Goal: Information Seeking & Learning: Learn about a topic

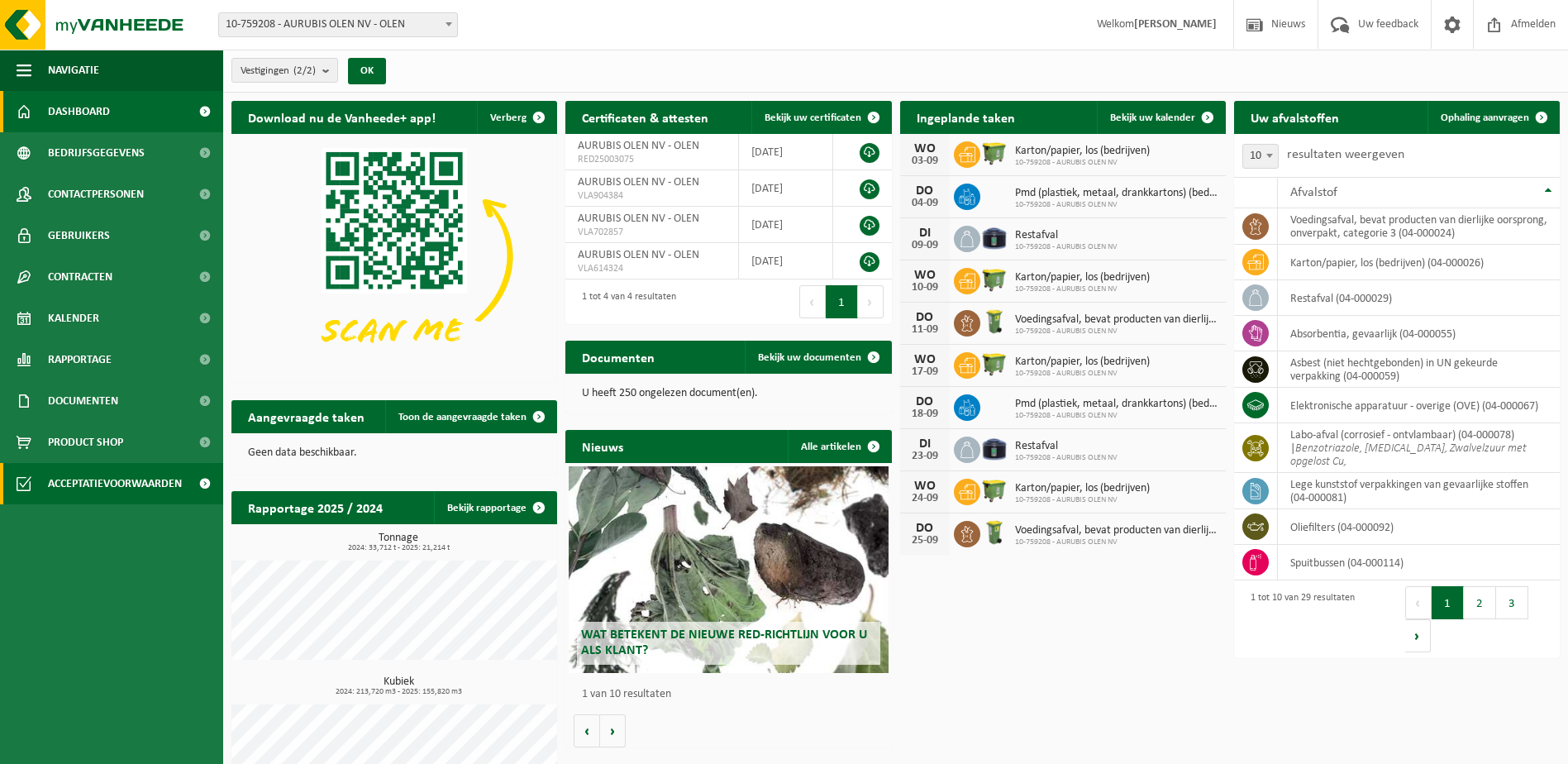
click at [90, 479] on span "Acceptatievoorwaarden" at bounding box center [115, 484] width 134 height 42
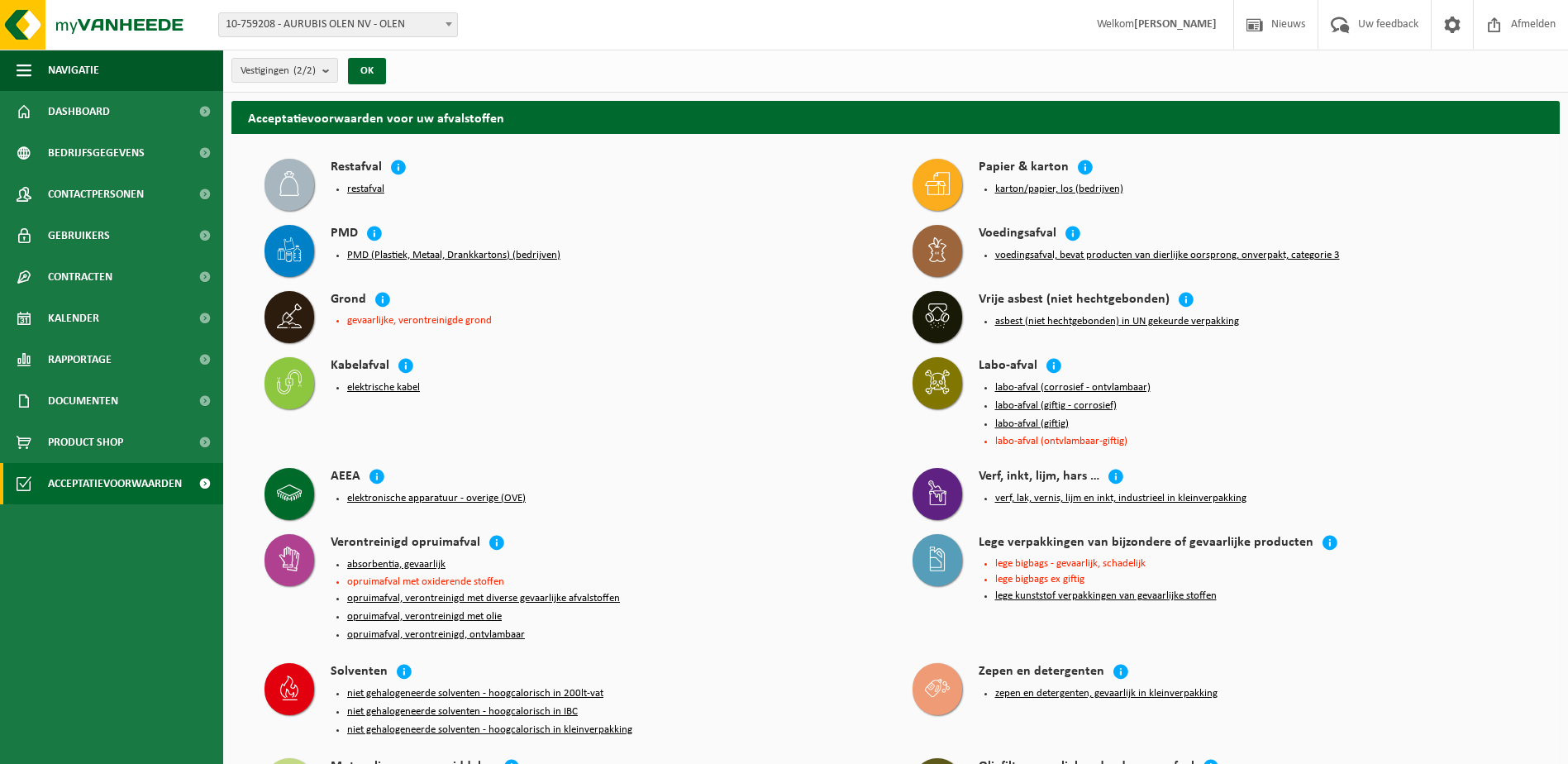
click at [1065, 595] on button "lege kunststof verpakkingen van gevaarlijke stoffen" at bounding box center [1106, 595] width 221 height 14
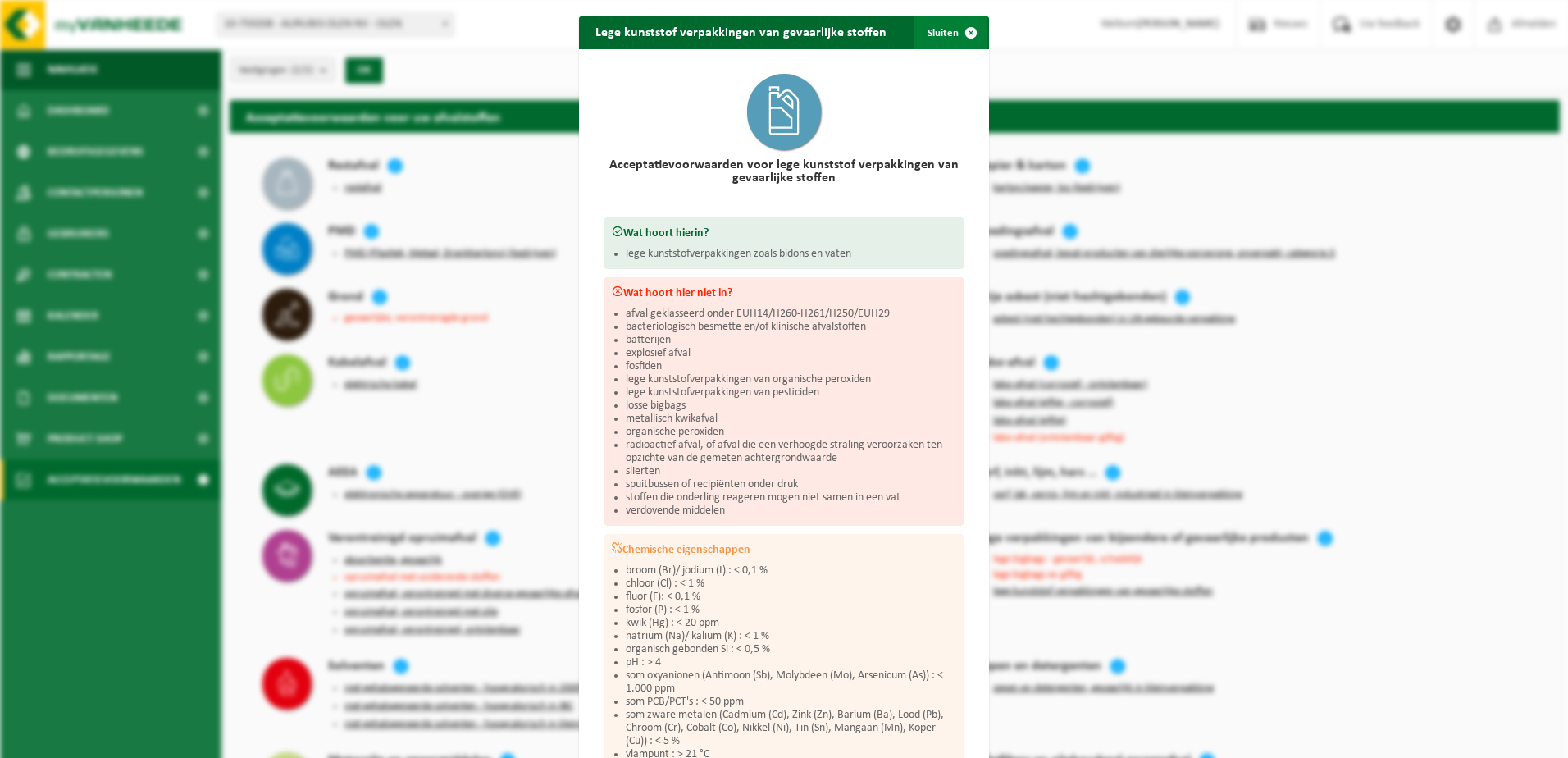
click at [939, 30] on button "Sluiten" at bounding box center [950, 32] width 73 height 32
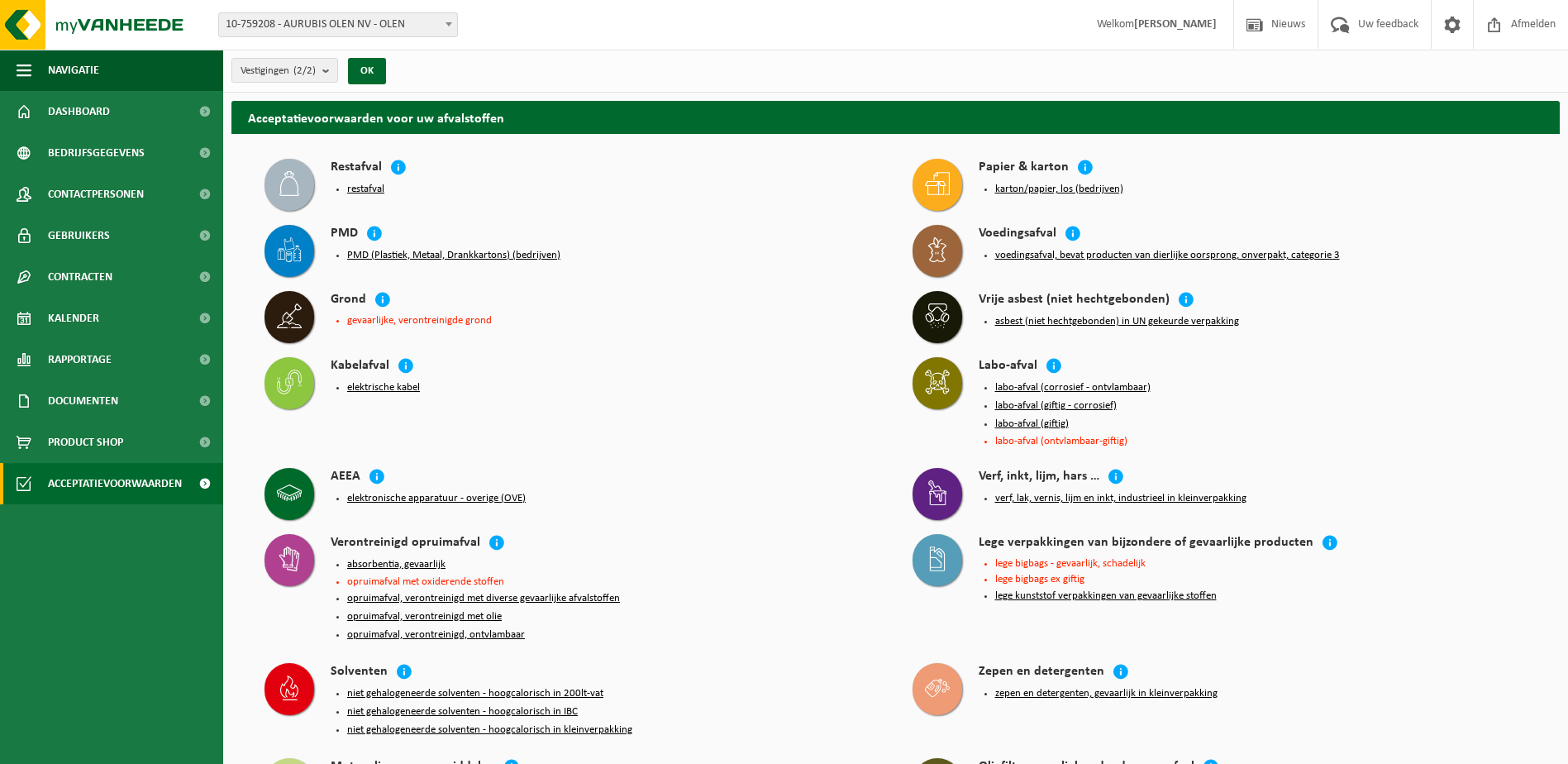
click at [1103, 589] on button "lege kunststof verpakkingen van gevaarlijke stoffen" at bounding box center [1106, 595] width 221 height 14
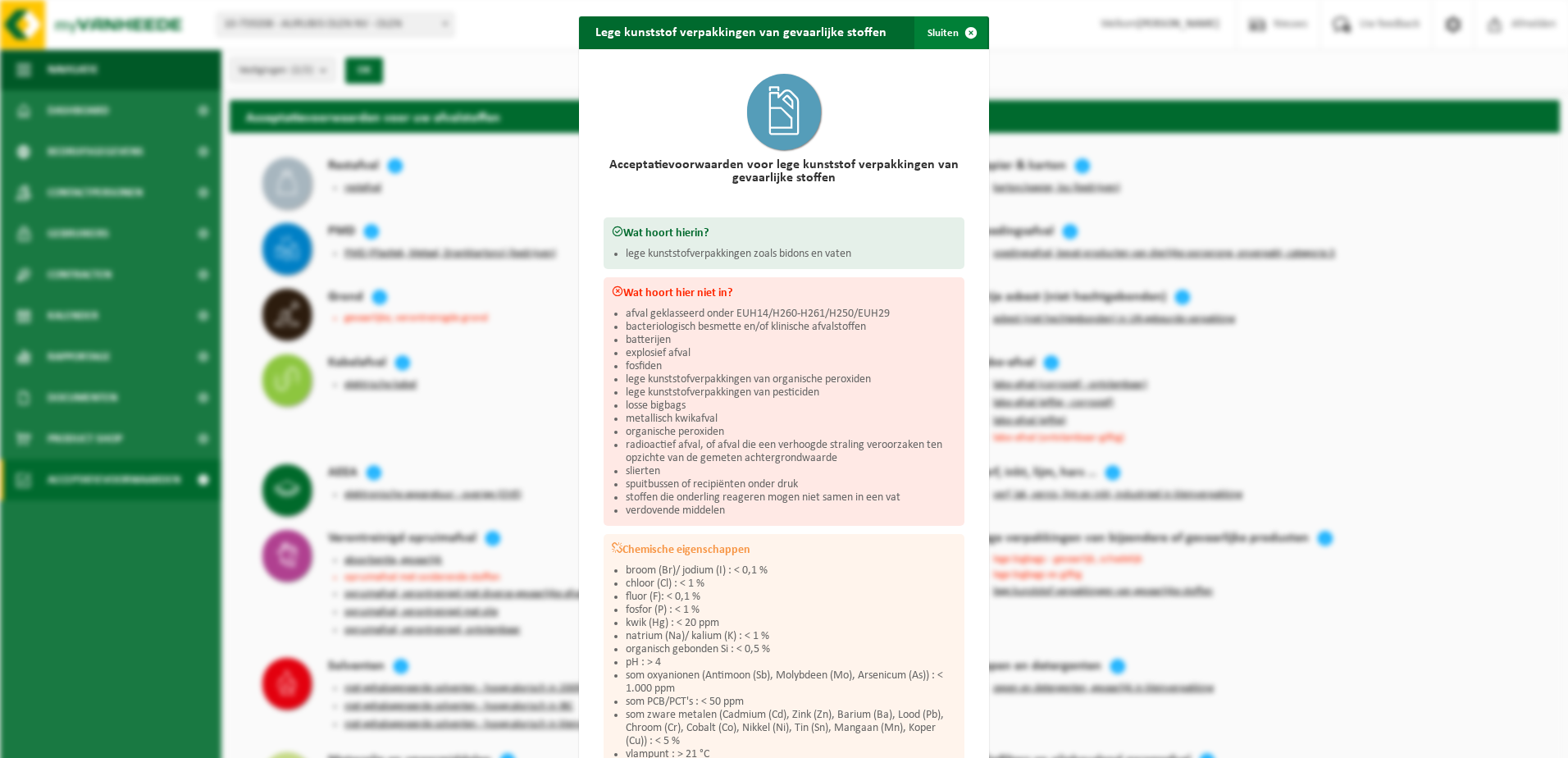
click at [944, 38] on button "Sluiten" at bounding box center [950, 32] width 73 height 32
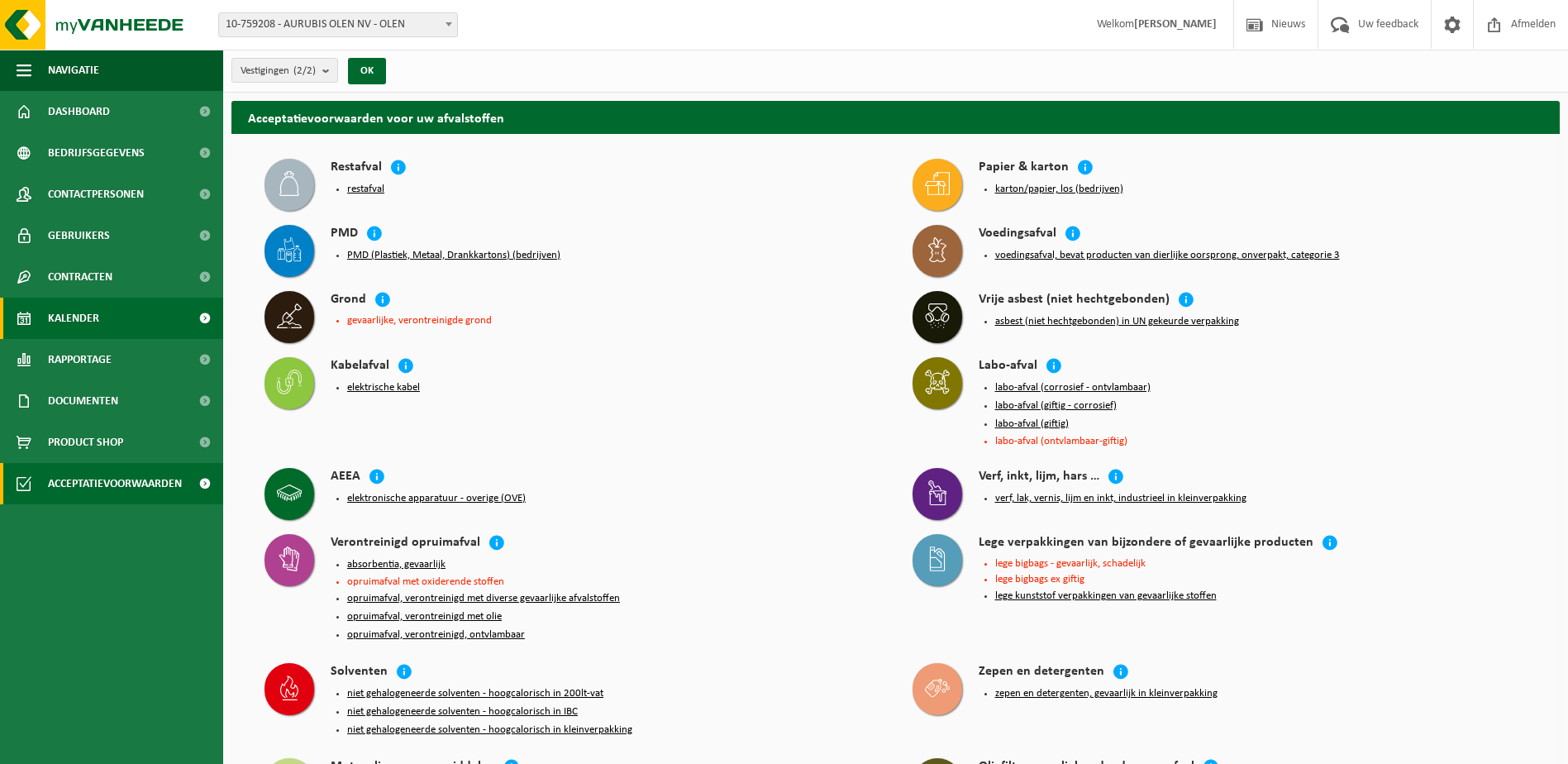
click at [80, 319] on span "Kalender" at bounding box center [73, 318] width 52 height 42
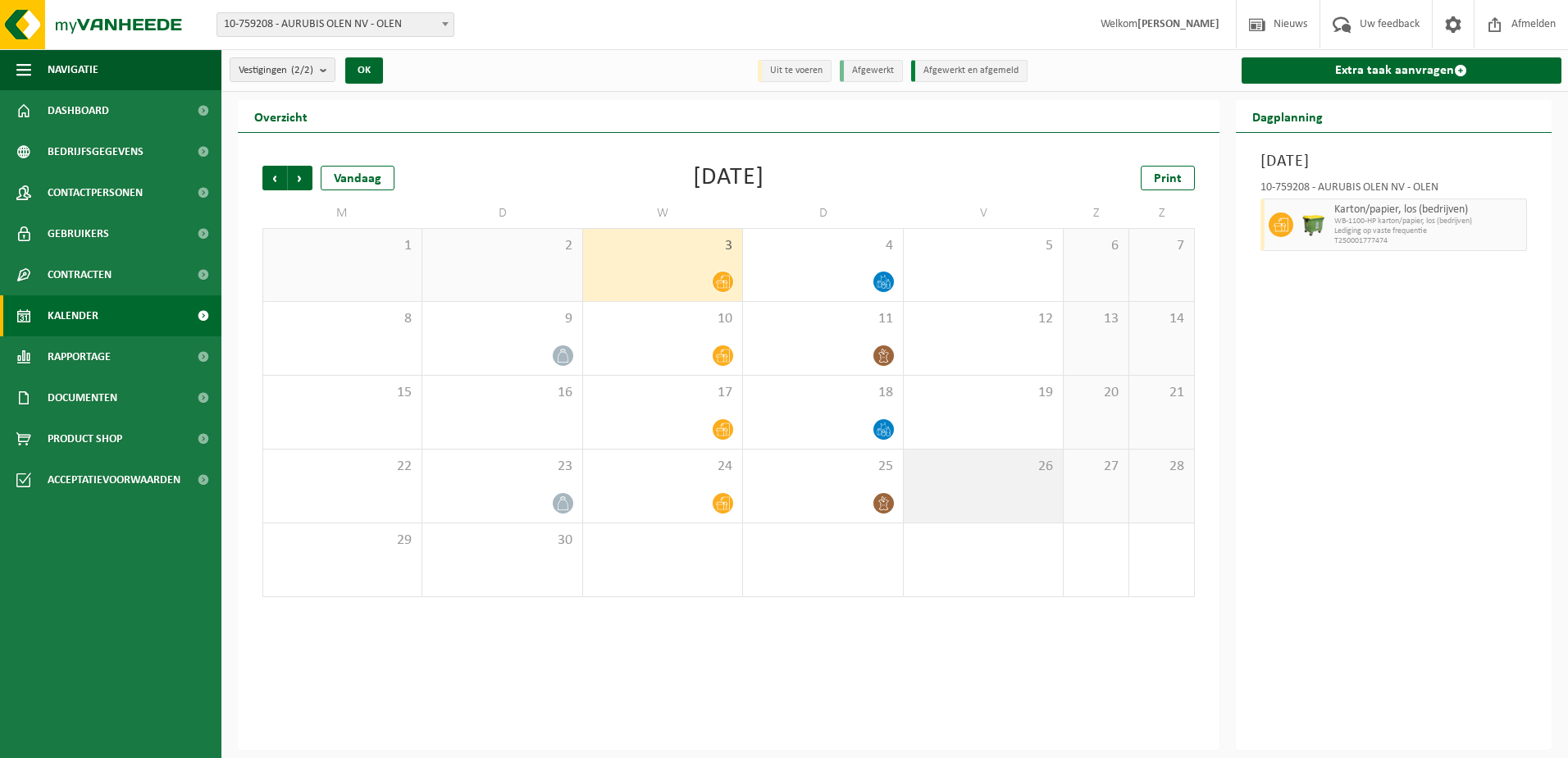
click at [996, 485] on div "26" at bounding box center [983, 486] width 159 height 73
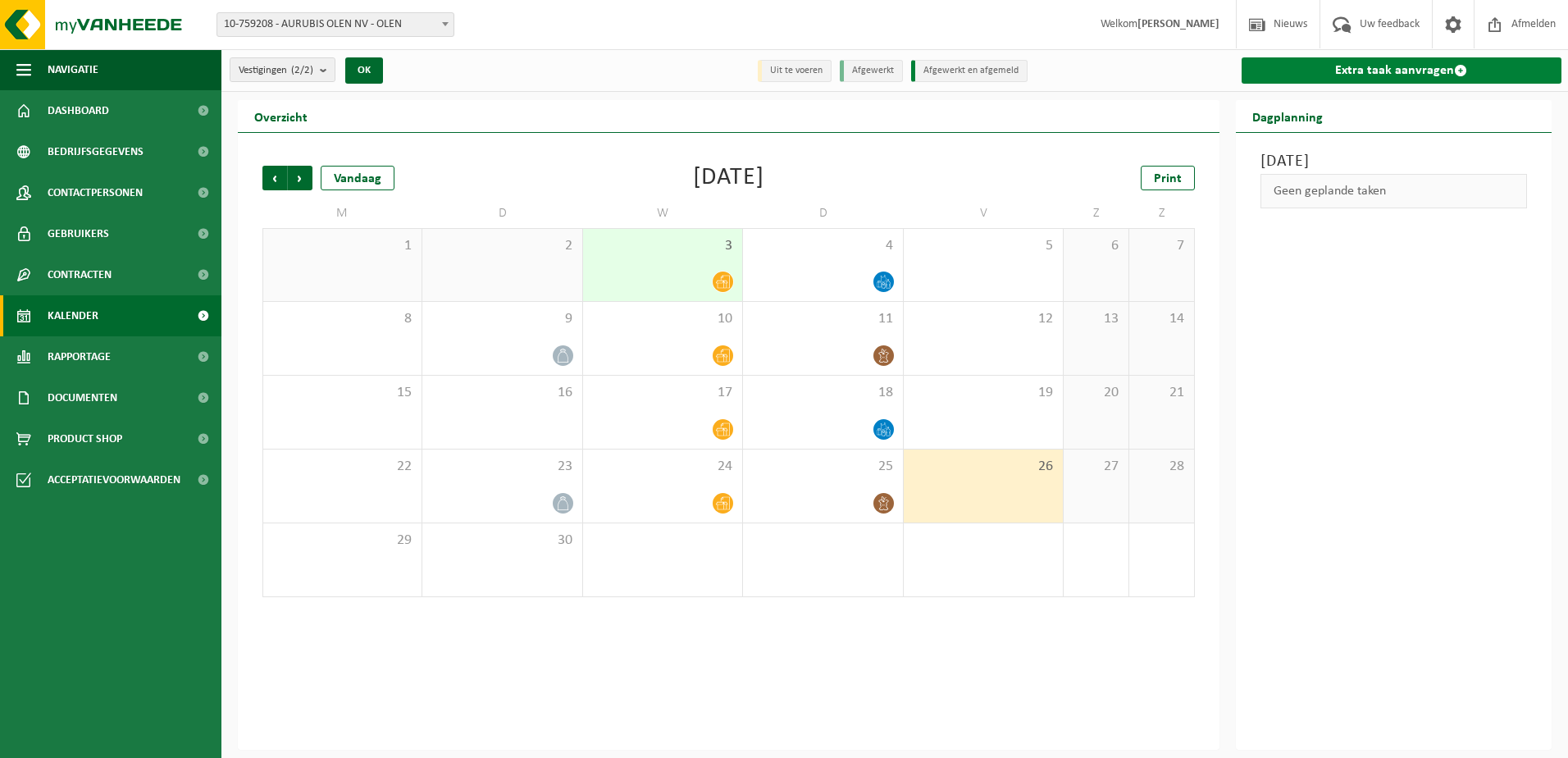
click at [1415, 79] on link "Extra taak aanvragen" at bounding box center [1402, 70] width 321 height 26
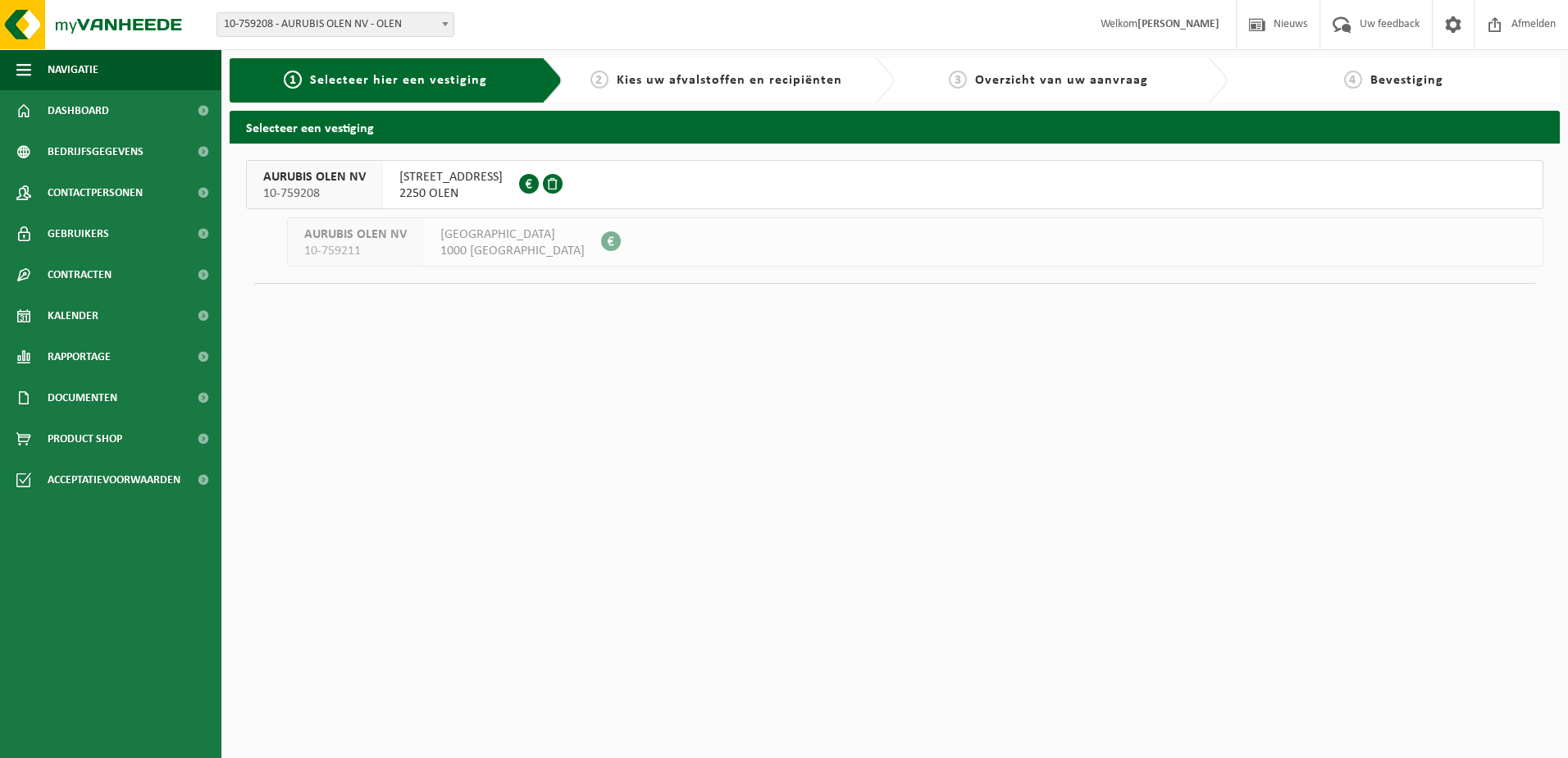
click at [447, 182] on span "WATERTORENSTRAAT 35" at bounding box center [450, 177] width 103 height 16
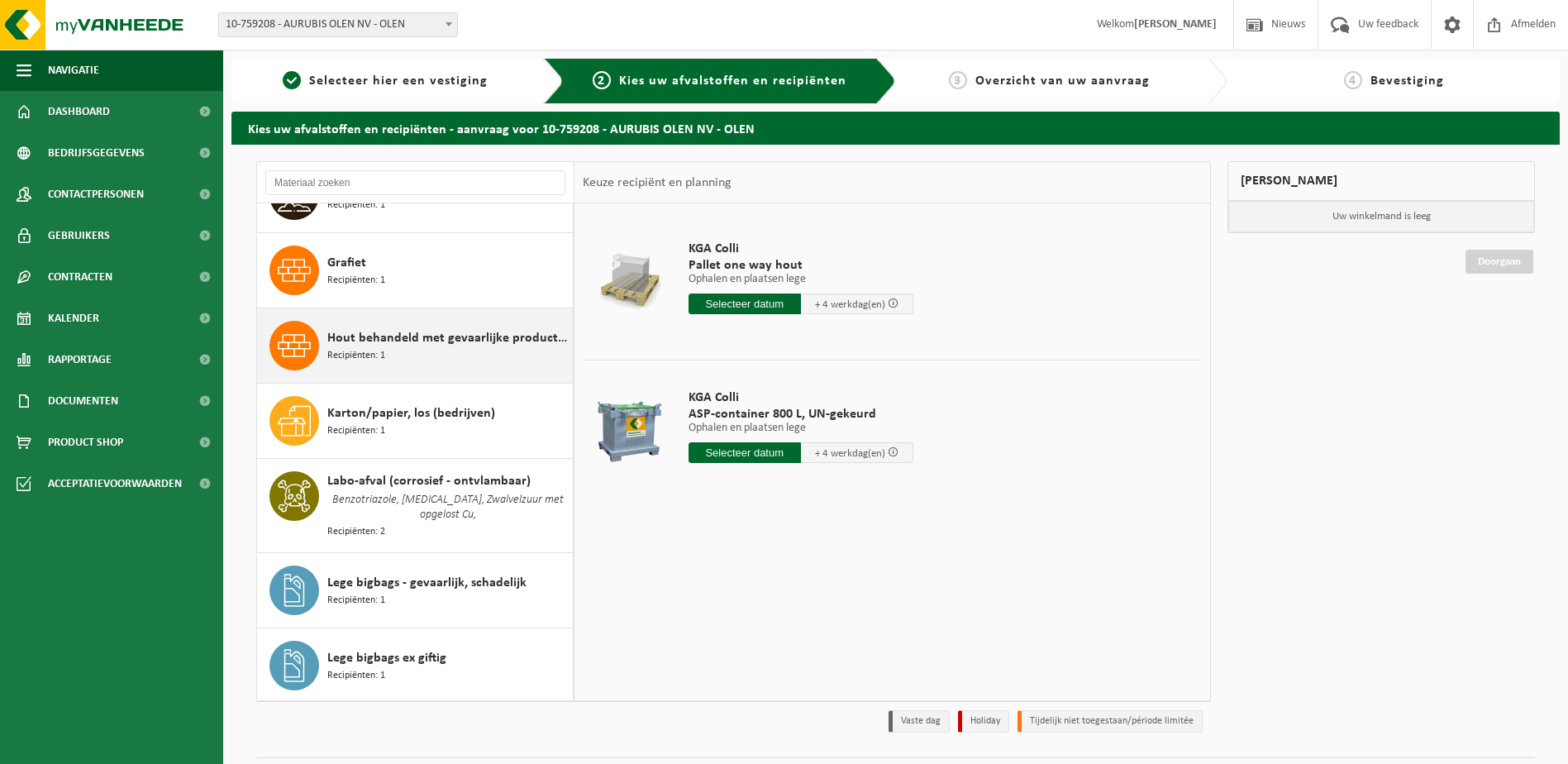
scroll to position [578, 0]
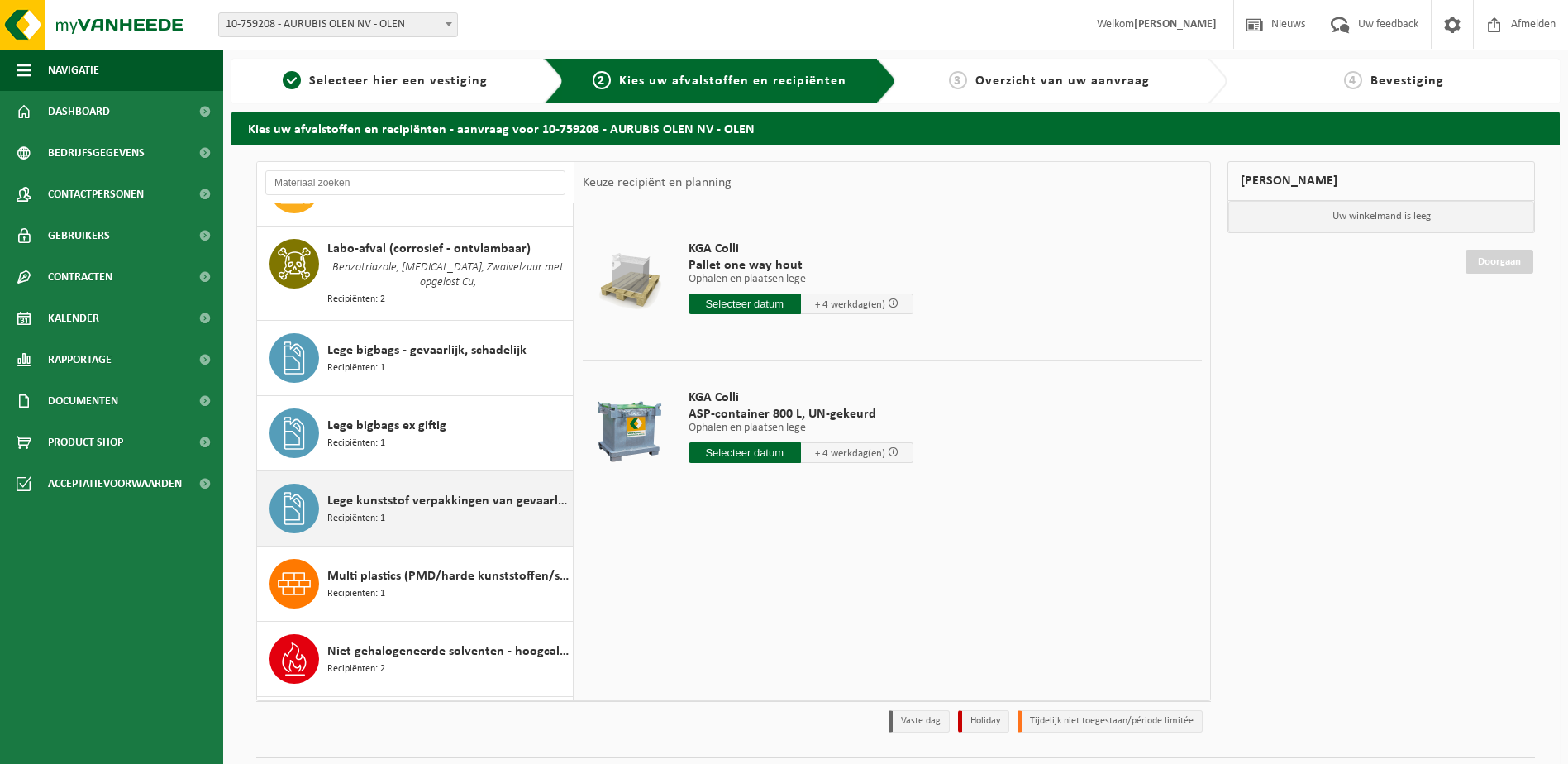
click at [439, 508] on div "Lege kunststof verpakkingen van gevaarlijke stoffen Recipiënten: 1" at bounding box center [448, 508] width 241 height 50
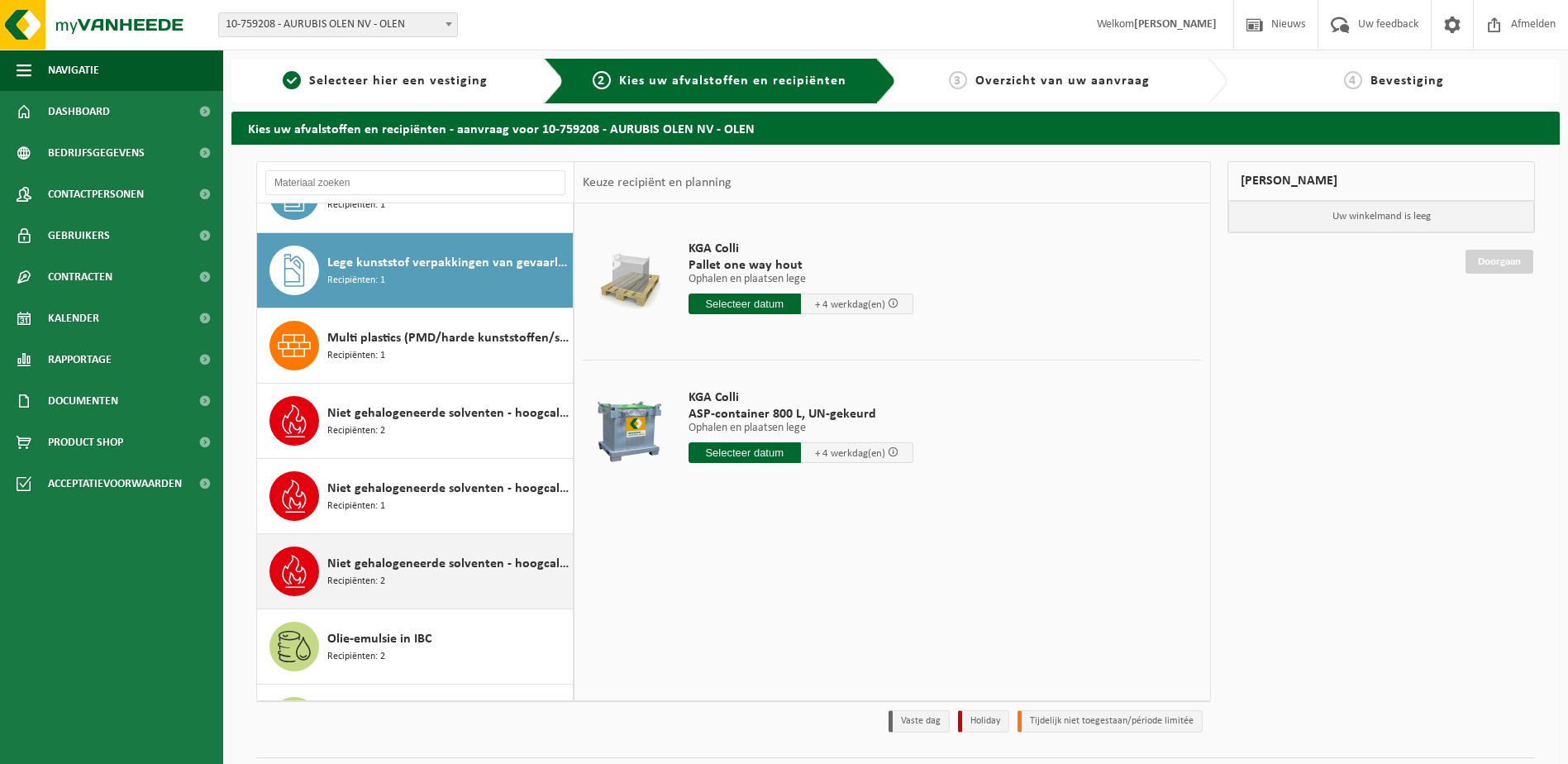
scroll to position [843, 0]
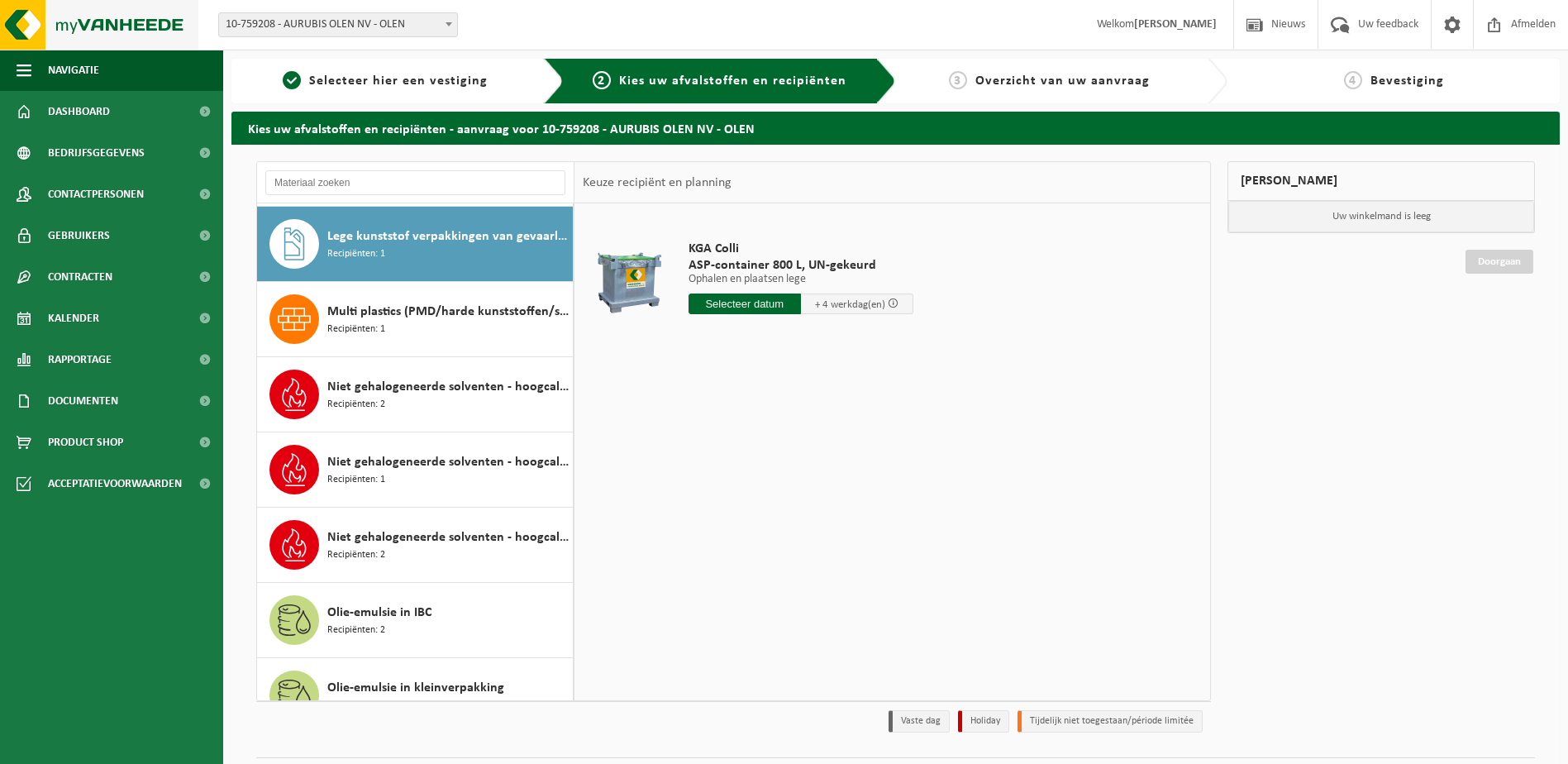
click at [135, 25] on img at bounding box center [99, 24] width 198 height 50
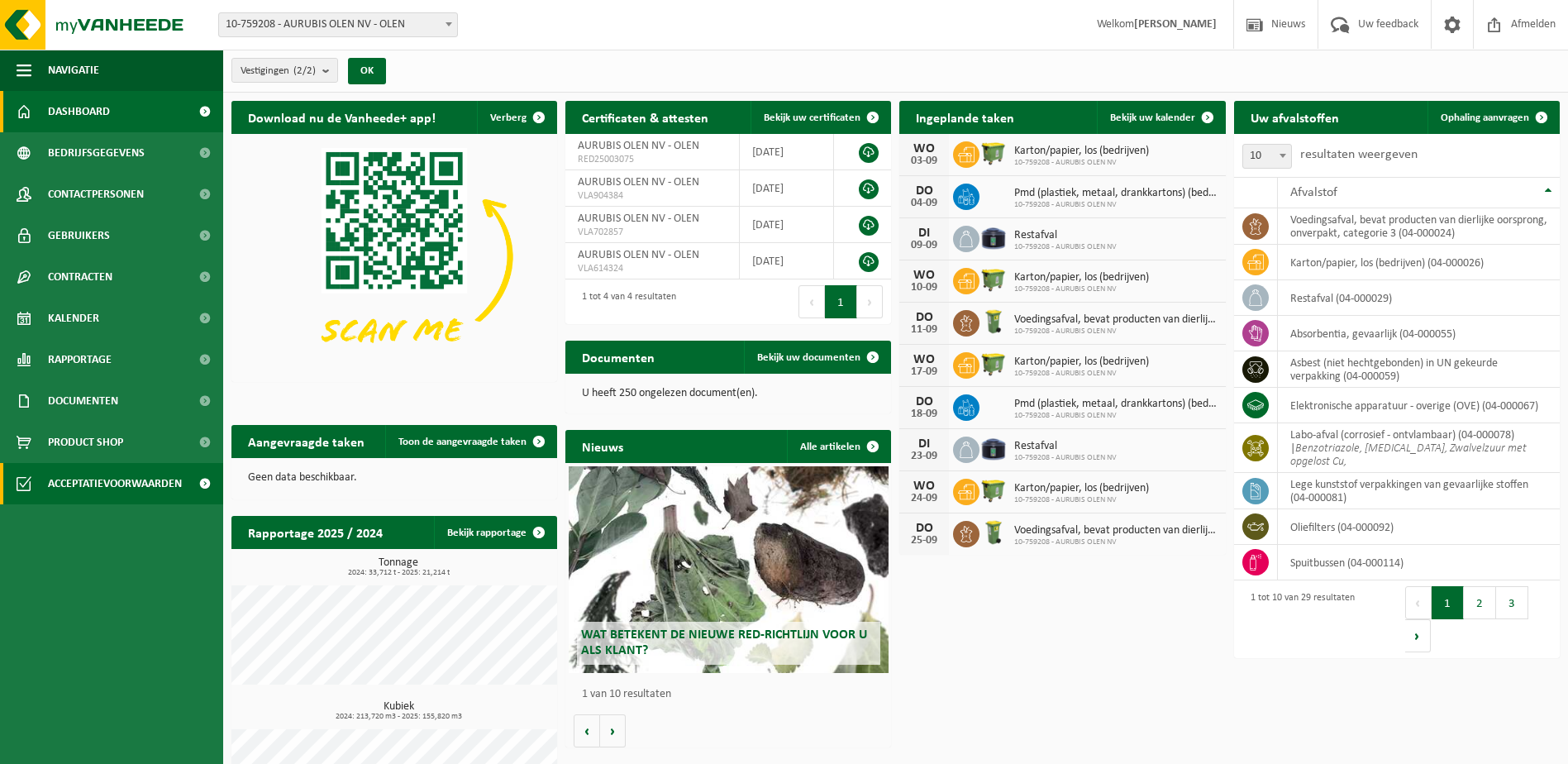
click at [141, 488] on span "Acceptatievoorwaarden" at bounding box center [115, 484] width 134 height 42
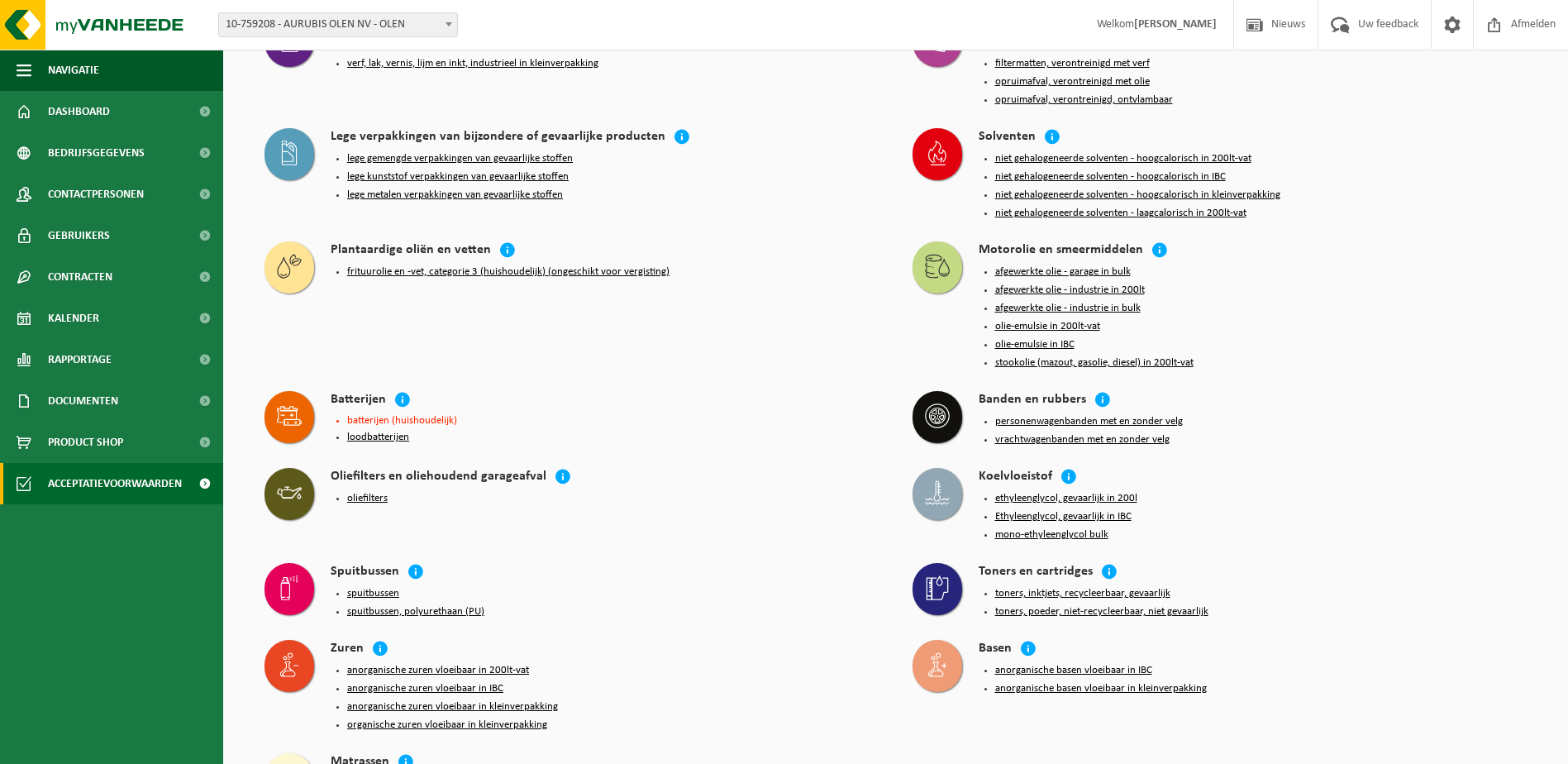
scroll to position [320, 0]
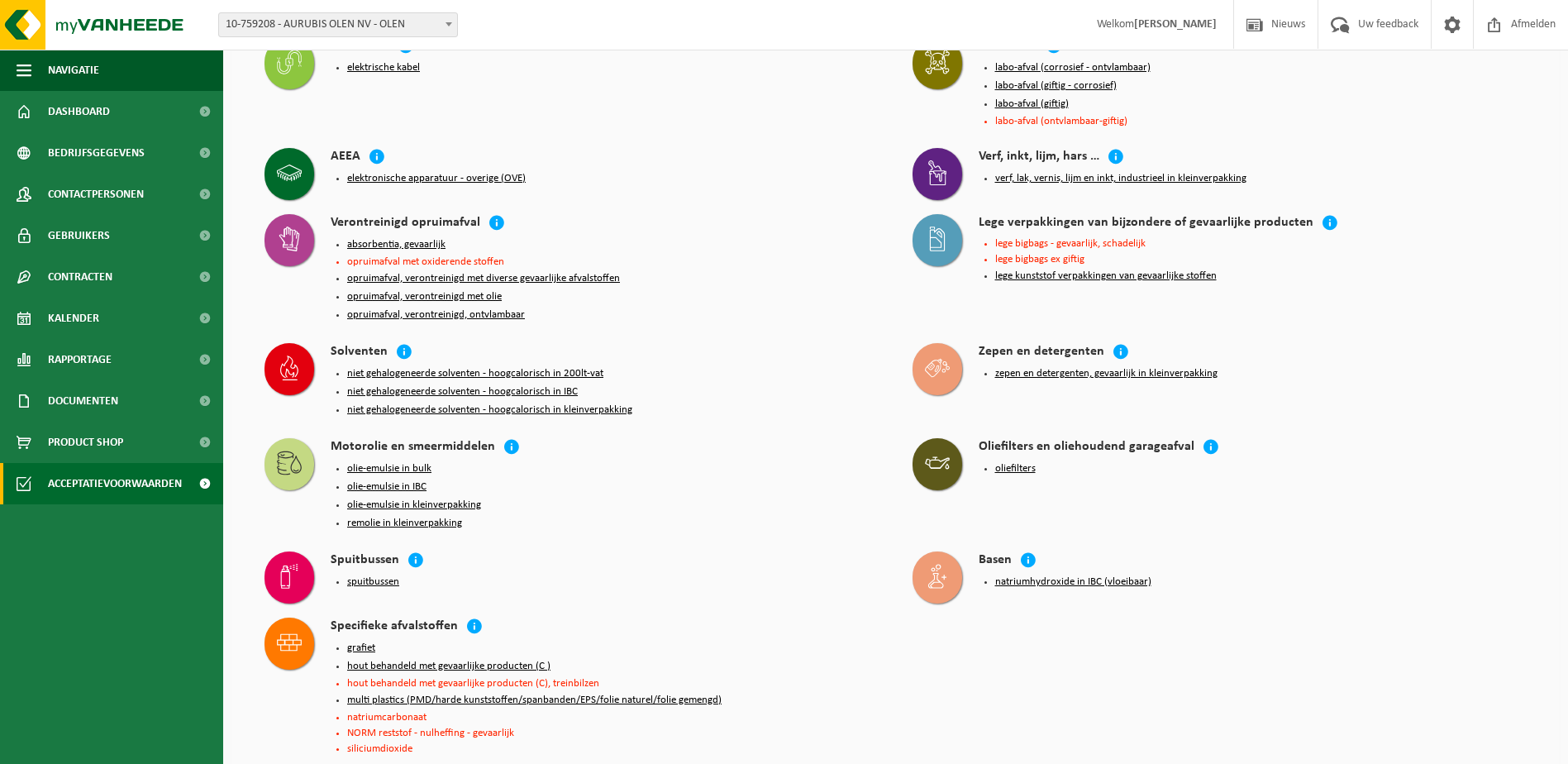
click at [1406, 367] on li "zepen en detergenten, gevaarlijk in kleinverpakking" at bounding box center [1261, 373] width 532 height 14
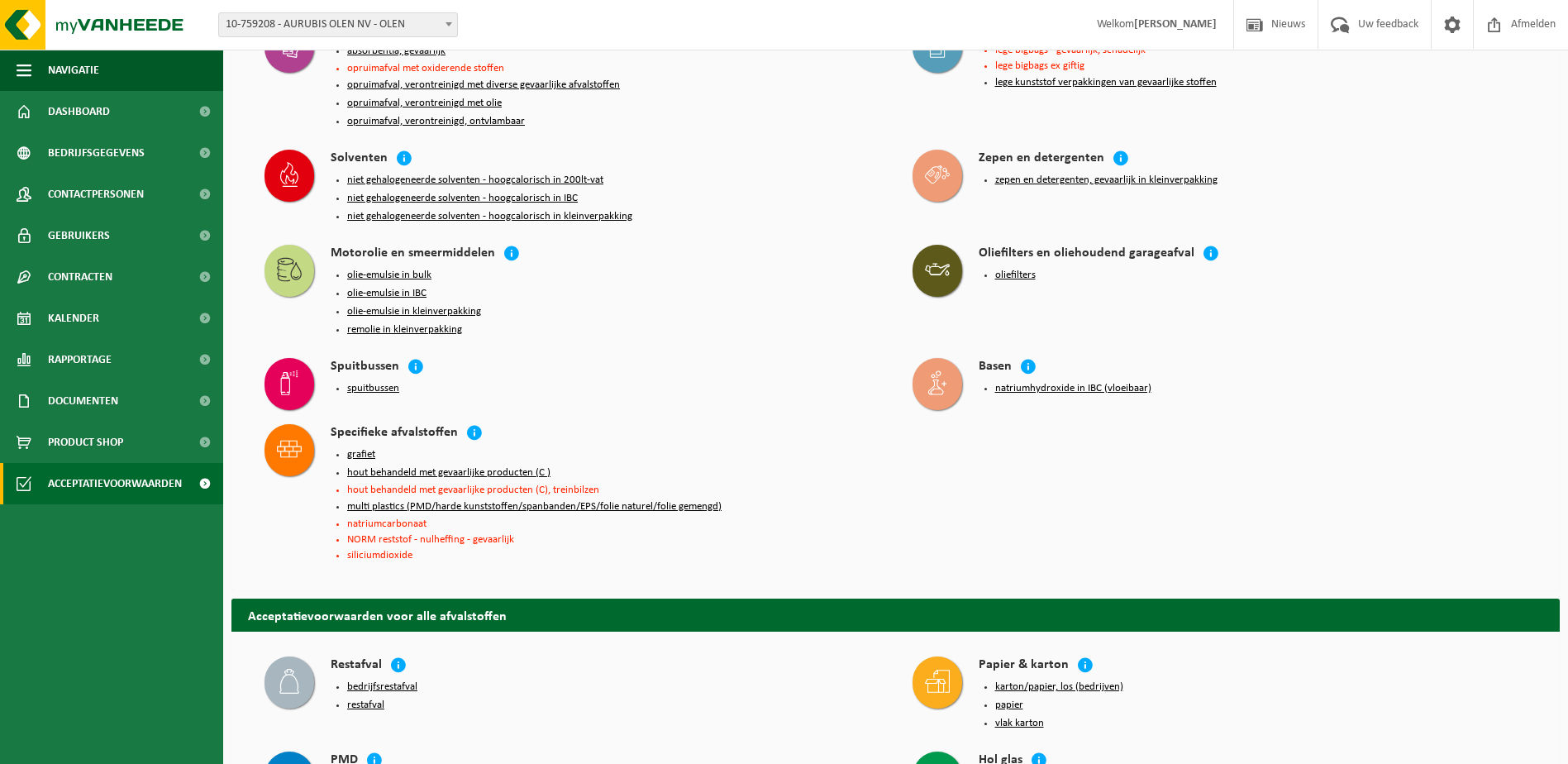
scroll to position [0, 0]
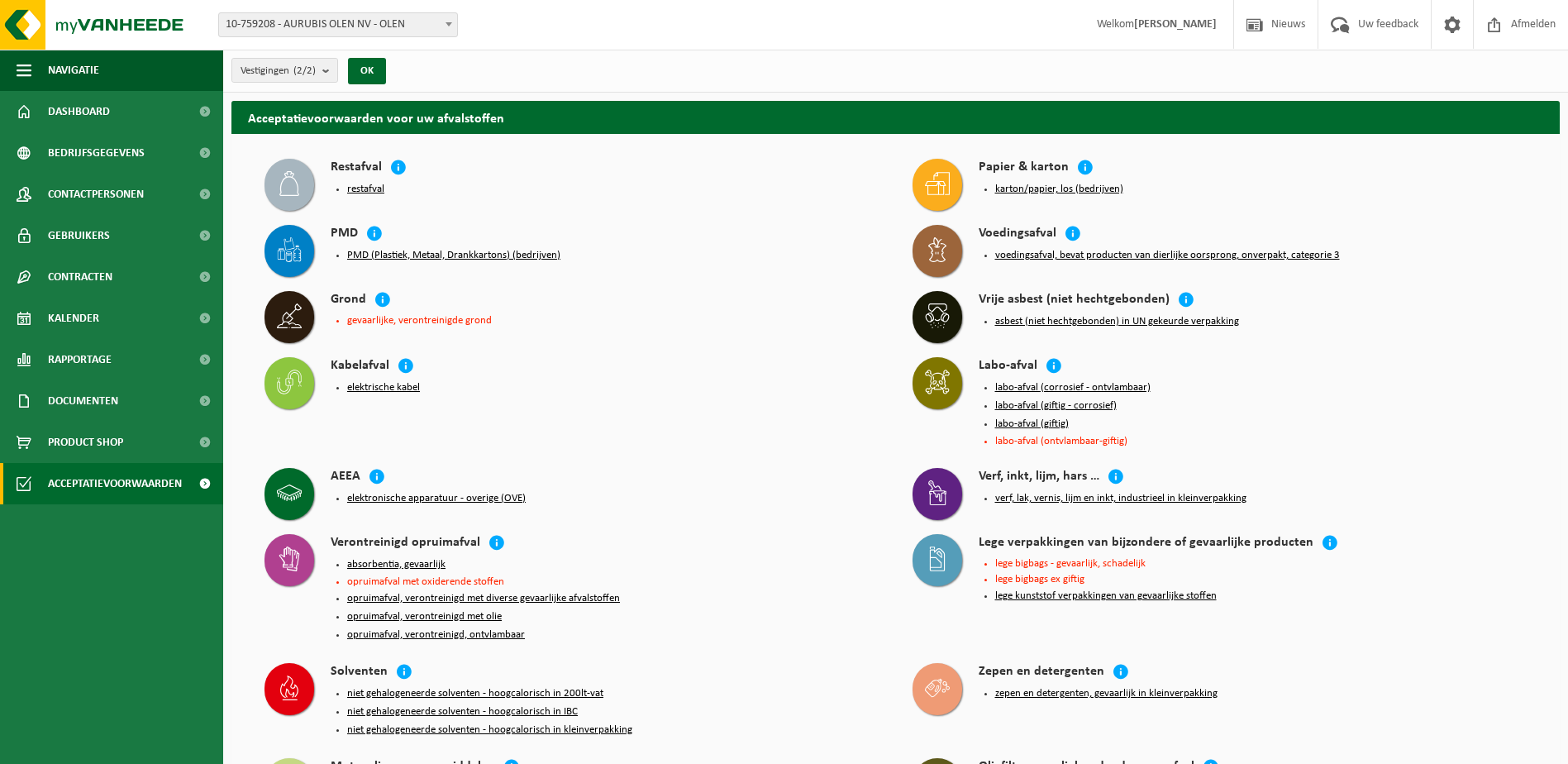
click at [1506, 351] on div "Labo-afval labo-afval (corrosief - ontvlambaar) labo-afval (giftig - corrosief)…" at bounding box center [1220, 404] width 632 height 111
click at [99, 479] on span "Acceptatievoorwaarden" at bounding box center [115, 484] width 134 height 42
click at [85, 317] on span "Kalender" at bounding box center [73, 318] width 52 height 42
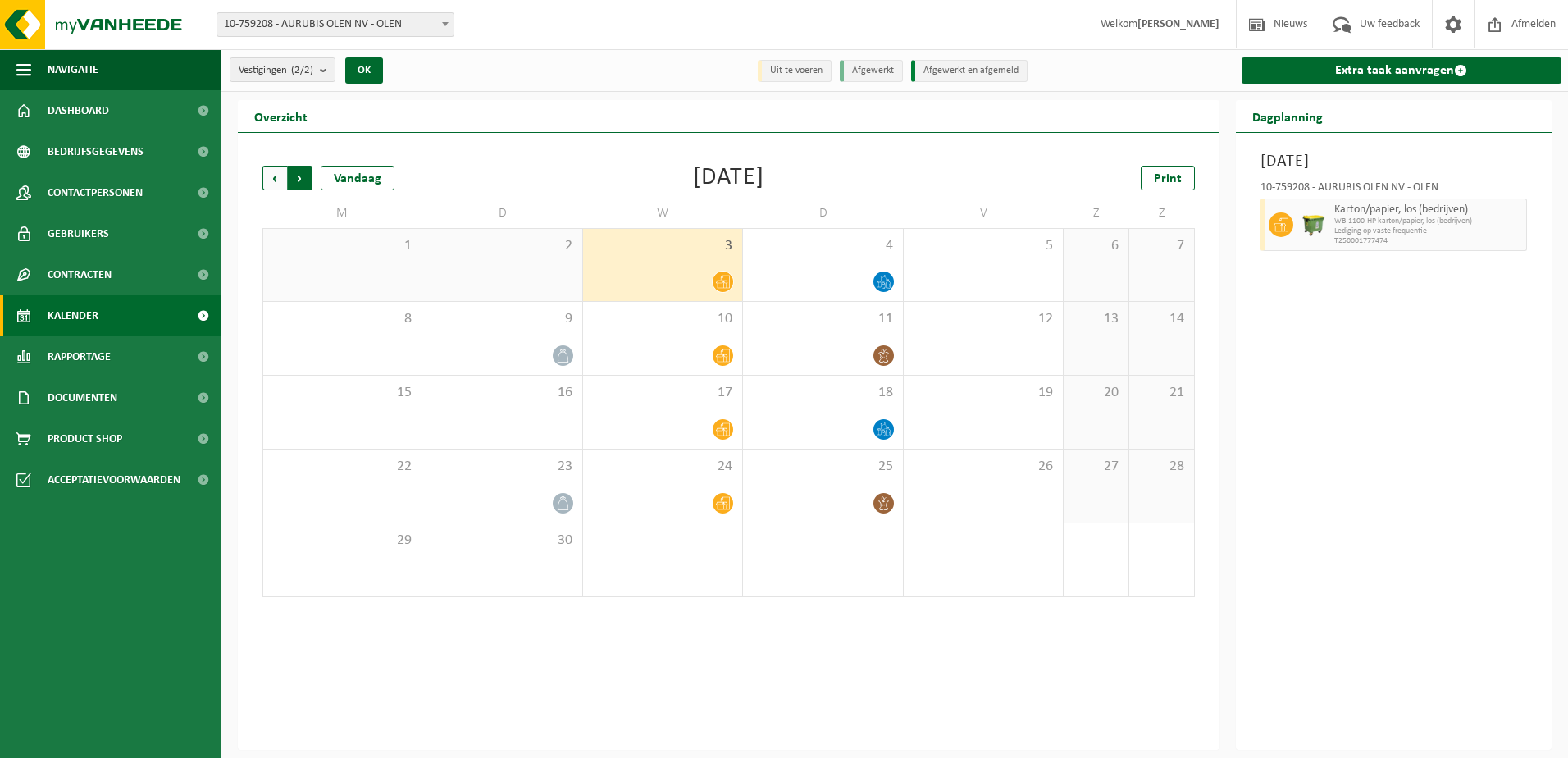
click at [275, 174] on span "Vorige" at bounding box center [274, 177] width 24 height 24
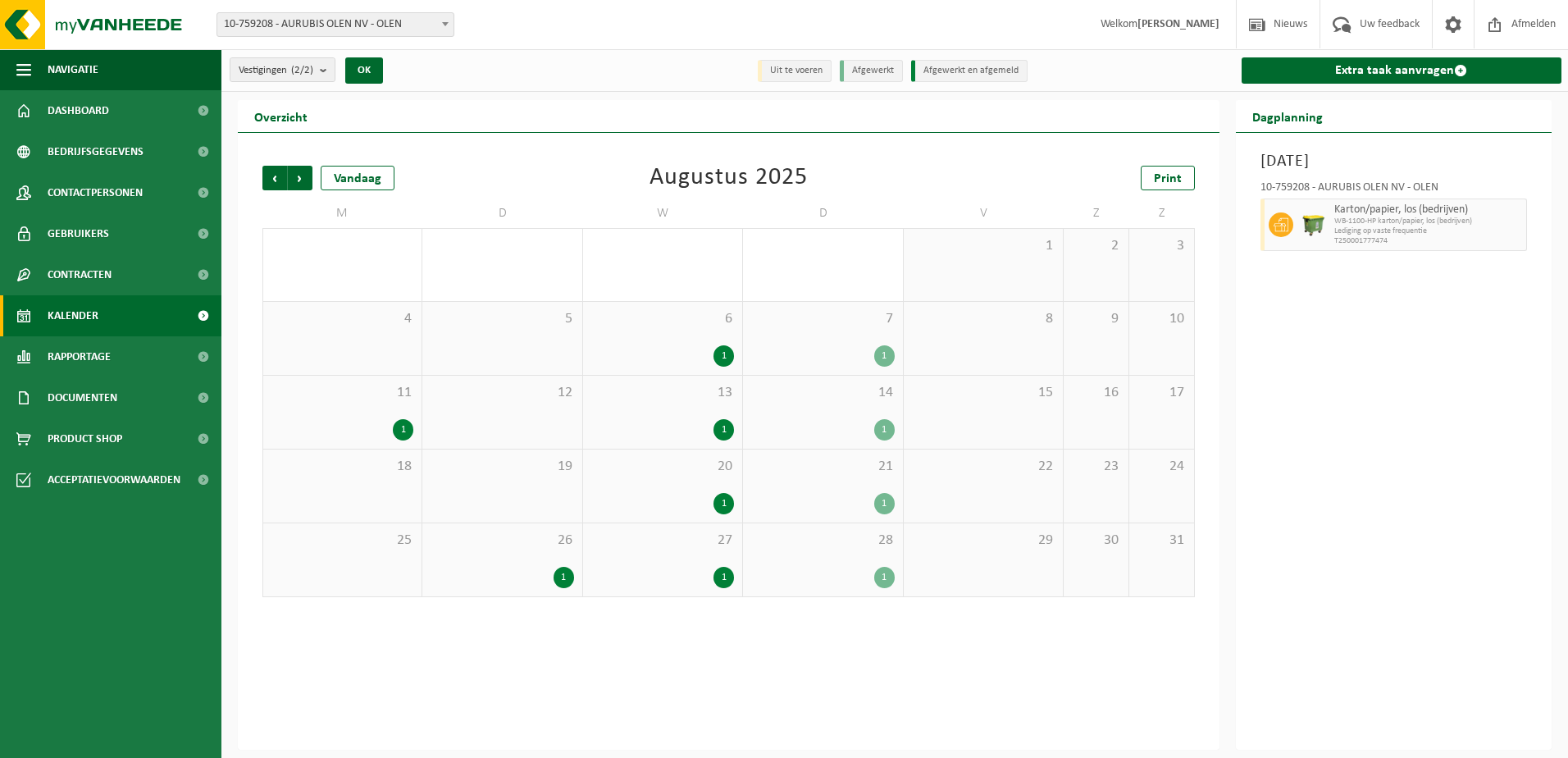
click at [275, 174] on span "Vorige" at bounding box center [274, 177] width 24 height 24
drag, startPoint x: 858, startPoint y: 493, endPoint x: 860, endPoint y: 504, distance: 11.2
click at [858, 494] on div "5" at bounding box center [822, 504] width 143 height 22
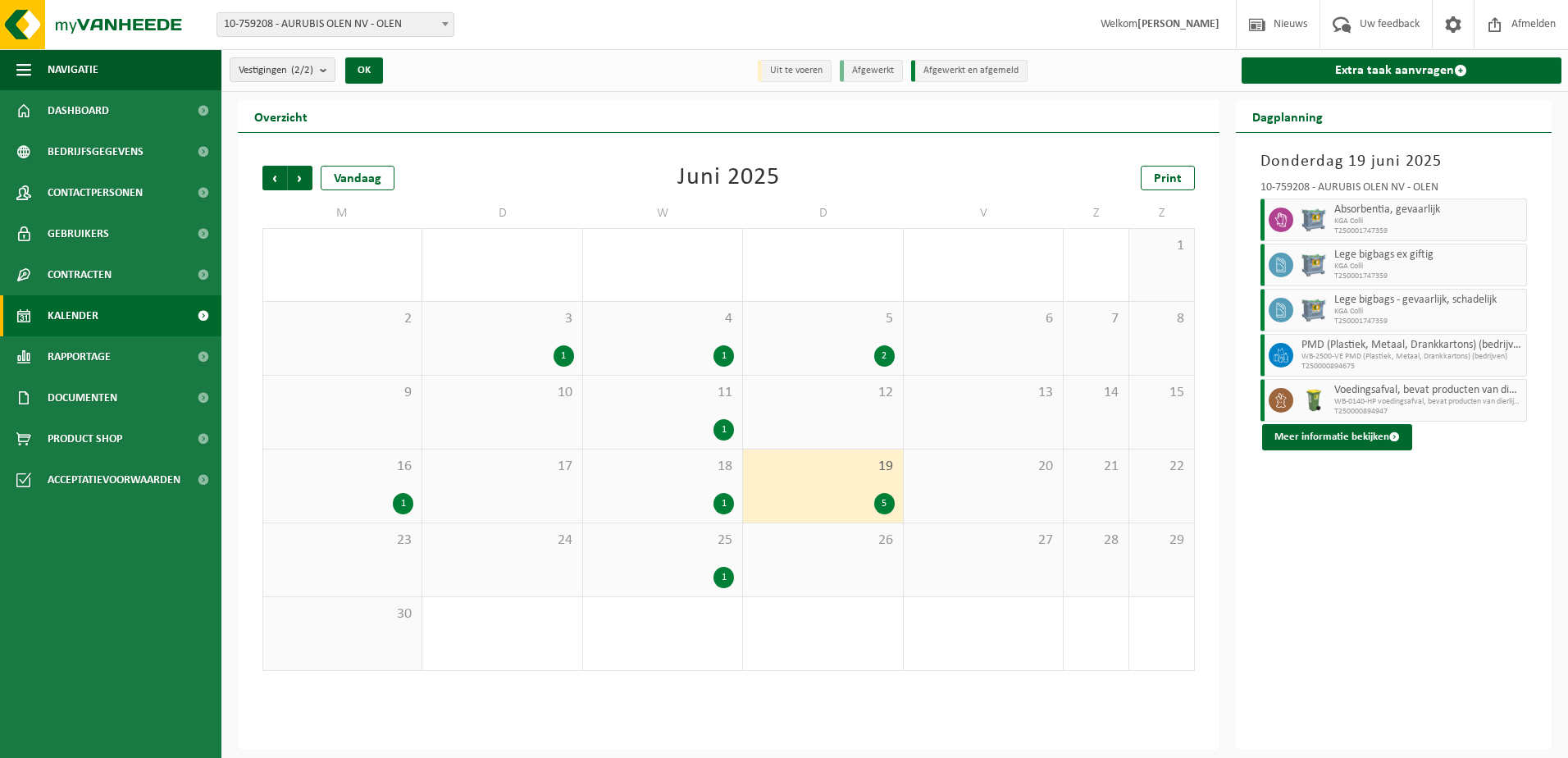
click at [824, 343] on div "5 2" at bounding box center [822, 338] width 159 height 73
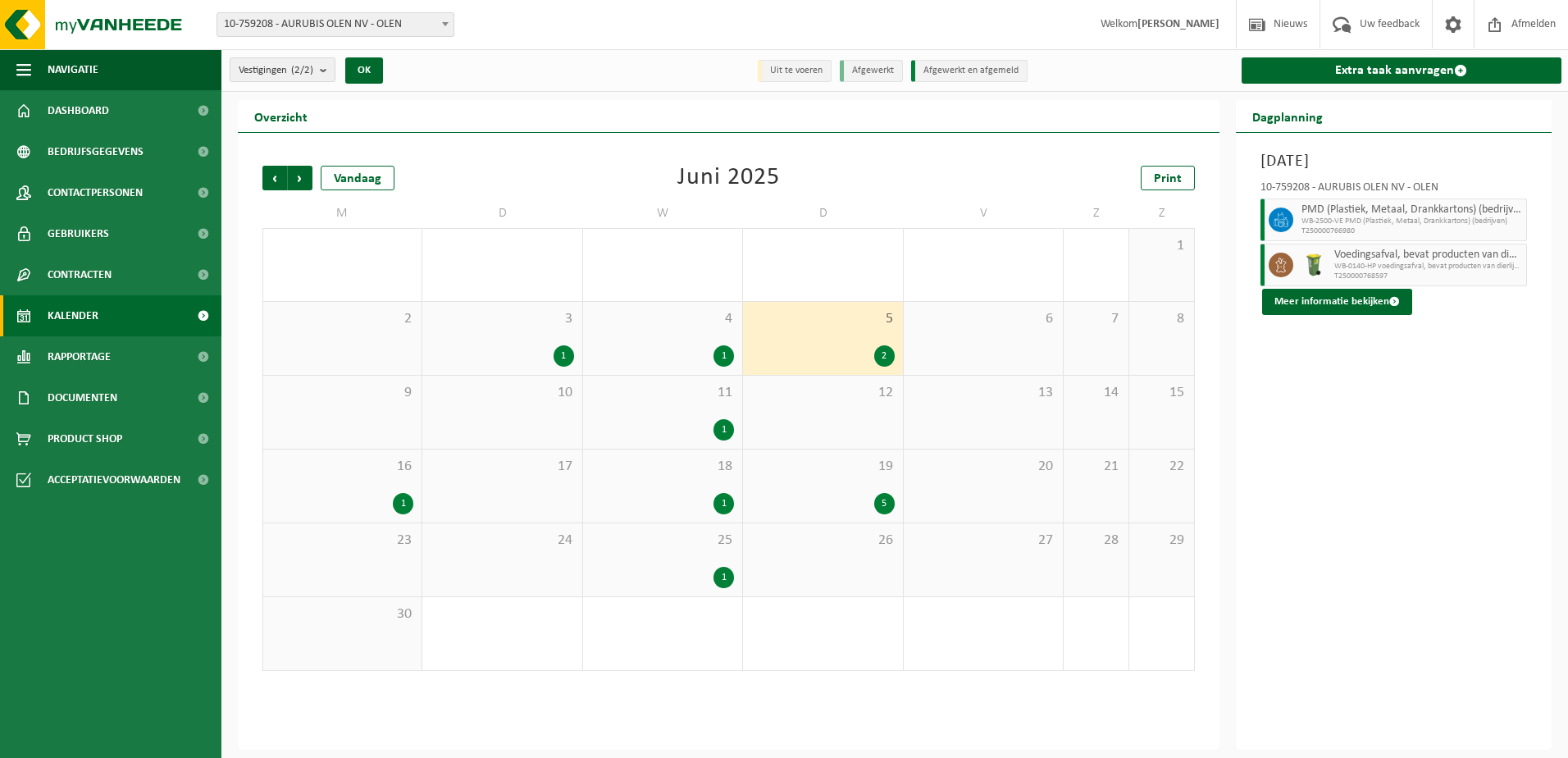
click at [845, 493] on div "5" at bounding box center [822, 504] width 143 height 22
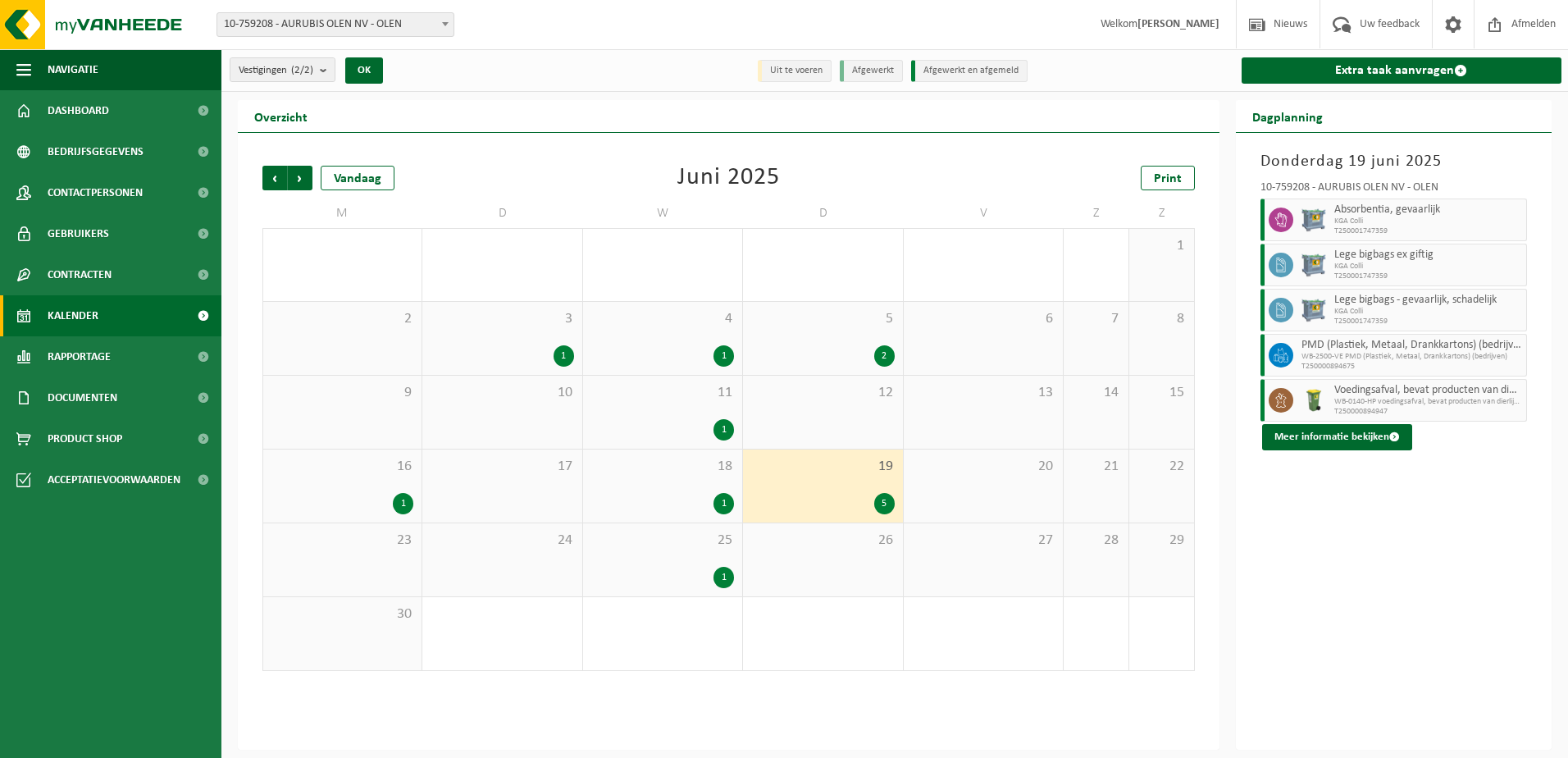
click at [1365, 529] on div "Donderdag 19 juni 2025 10-759208 - AURUBIS OLEN NV - OLEN Absorbentia, gevaarli…" at bounding box center [1394, 441] width 316 height 617
click at [85, 403] on span "Documenten" at bounding box center [83, 397] width 70 height 41
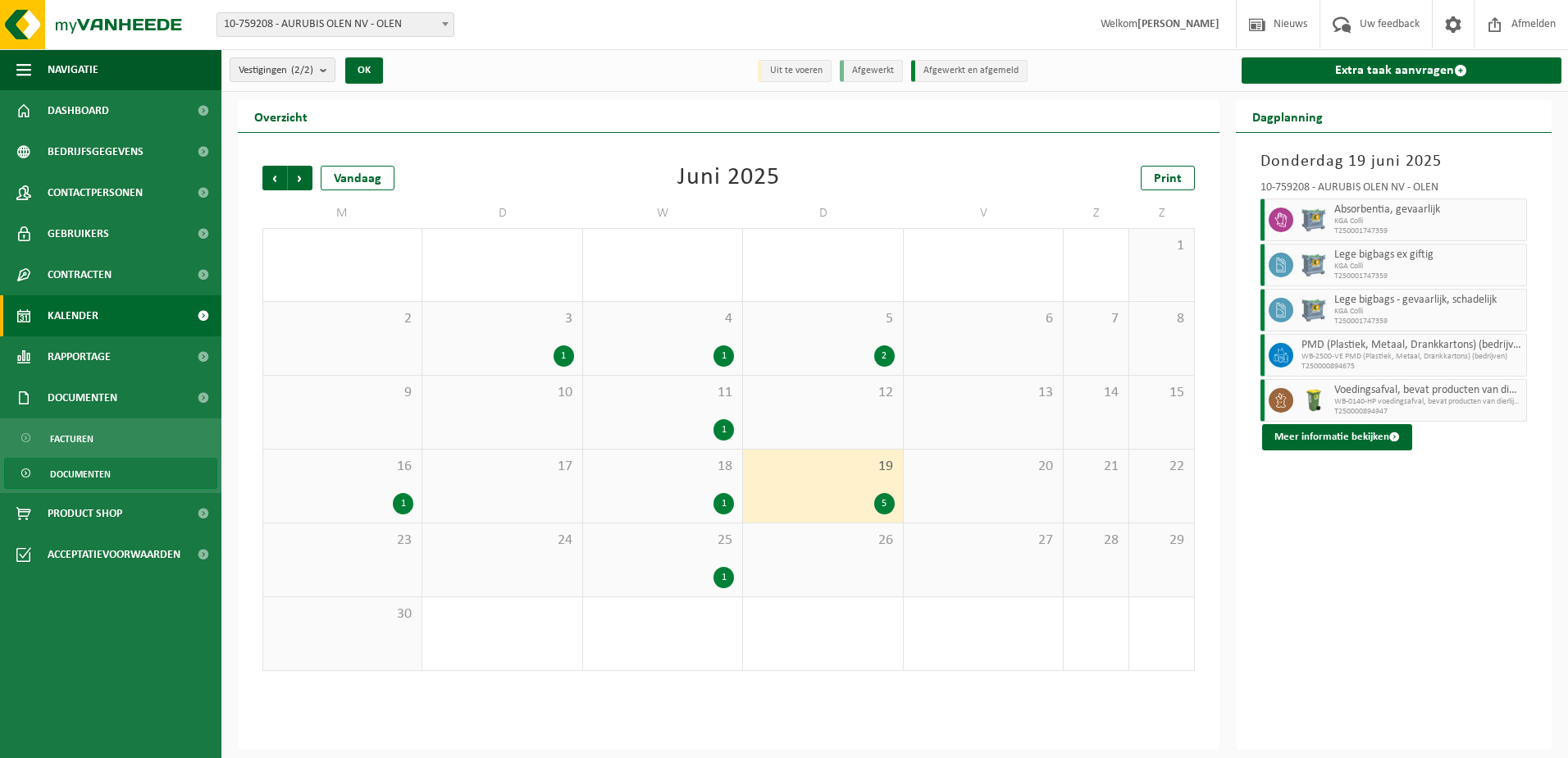
click at [87, 464] on span "Documenten" at bounding box center [80, 474] width 60 height 31
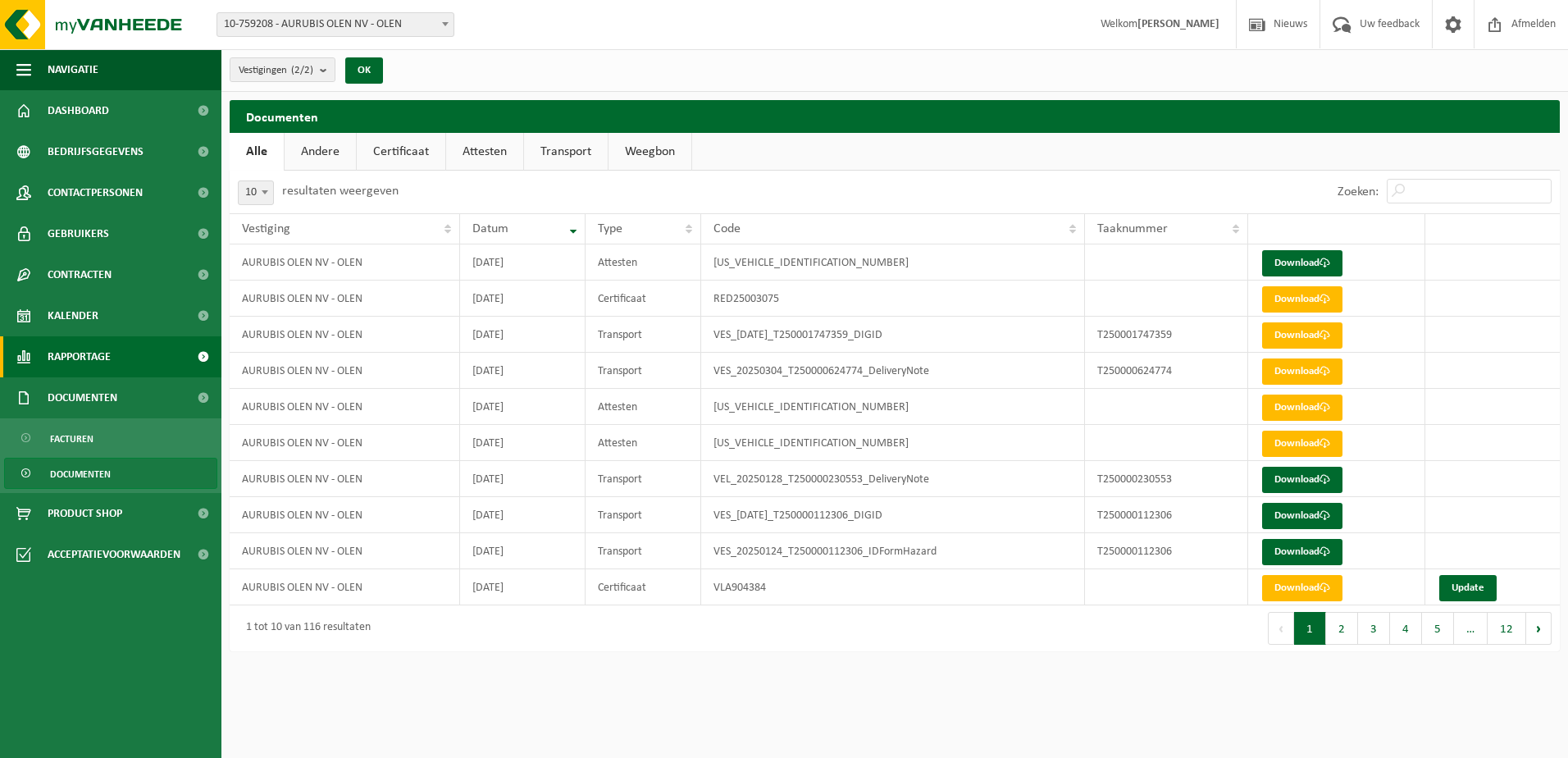
click at [100, 361] on span "Rapportage" at bounding box center [79, 357] width 63 height 41
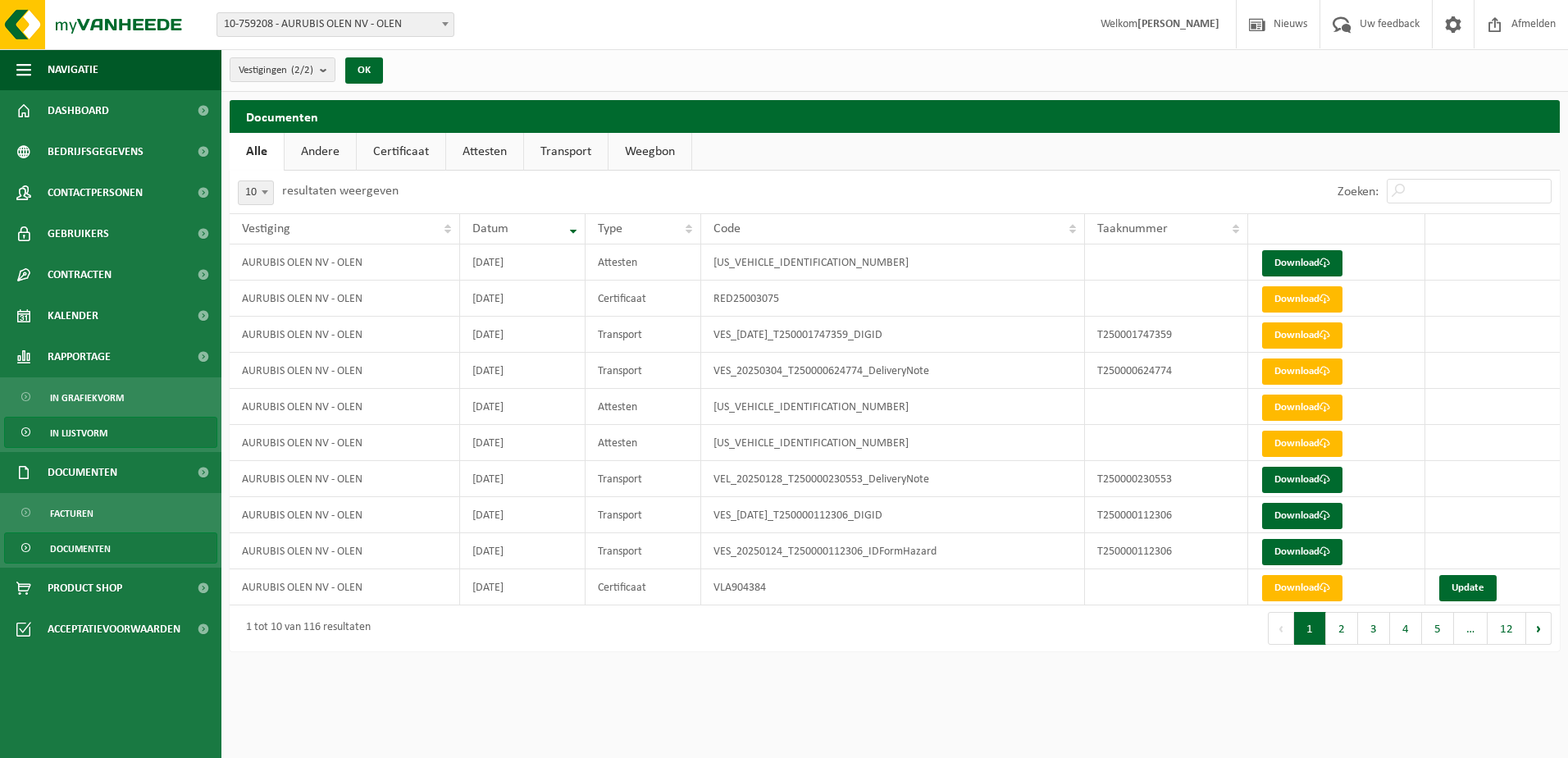
click at [80, 430] on span "In lijstvorm" at bounding box center [79, 433] width 58 height 31
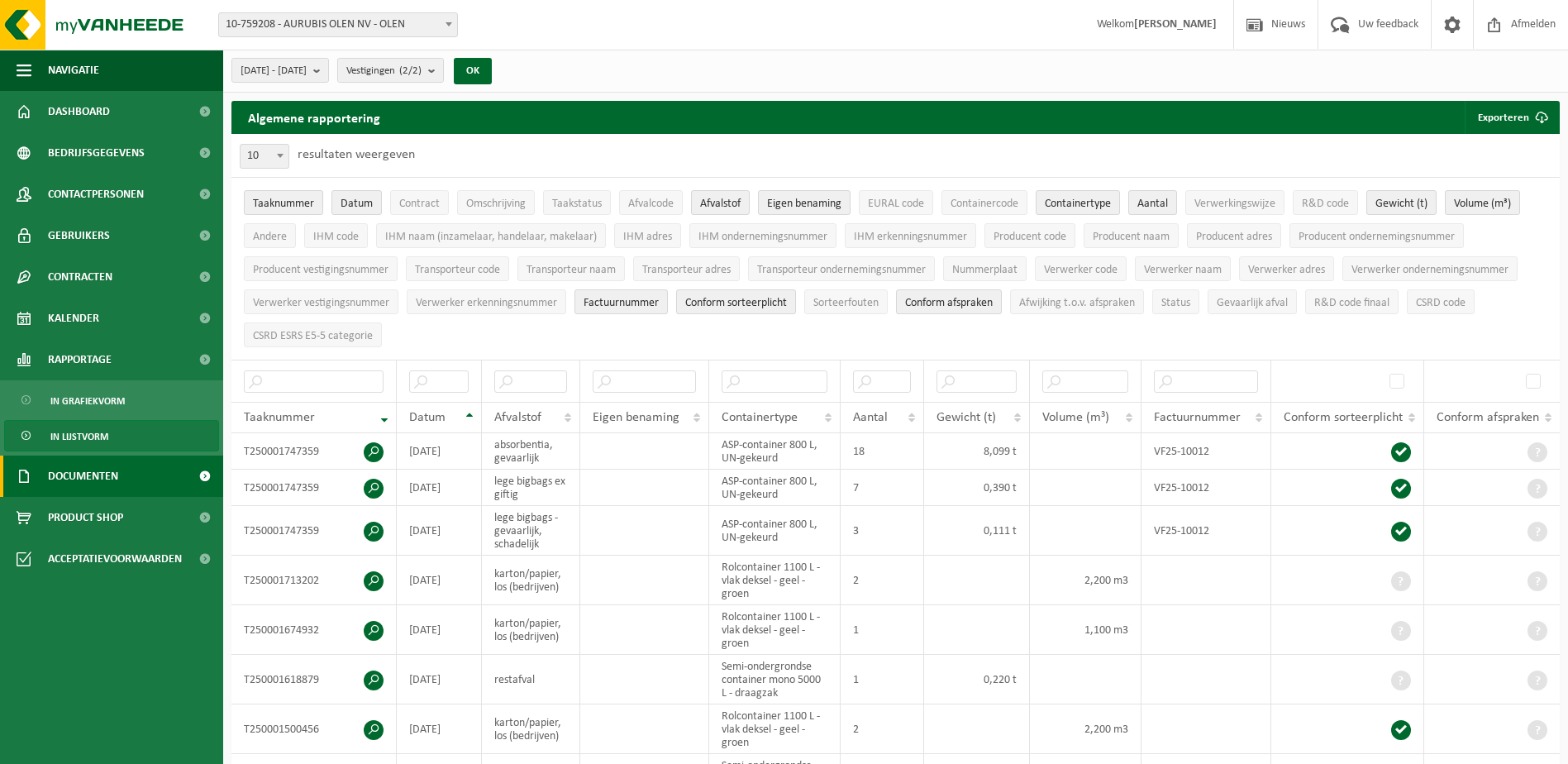
click at [92, 478] on span "Documenten" at bounding box center [83, 476] width 71 height 42
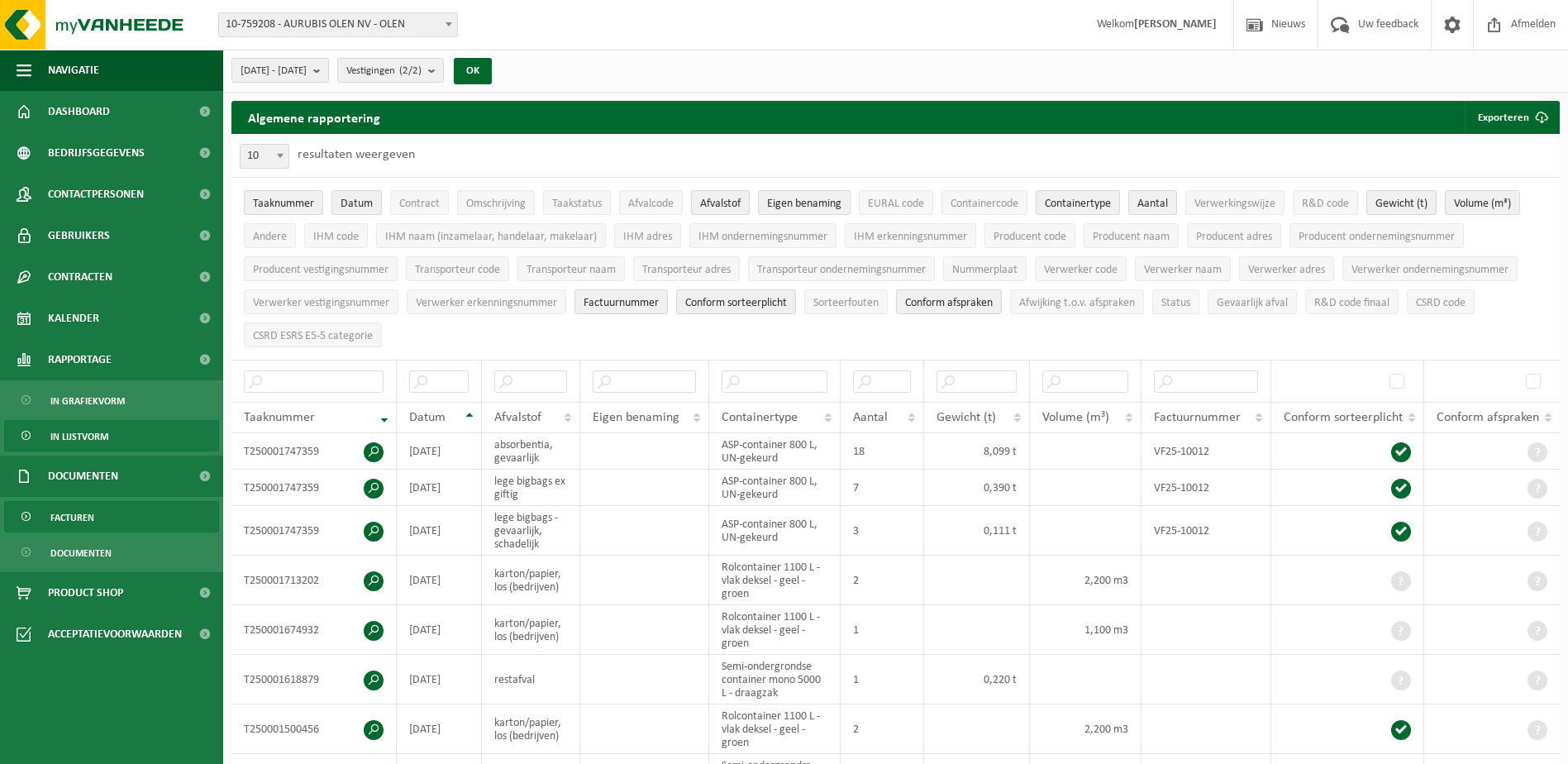
click at [94, 514] on link "Facturen" at bounding box center [111, 517] width 215 height 32
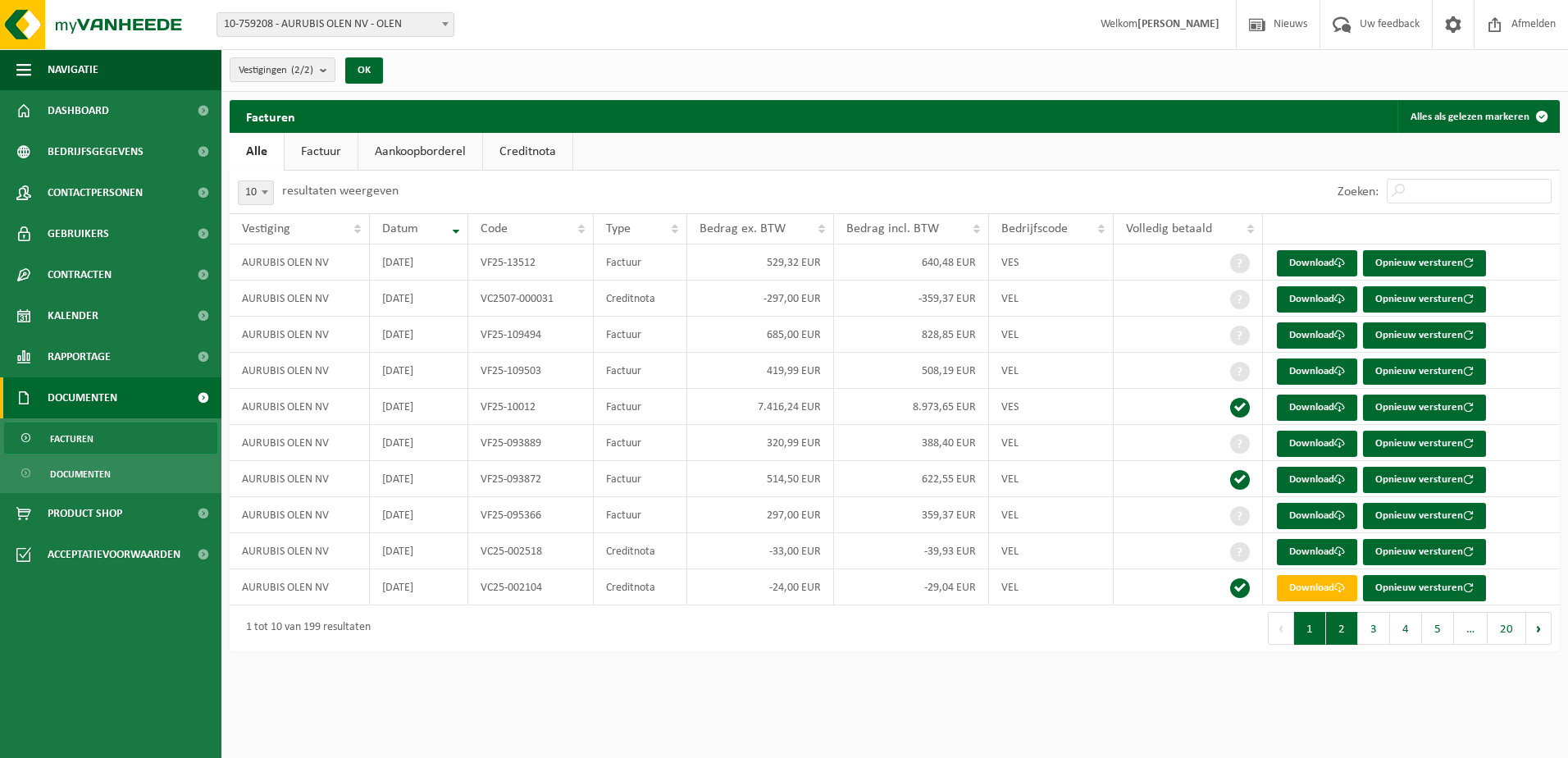
click at [1340, 638] on button "2" at bounding box center [1342, 628] width 32 height 32
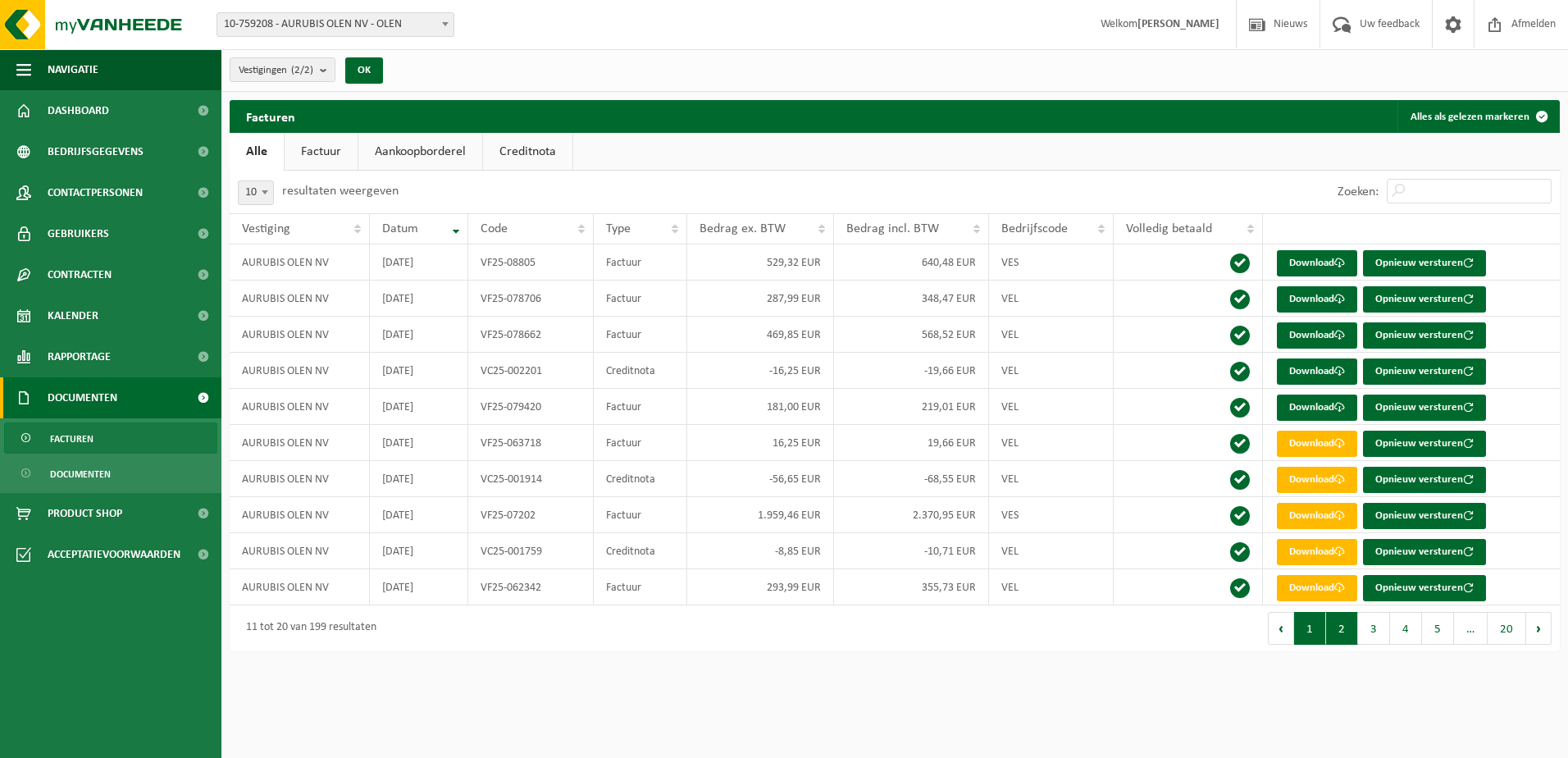
click at [1304, 632] on button "1" at bounding box center [1310, 628] width 32 height 32
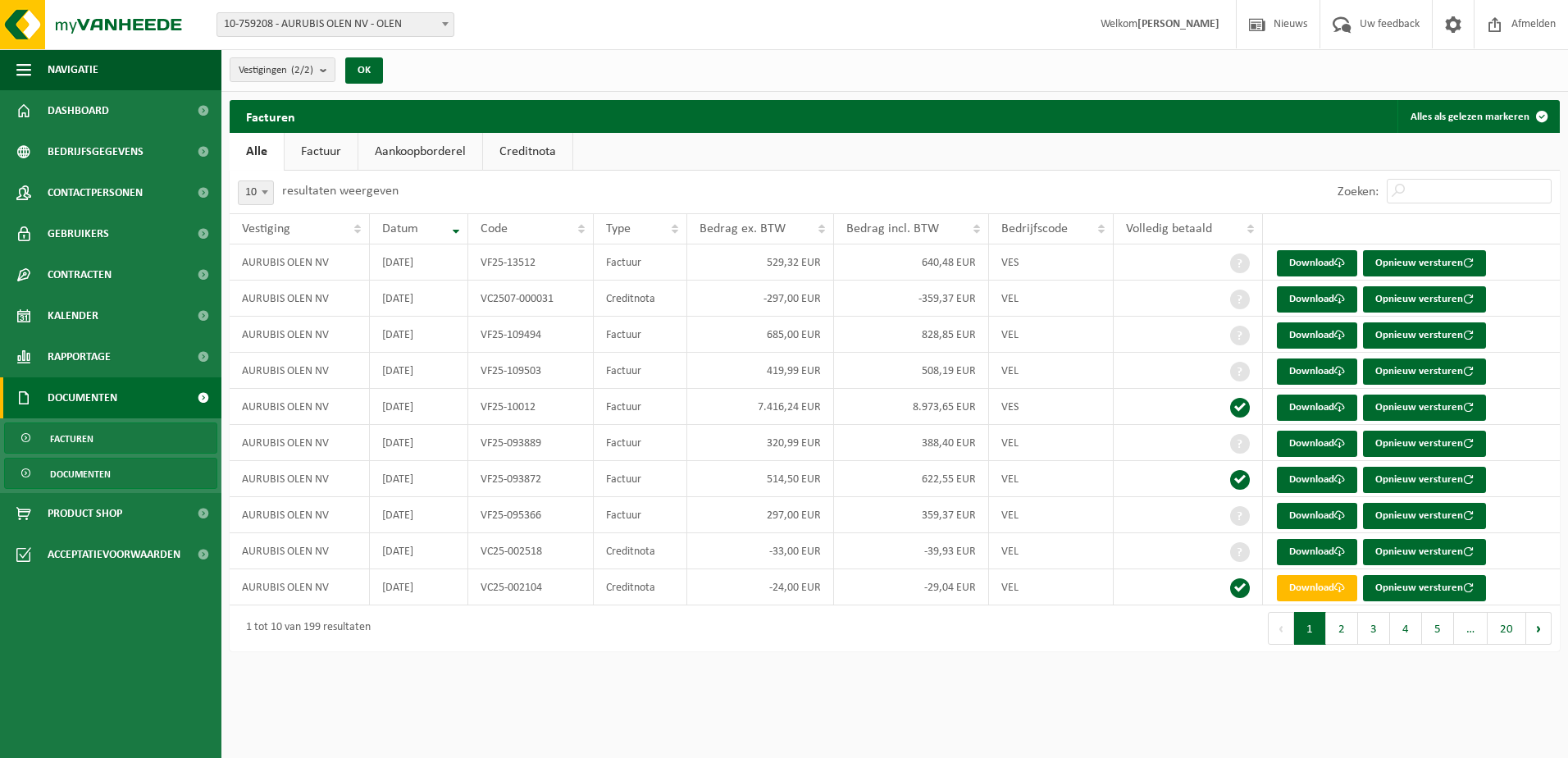
click at [80, 468] on span "Documenten" at bounding box center [80, 474] width 60 height 31
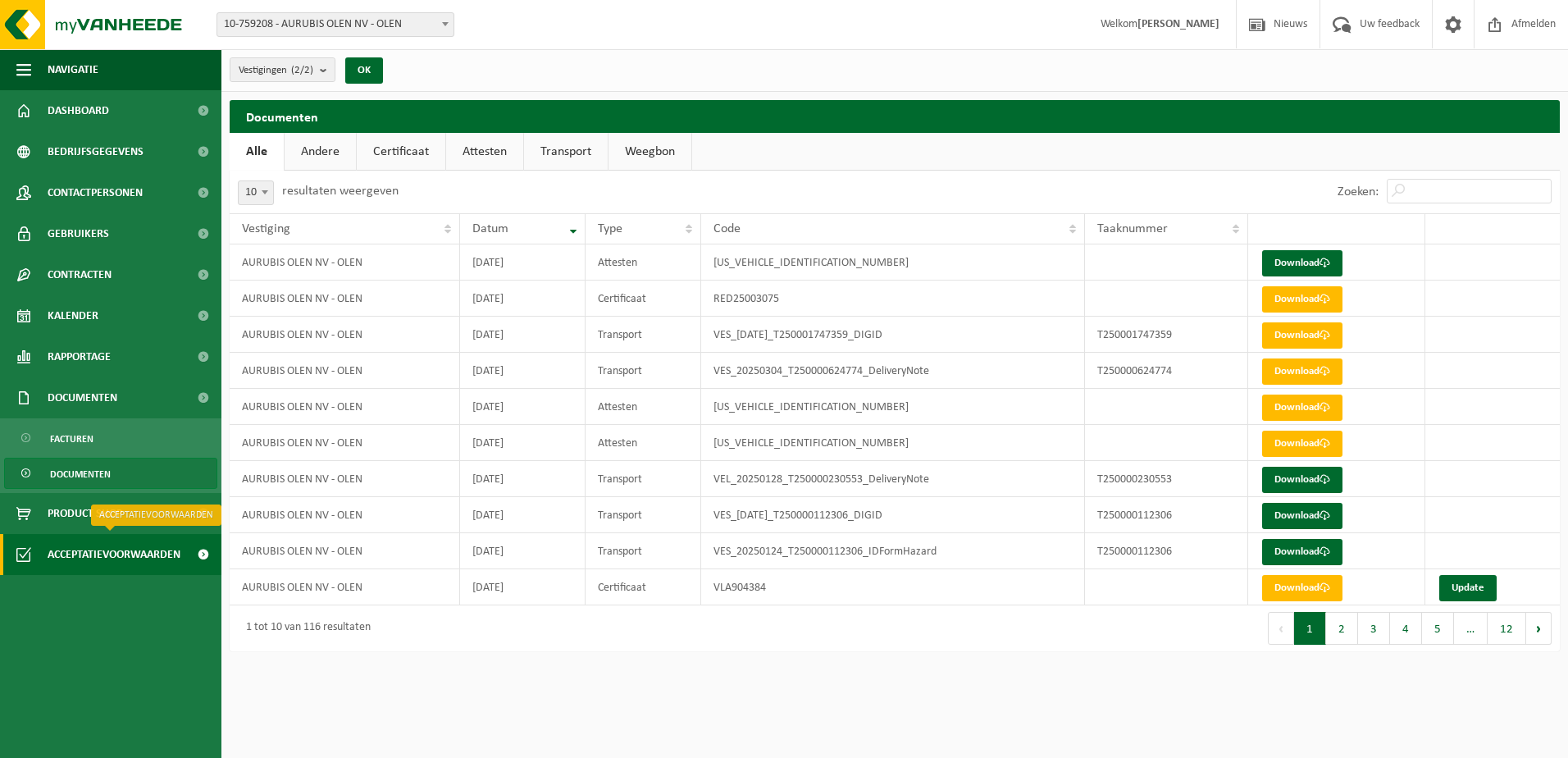
click at [117, 559] on span "Acceptatievoorwaarden" at bounding box center [114, 555] width 133 height 41
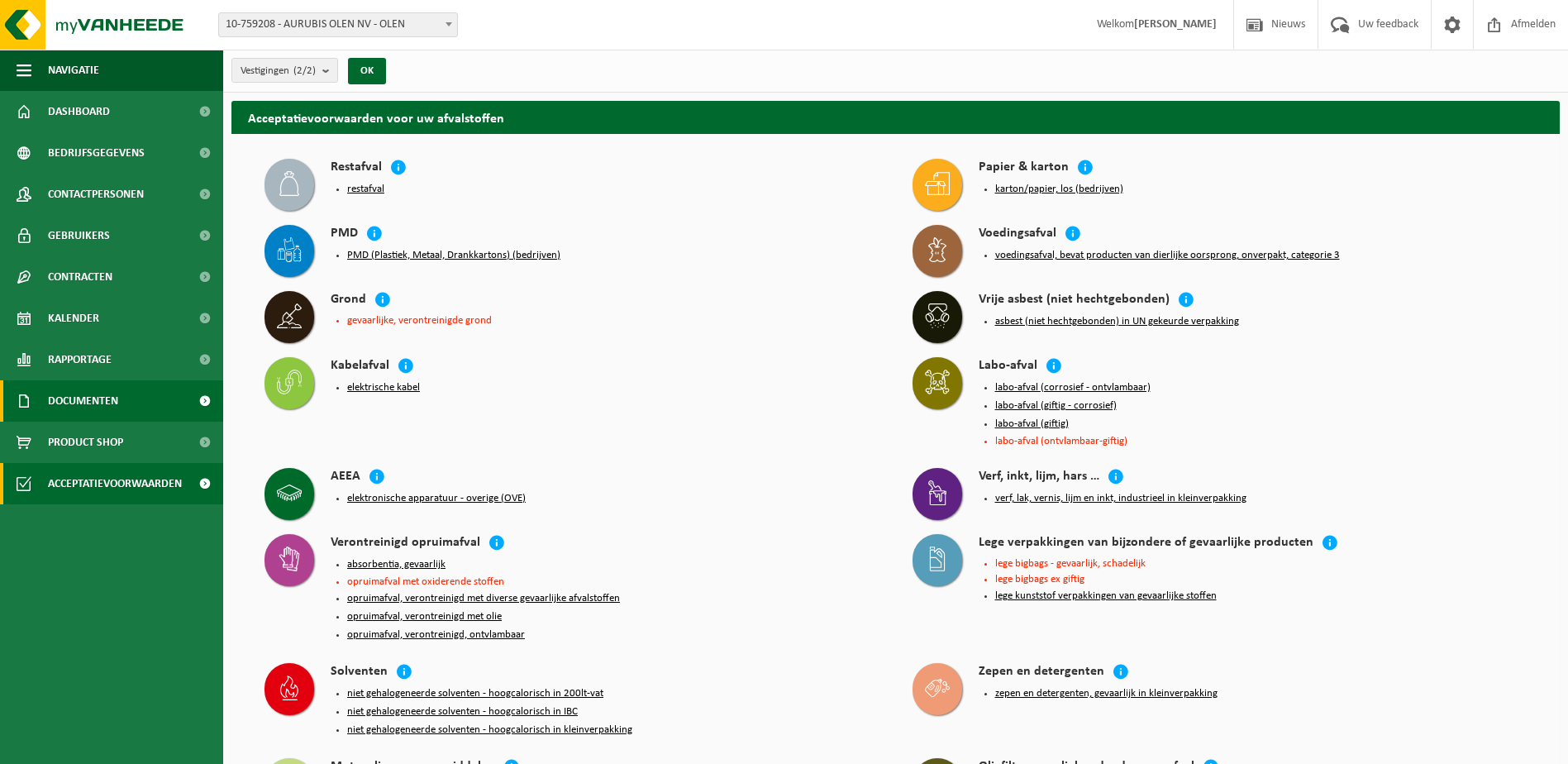
click at [70, 410] on span "Documenten" at bounding box center [83, 401] width 71 height 42
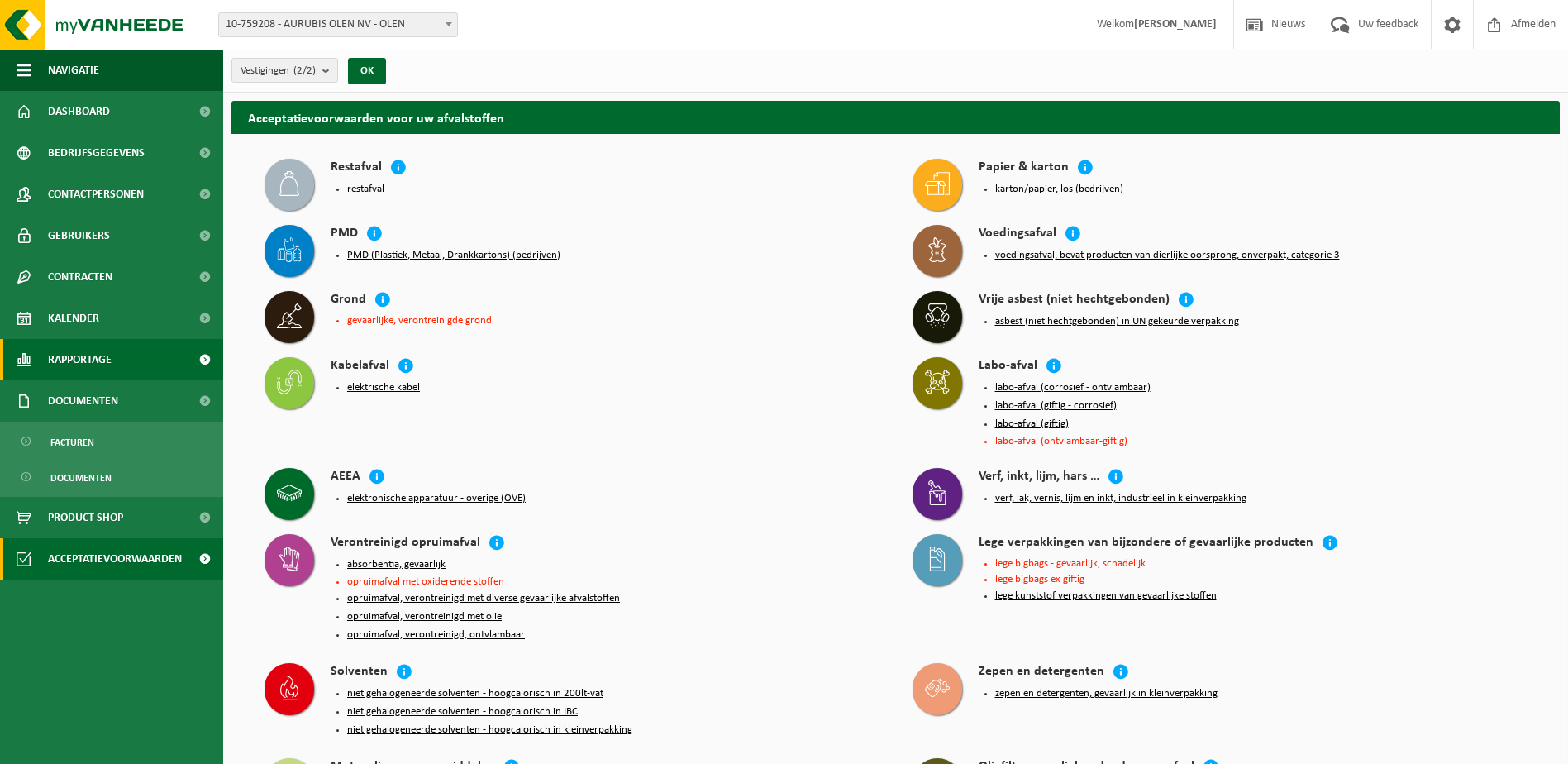
click at [82, 358] on span "Rapportage" at bounding box center [80, 360] width 63 height 42
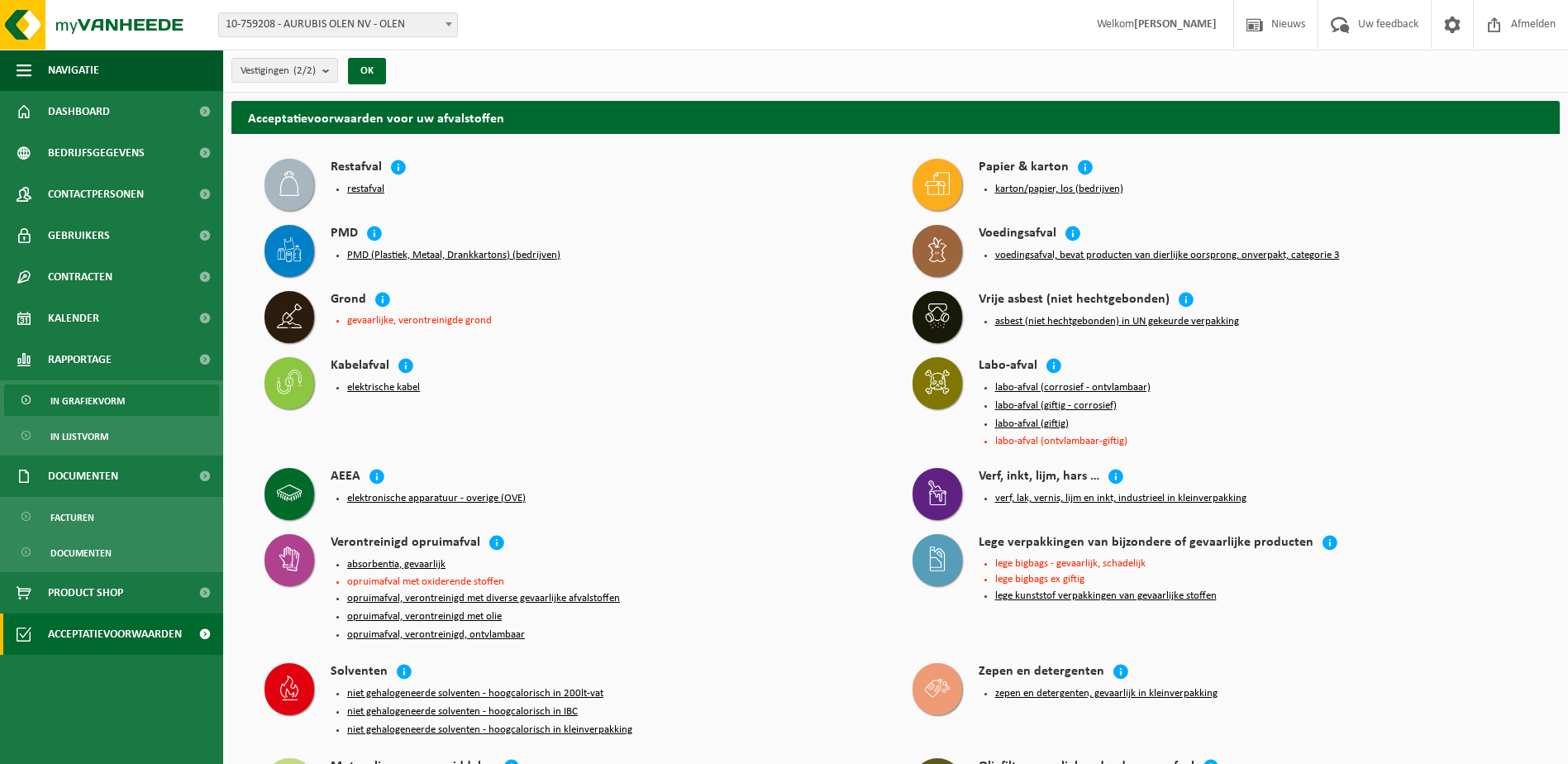
click at [86, 402] on span "In grafiekvorm" at bounding box center [88, 401] width 74 height 32
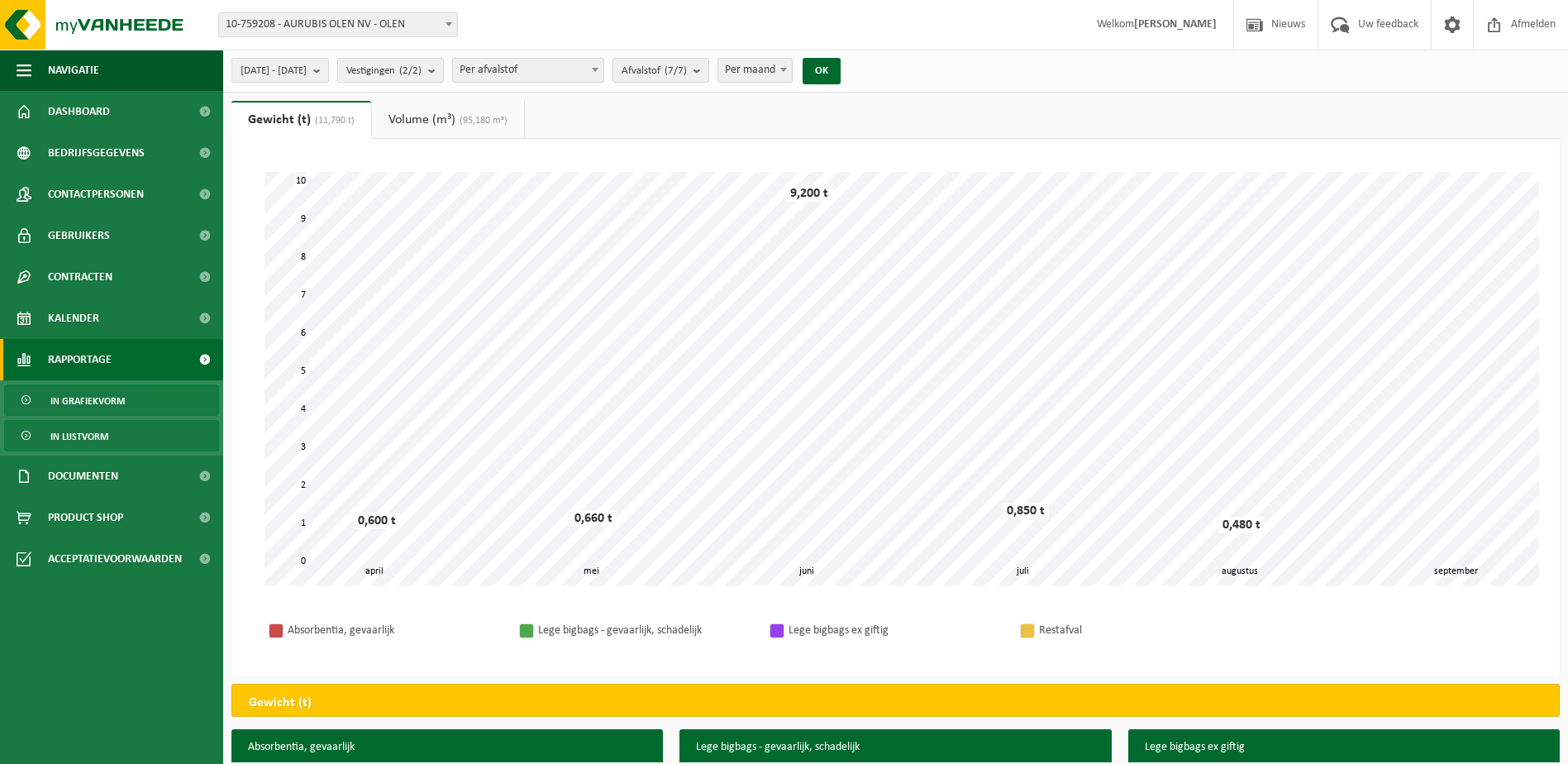
click at [81, 440] on span "In lijstvorm" at bounding box center [80, 436] width 58 height 32
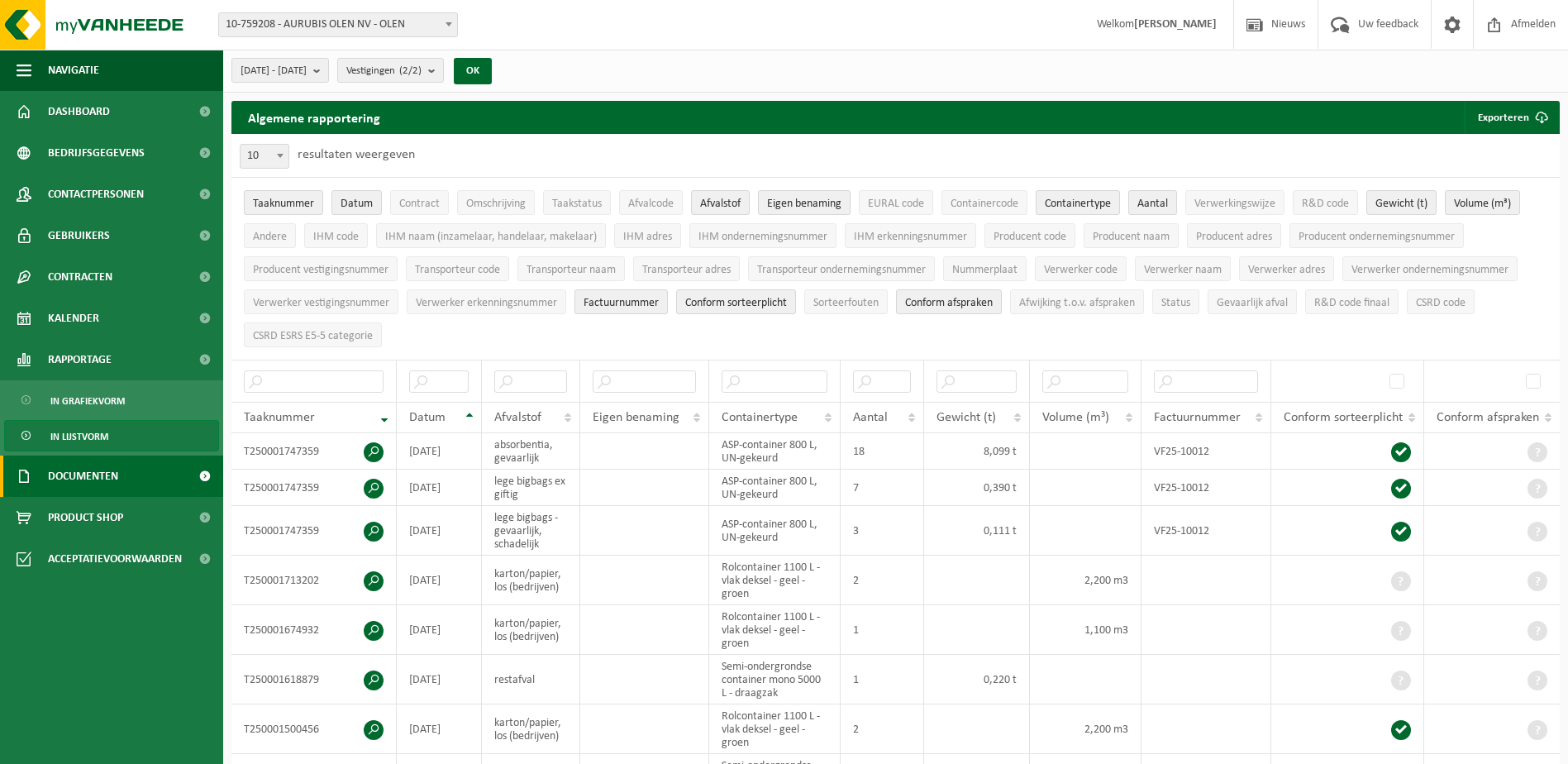
click at [205, 471] on span at bounding box center [204, 476] width 37 height 42
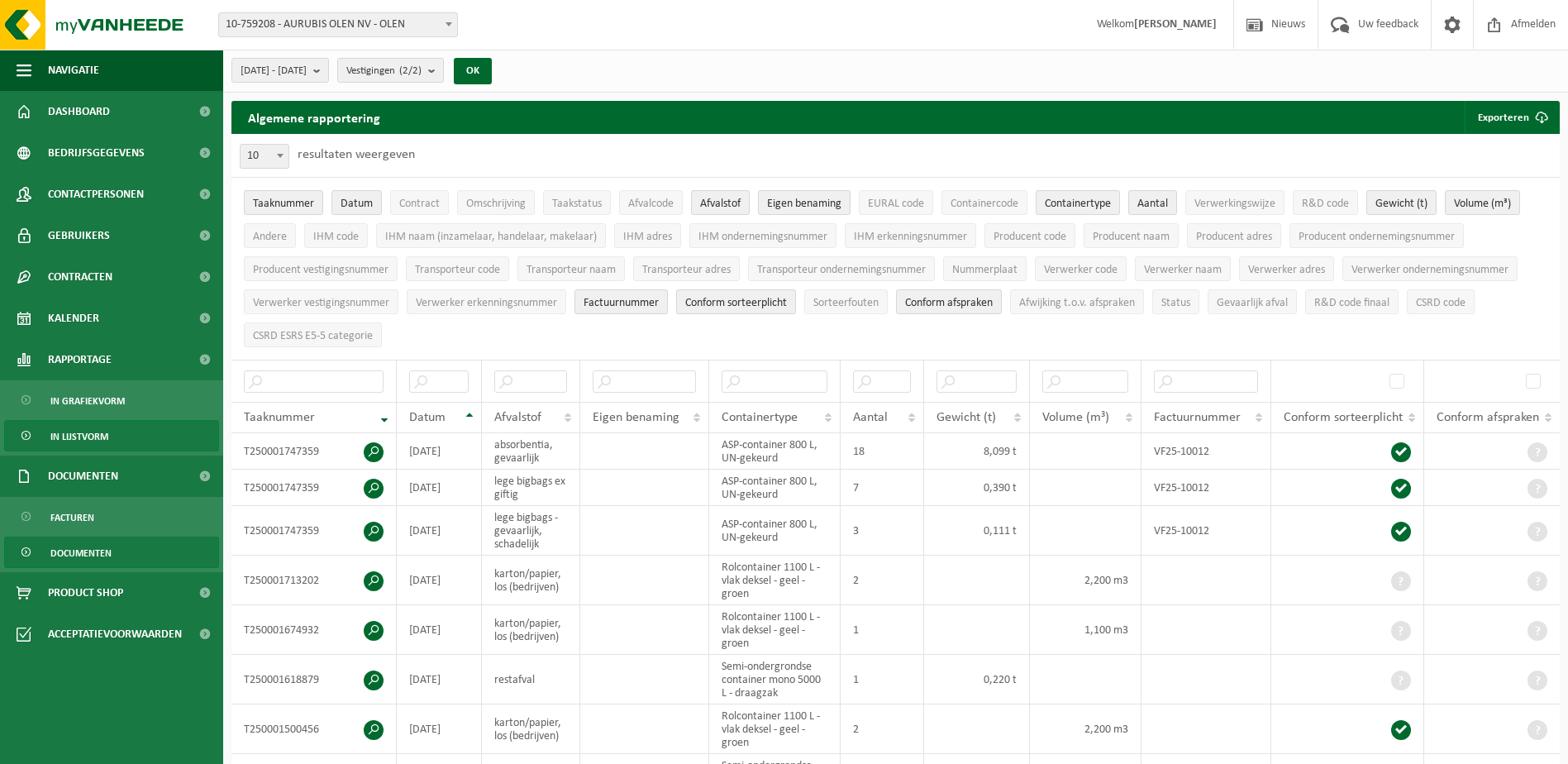
click at [97, 549] on span "Documenten" at bounding box center [81, 553] width 61 height 32
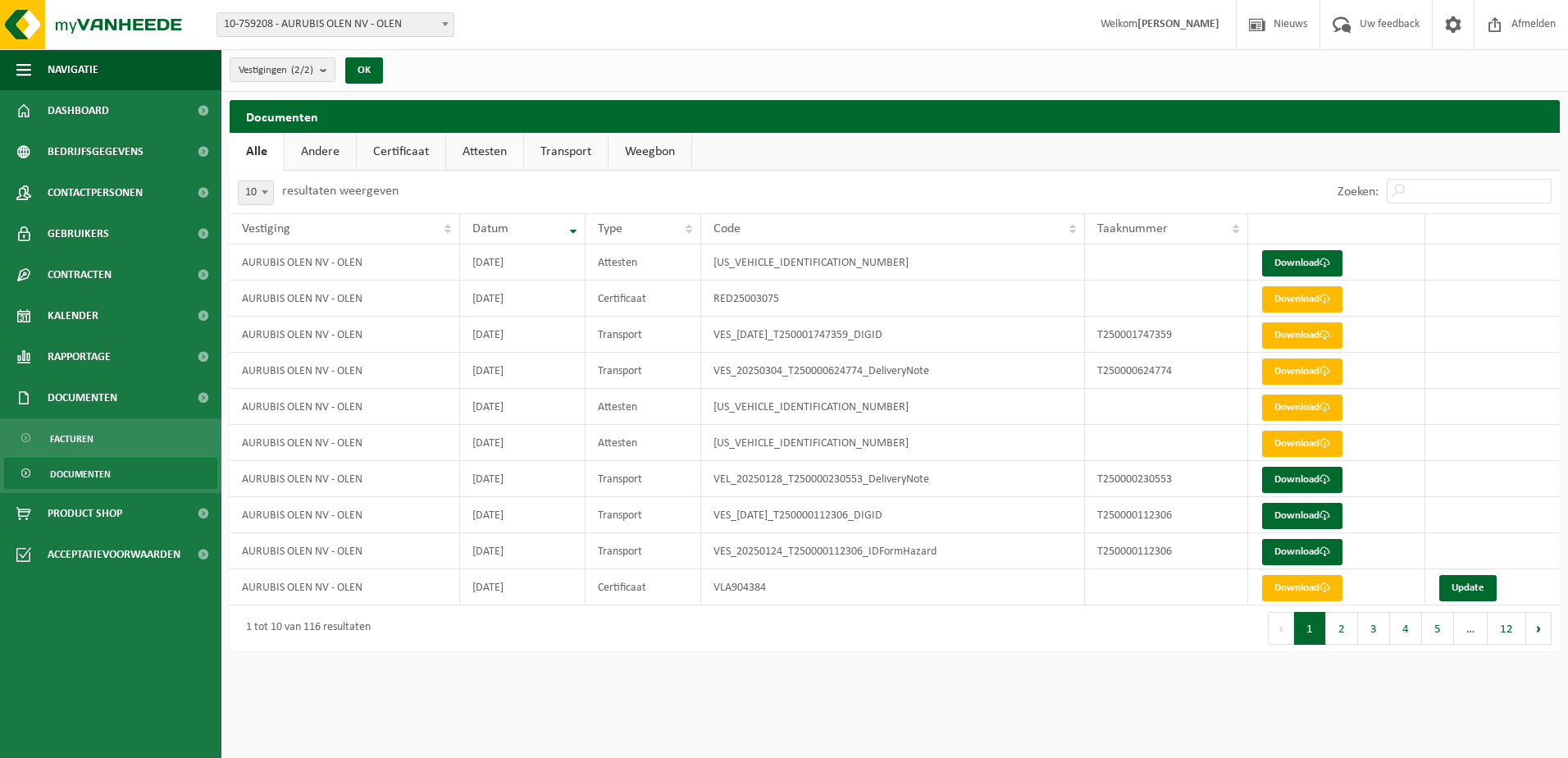
click at [83, 468] on span "Documenten" at bounding box center [80, 474] width 60 height 31
click at [93, 437] on span "Facturen" at bounding box center [72, 439] width 43 height 31
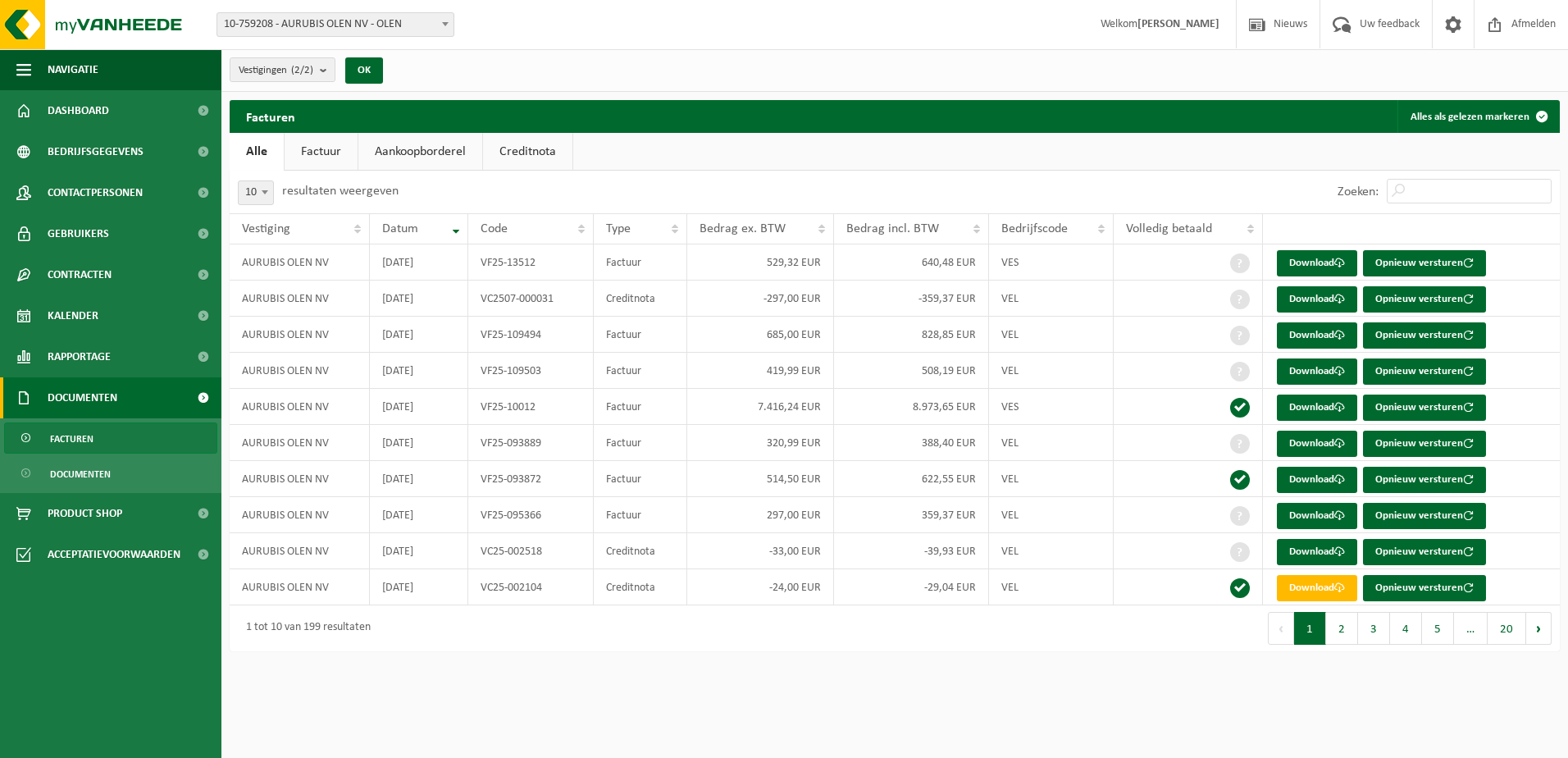
click at [322, 157] on link "Factuur" at bounding box center [320, 152] width 73 height 38
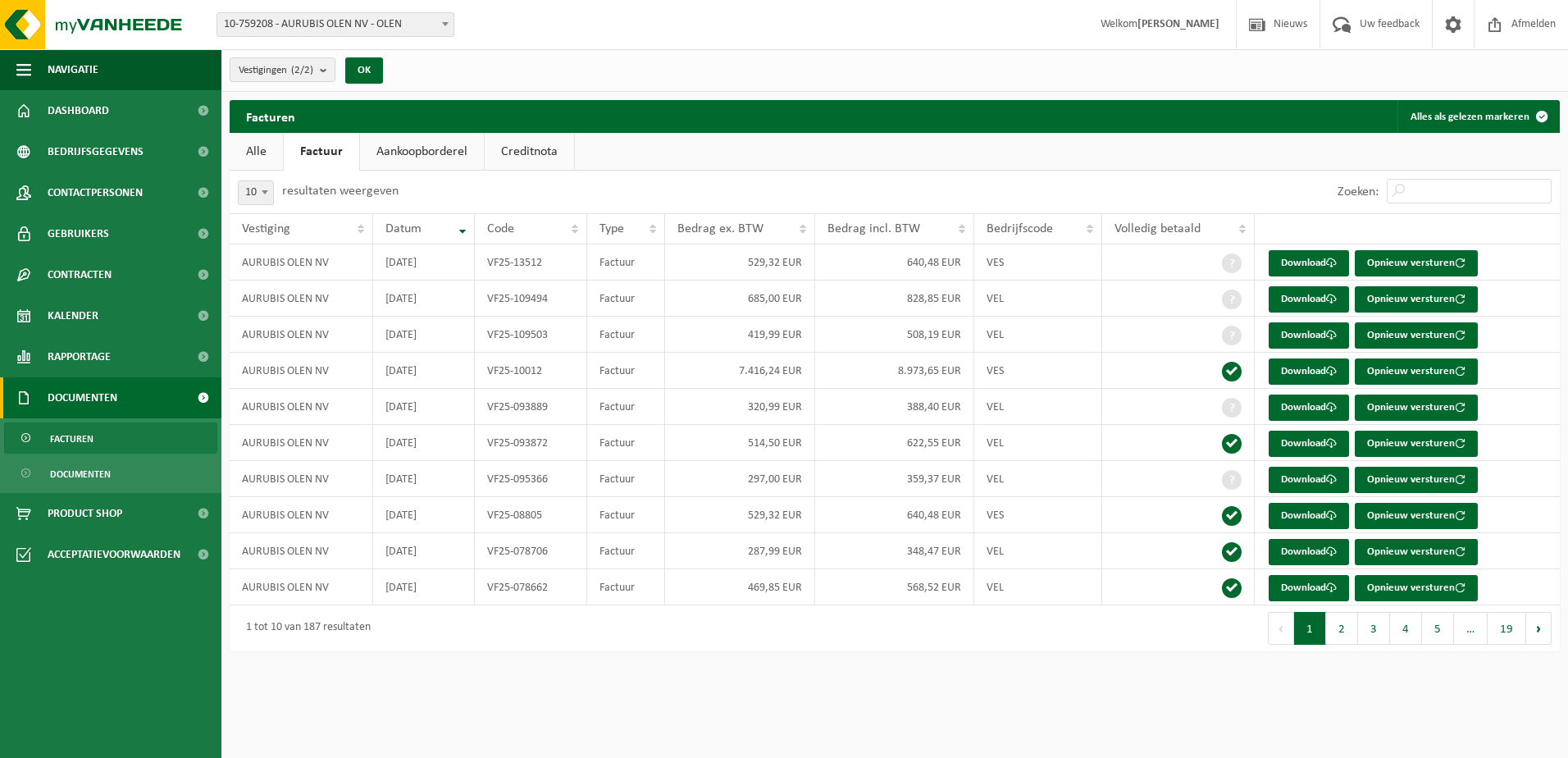
click at [403, 150] on link "Aankoopborderel" at bounding box center [422, 152] width 124 height 38
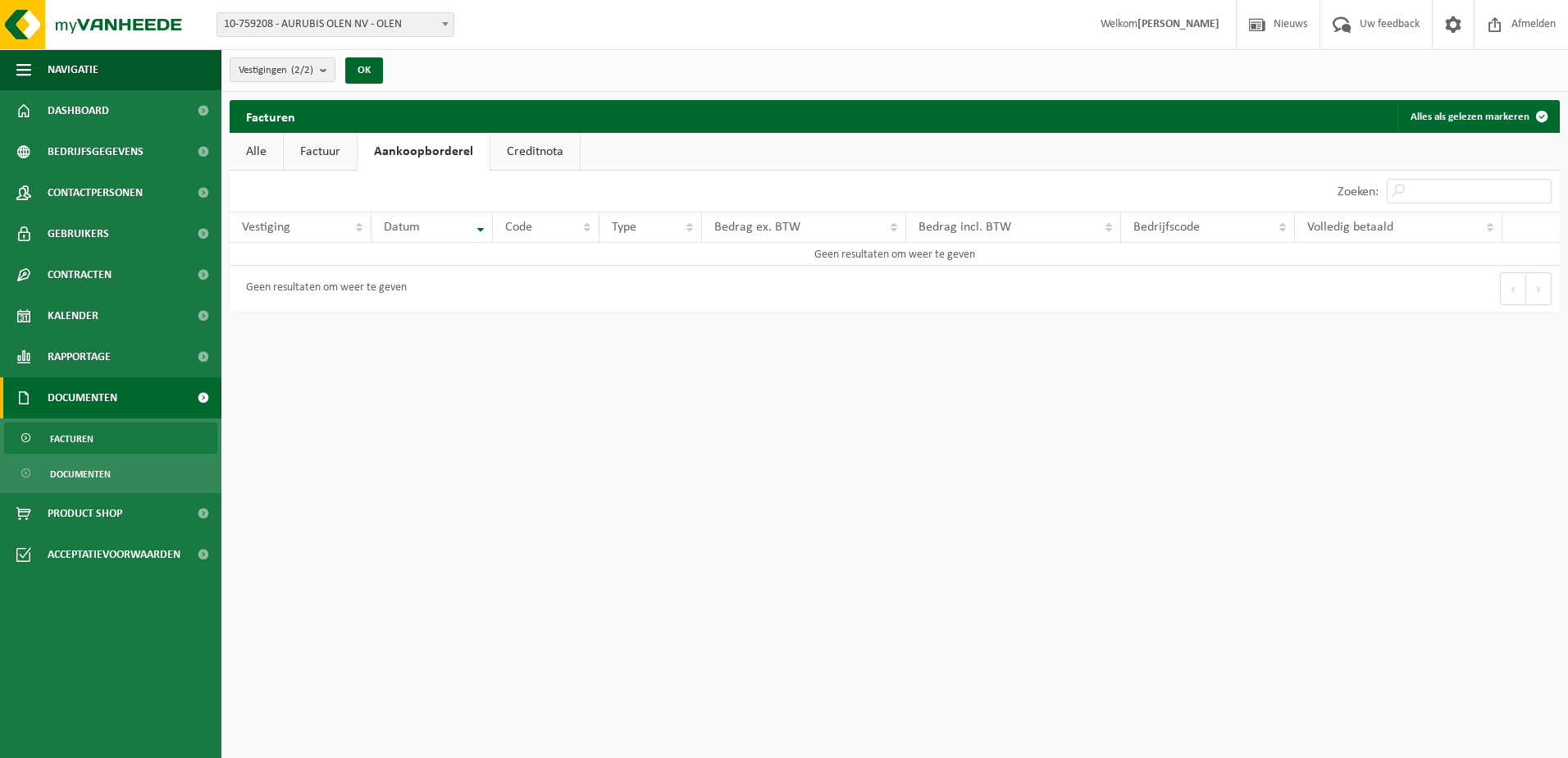
click at [254, 156] on link "Alle" at bounding box center [255, 152] width 53 height 38
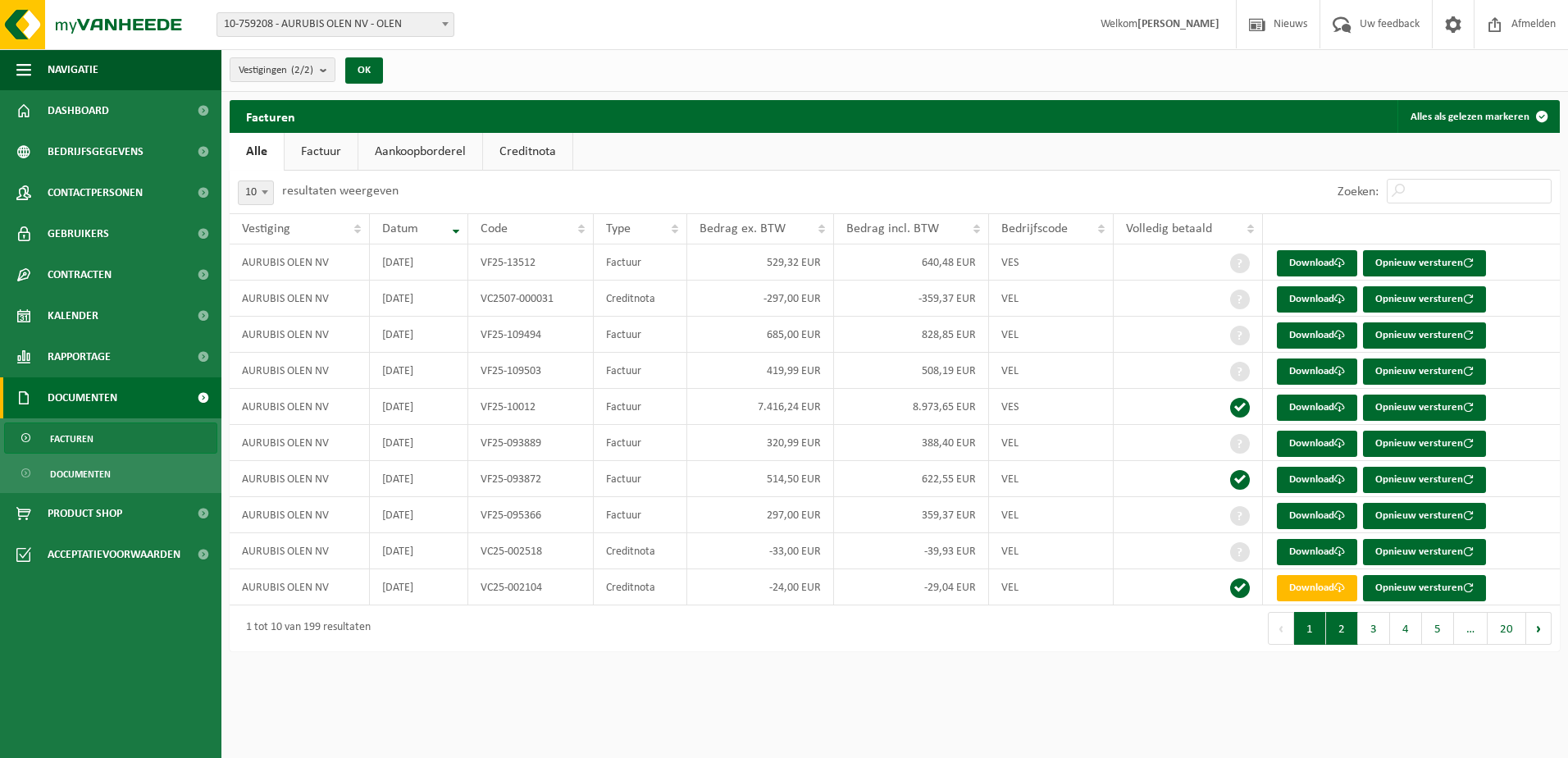
click at [1346, 629] on button "2" at bounding box center [1342, 628] width 32 height 32
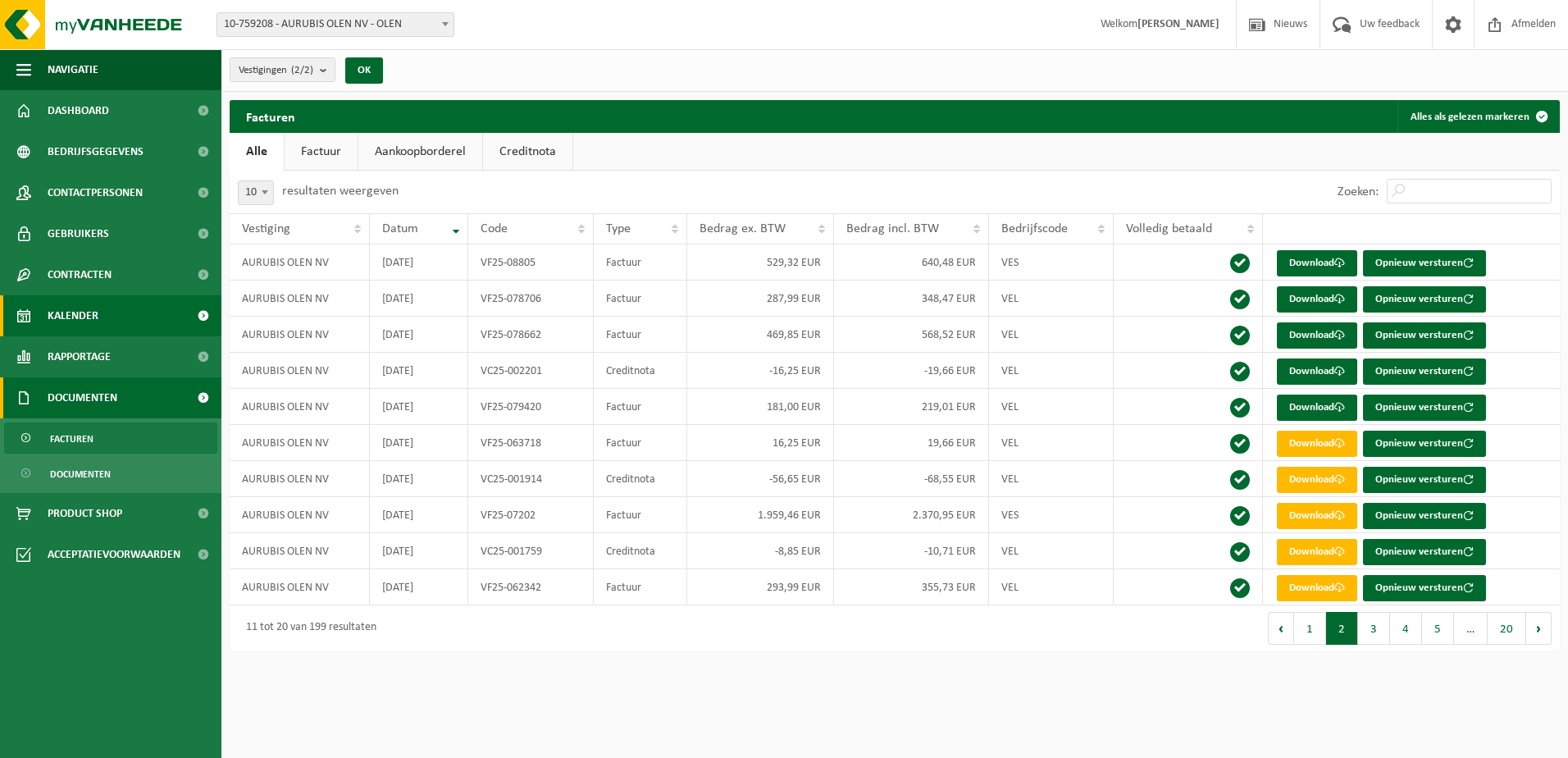
click at [65, 317] on span "Kalender" at bounding box center [73, 316] width 51 height 41
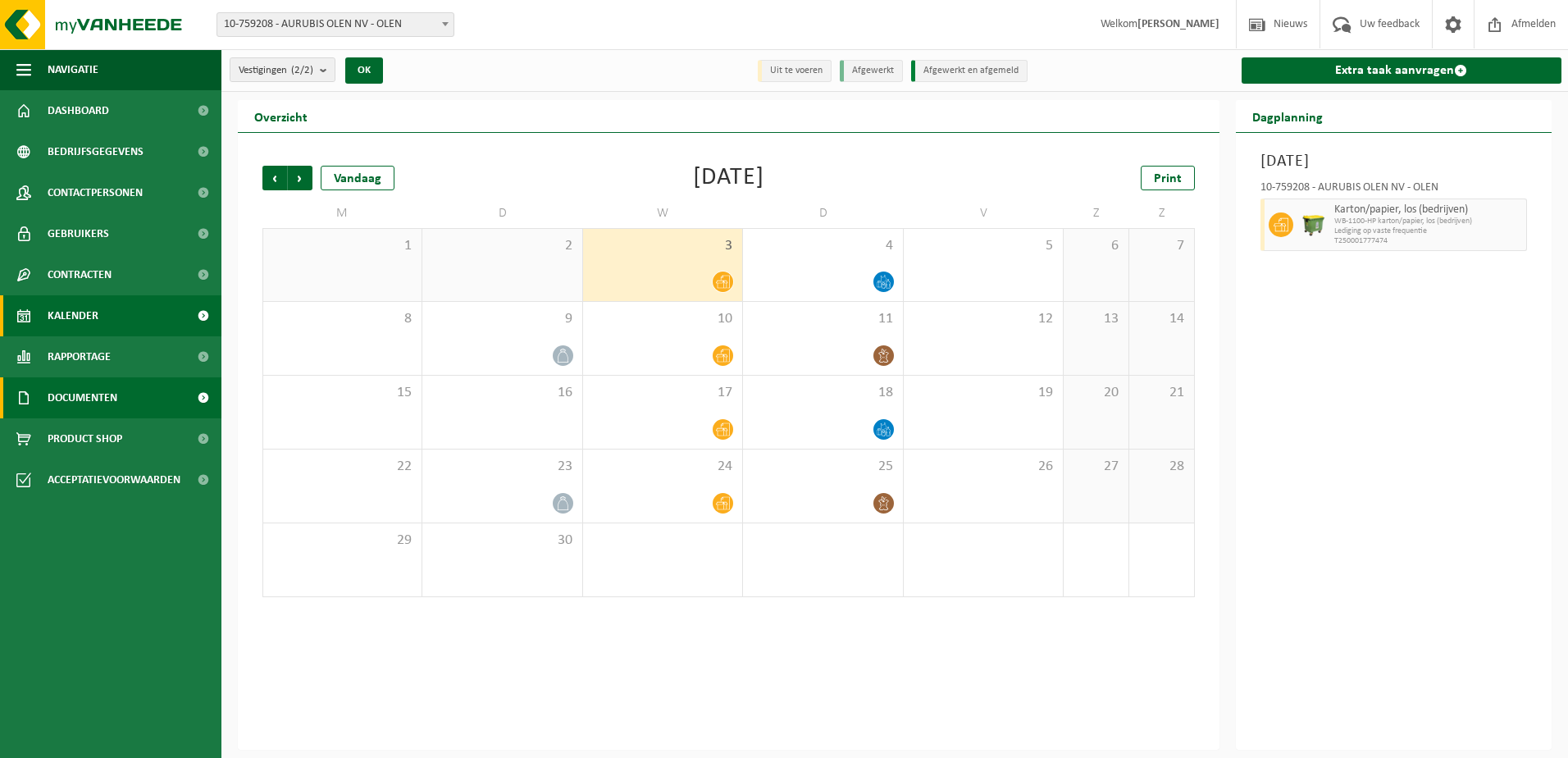
click at [111, 393] on span "Documenten" at bounding box center [83, 397] width 70 height 41
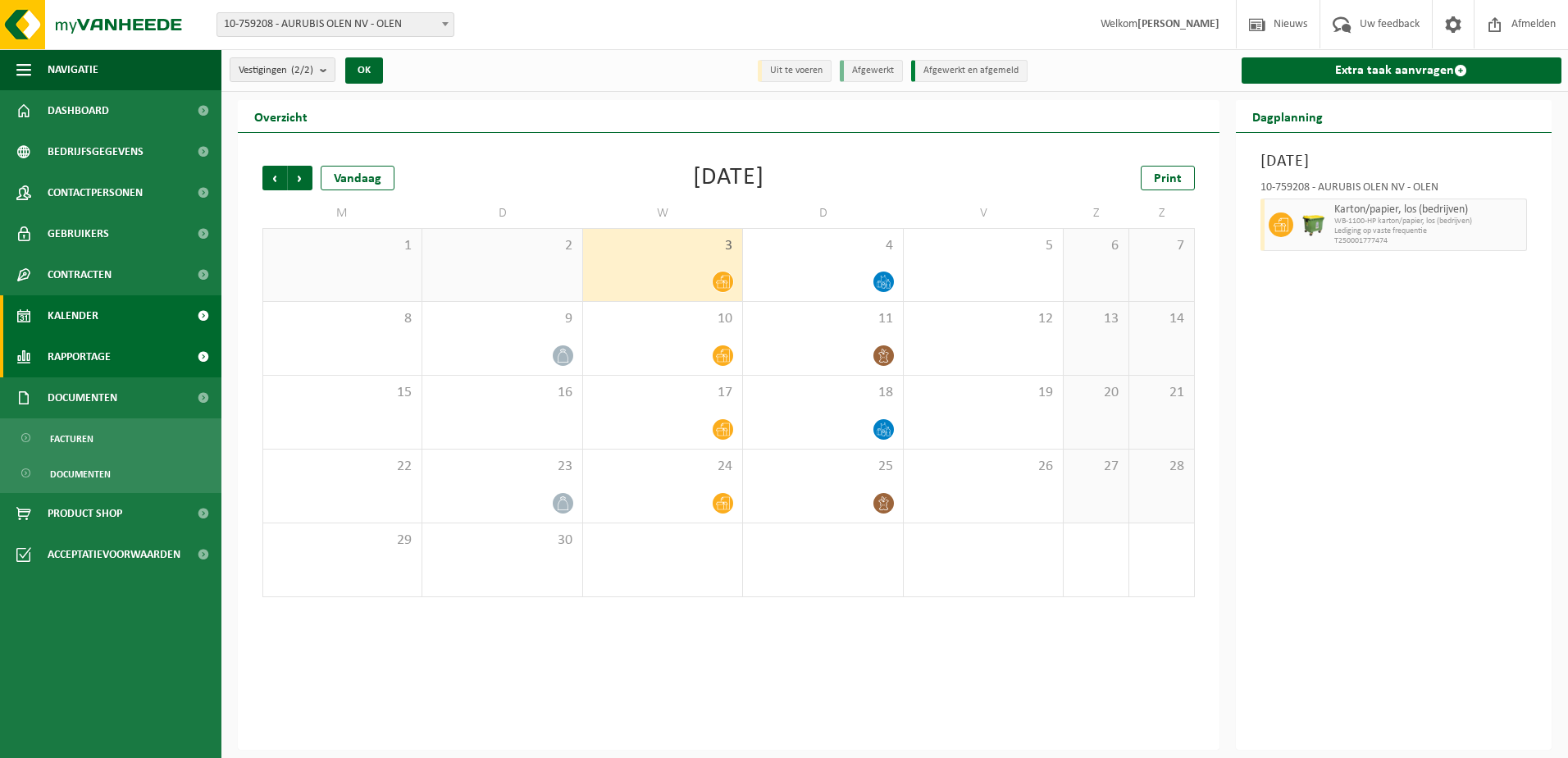
click at [132, 357] on link "Rapportage" at bounding box center [111, 357] width 221 height 41
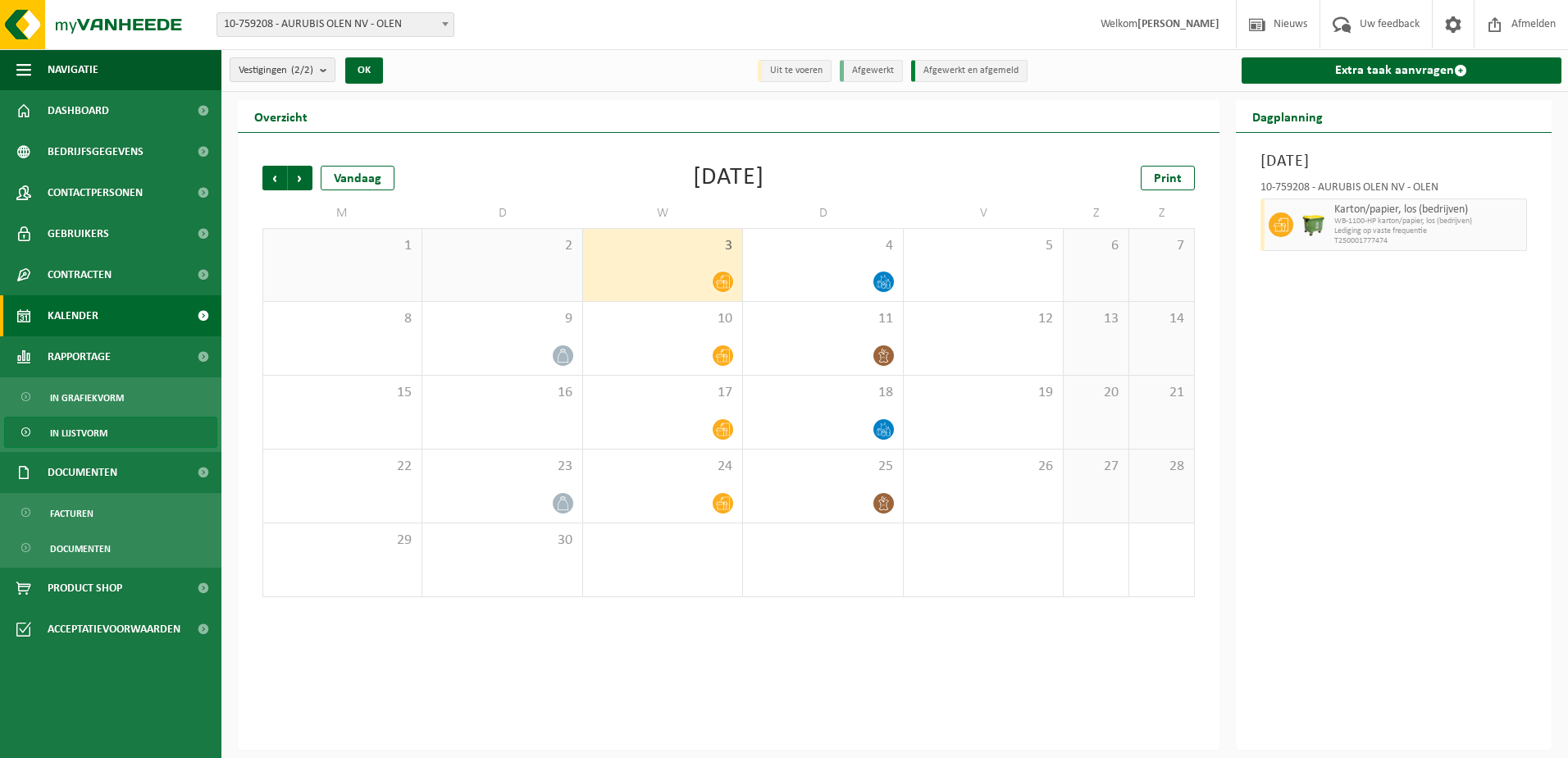
click at [96, 433] on span "In lijstvorm" at bounding box center [79, 433] width 58 height 31
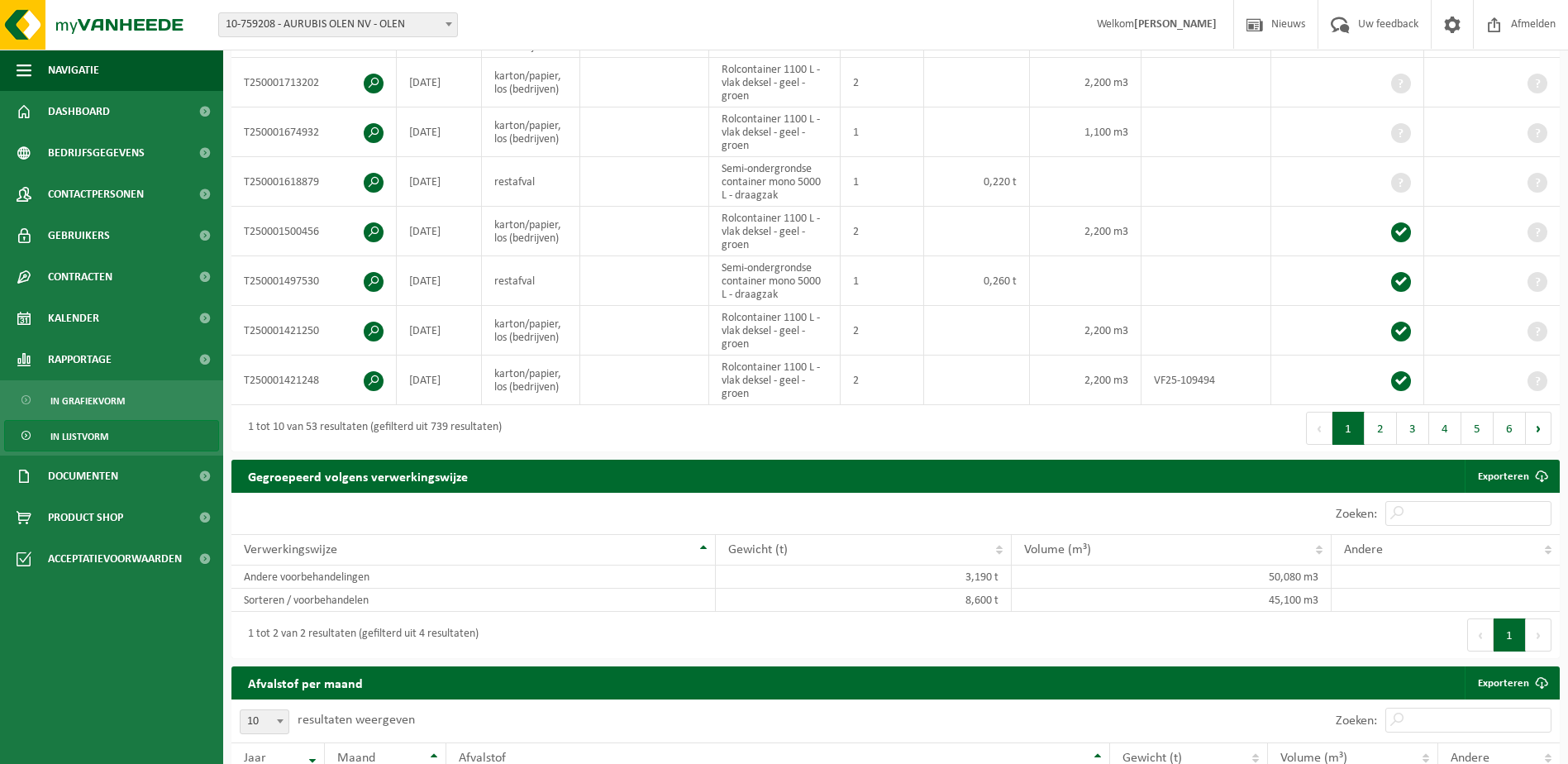
scroll to position [230, 0]
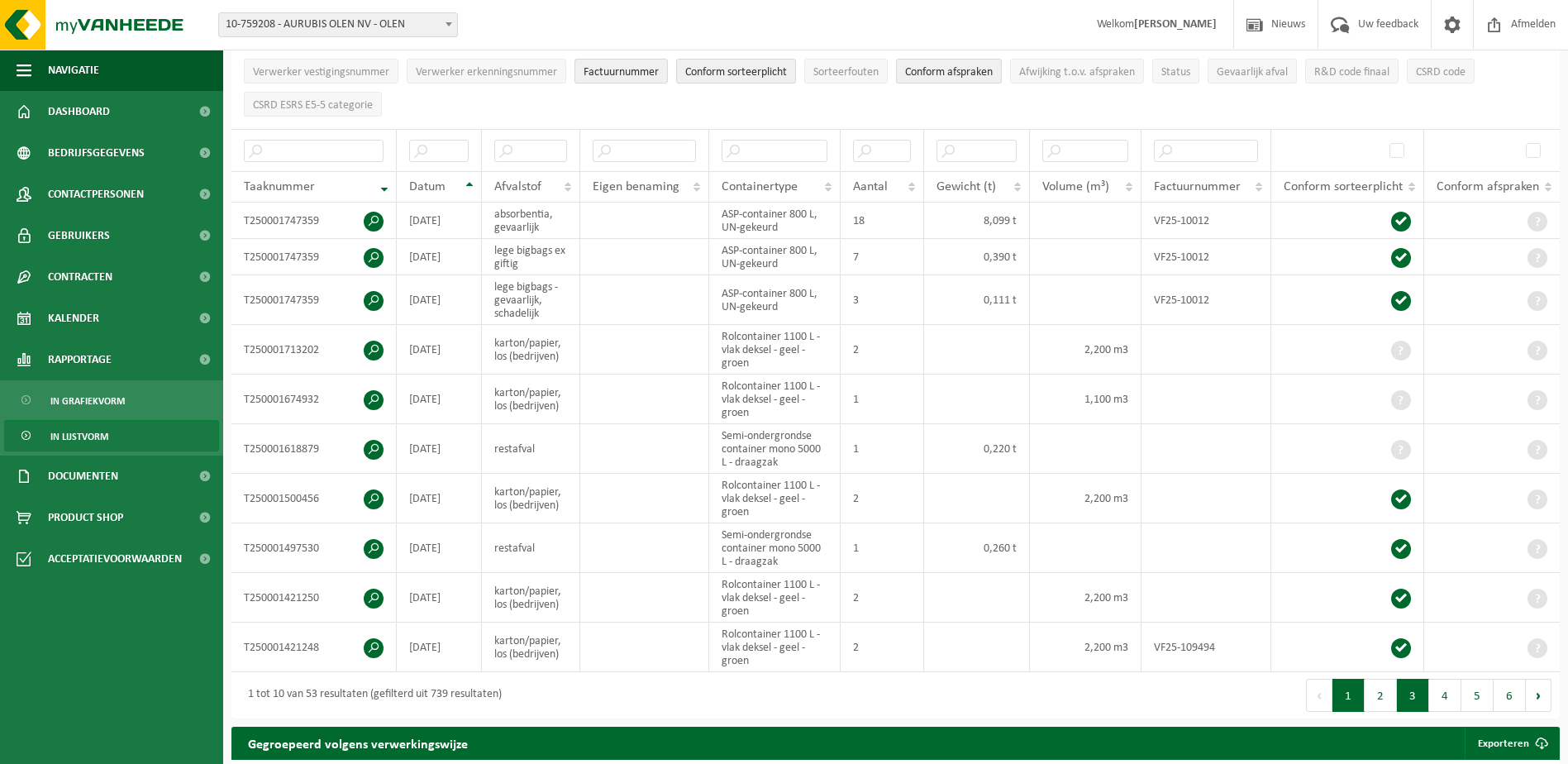
click at [1416, 696] on button "3" at bounding box center [1413, 695] width 33 height 33
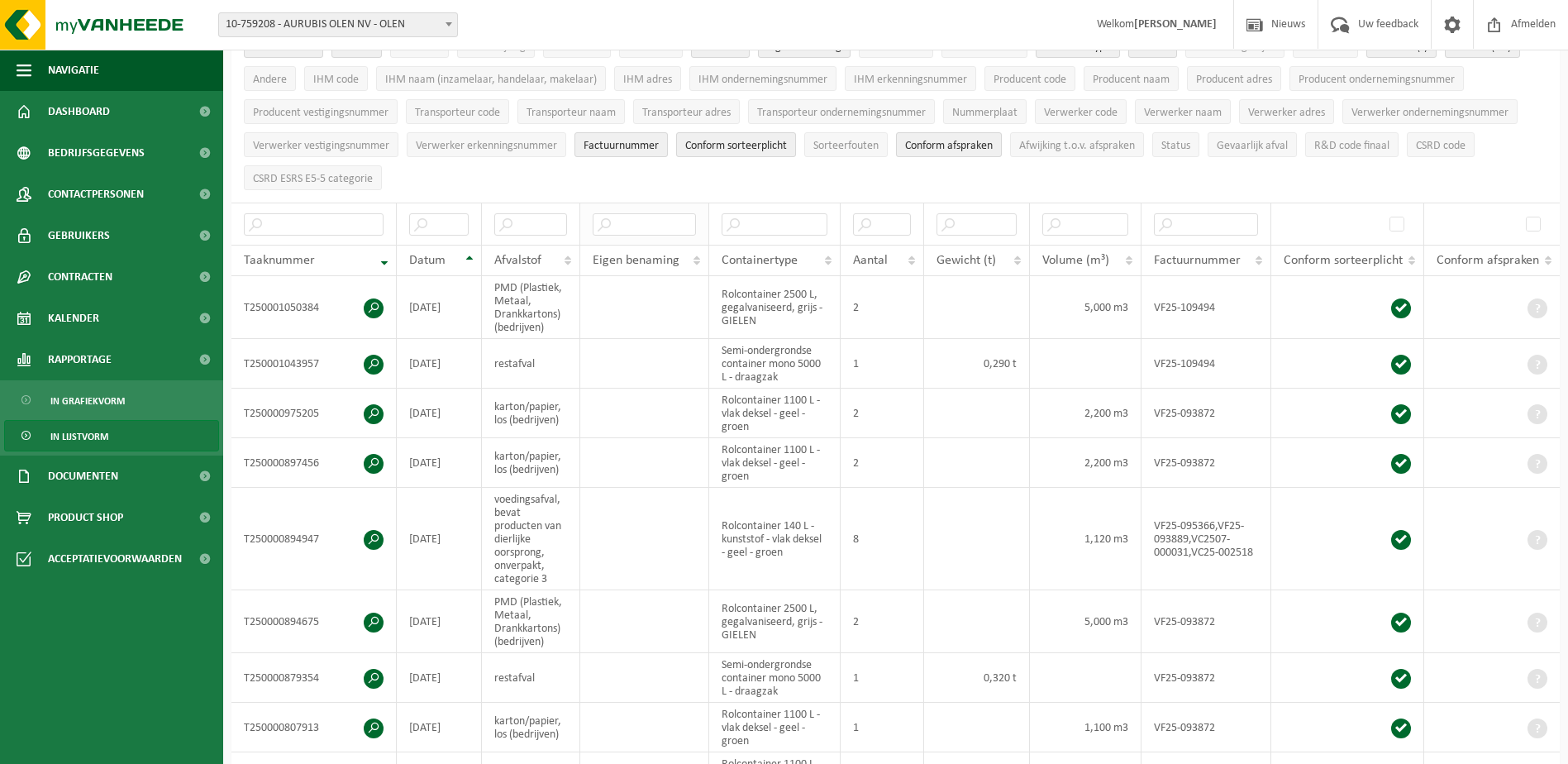
scroll to position [0, 0]
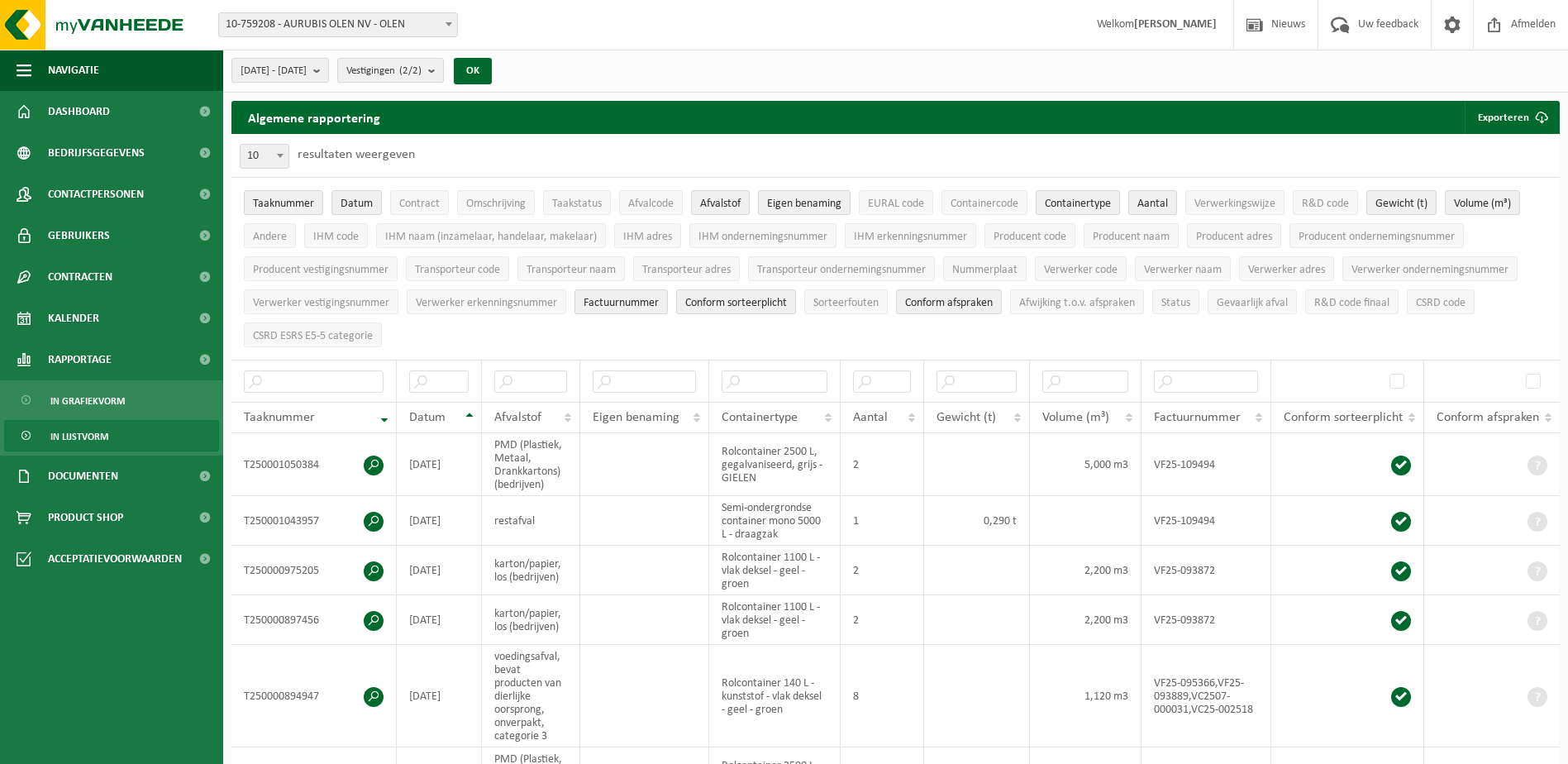
click at [105, 605] on ul "Navigatie Nieuws Uw feedback Afmelden Dashboard Bedrijfsgegevens Contactpersone…" at bounding box center [111, 407] width 223 height 714
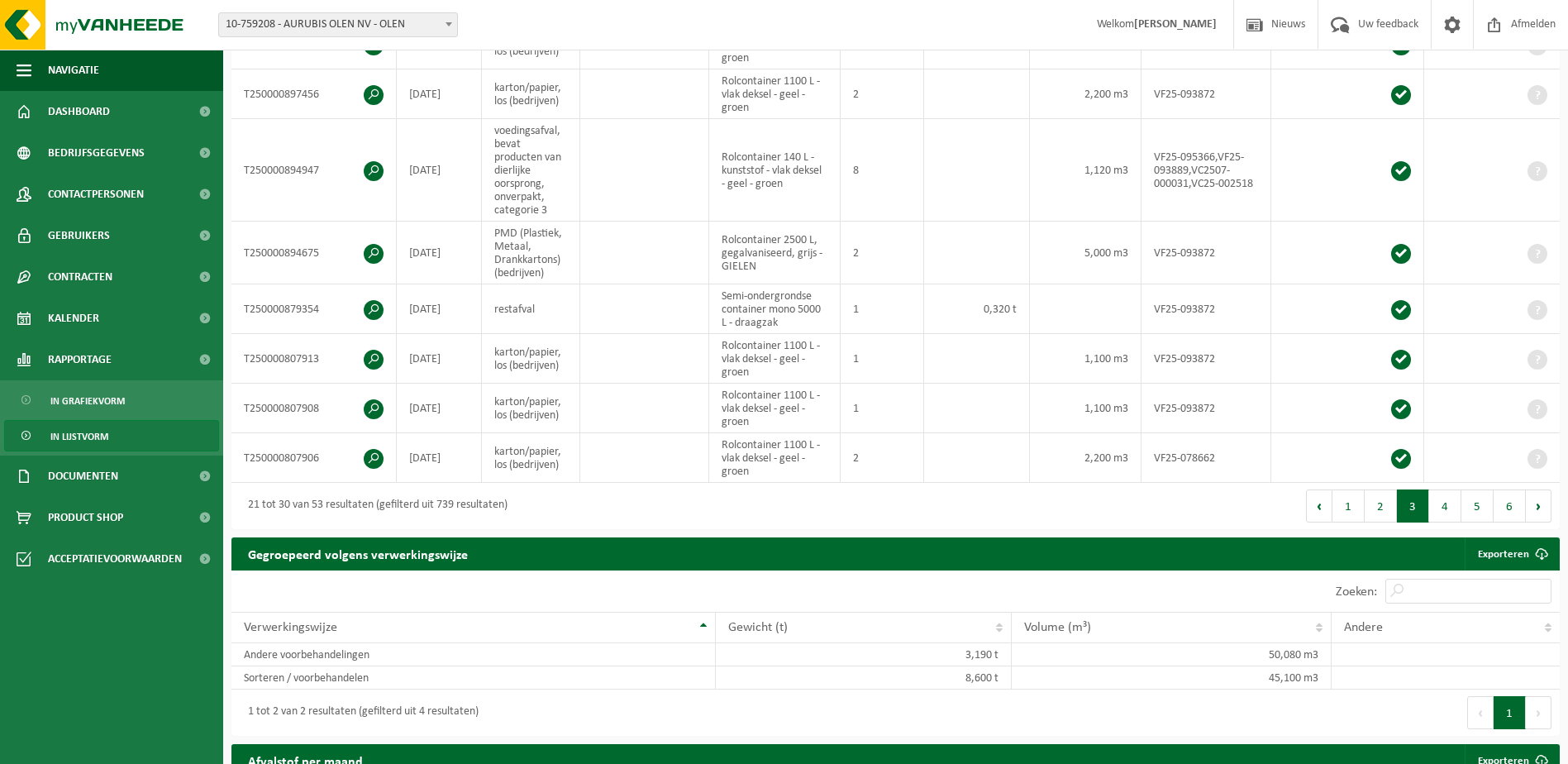
scroll to position [578, 0]
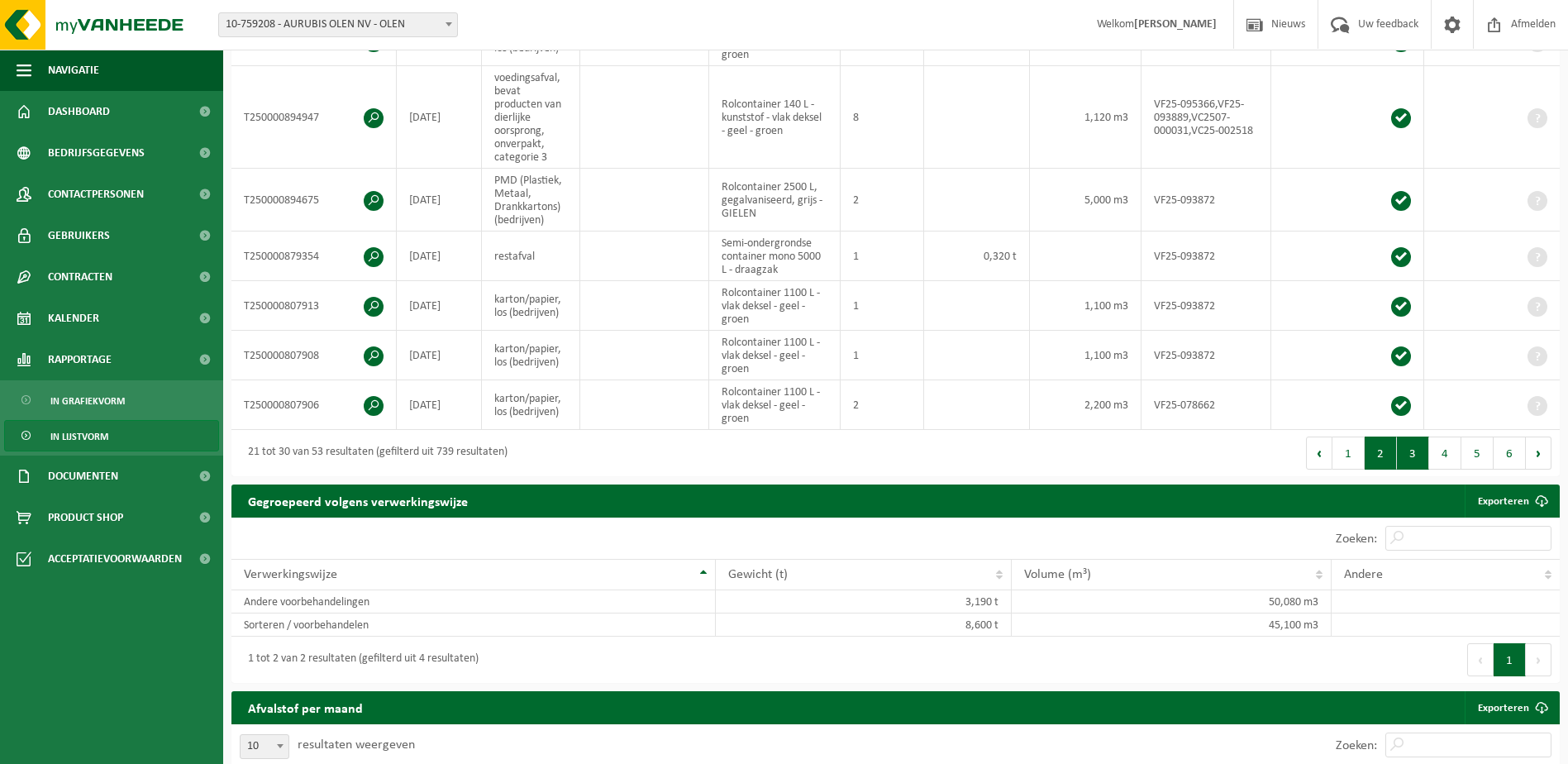
click at [1369, 450] on button "2" at bounding box center [1381, 453] width 33 height 33
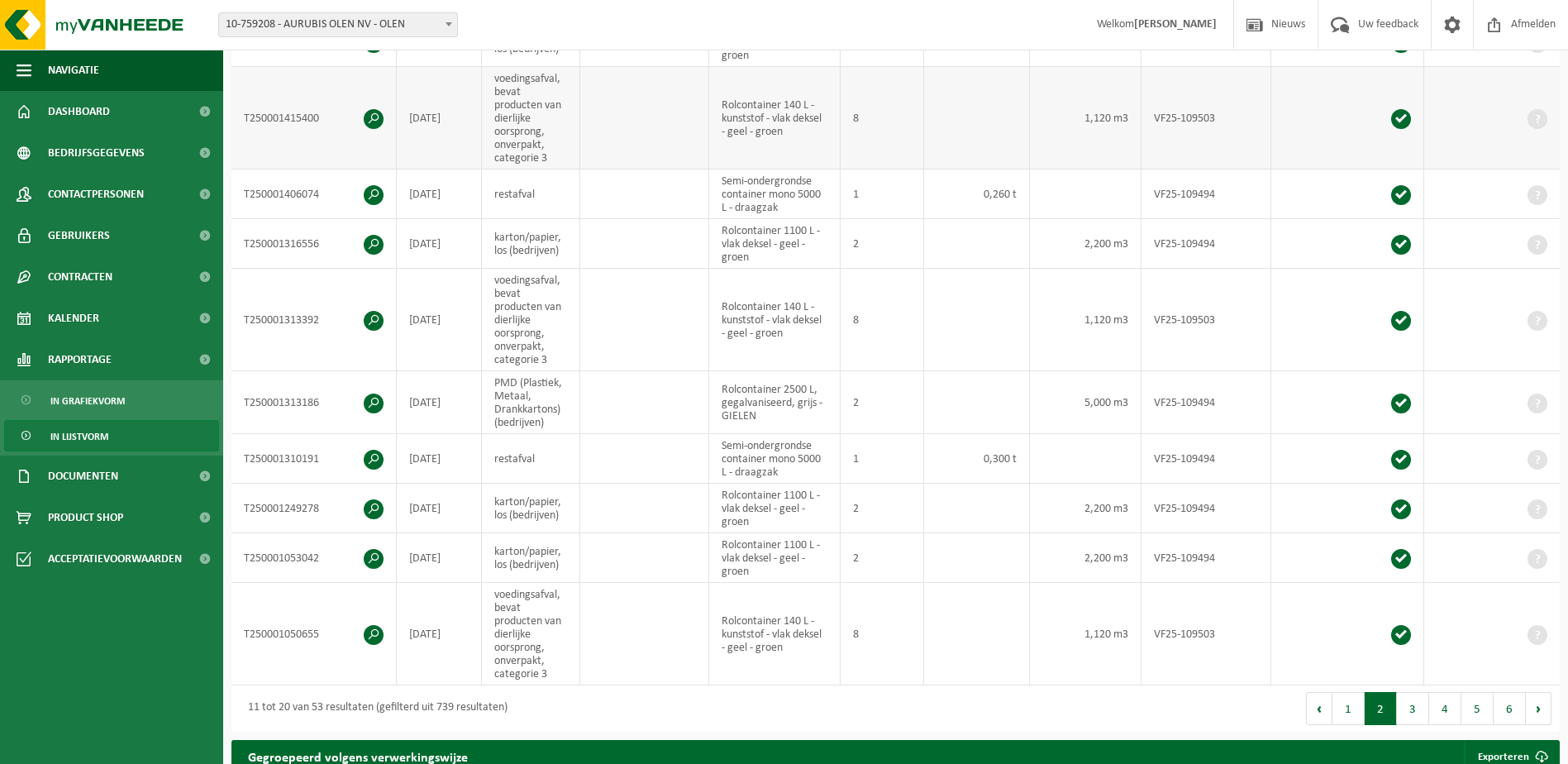
scroll to position [496, 0]
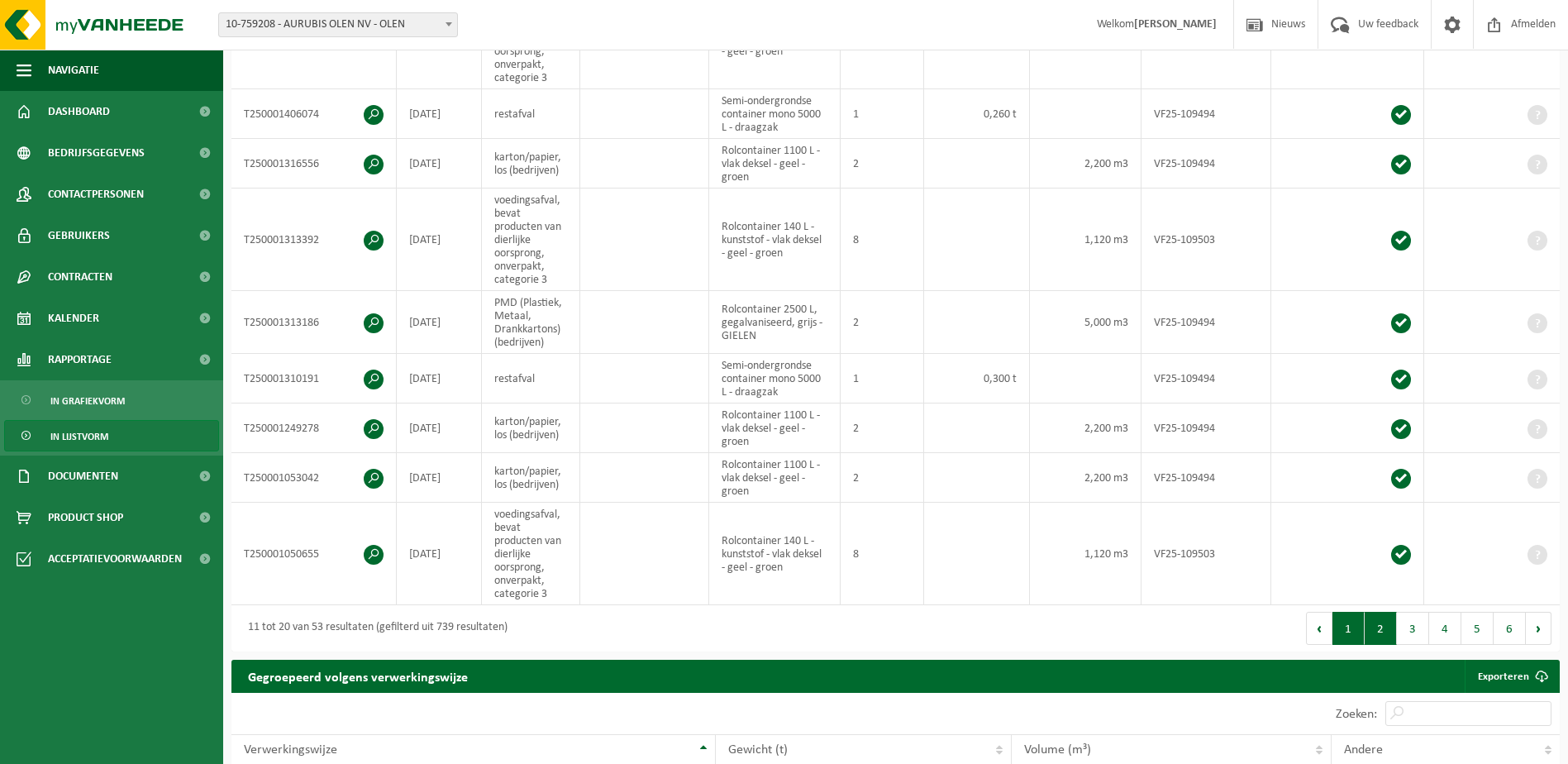
click at [1348, 628] on button "1" at bounding box center [1349, 628] width 33 height 33
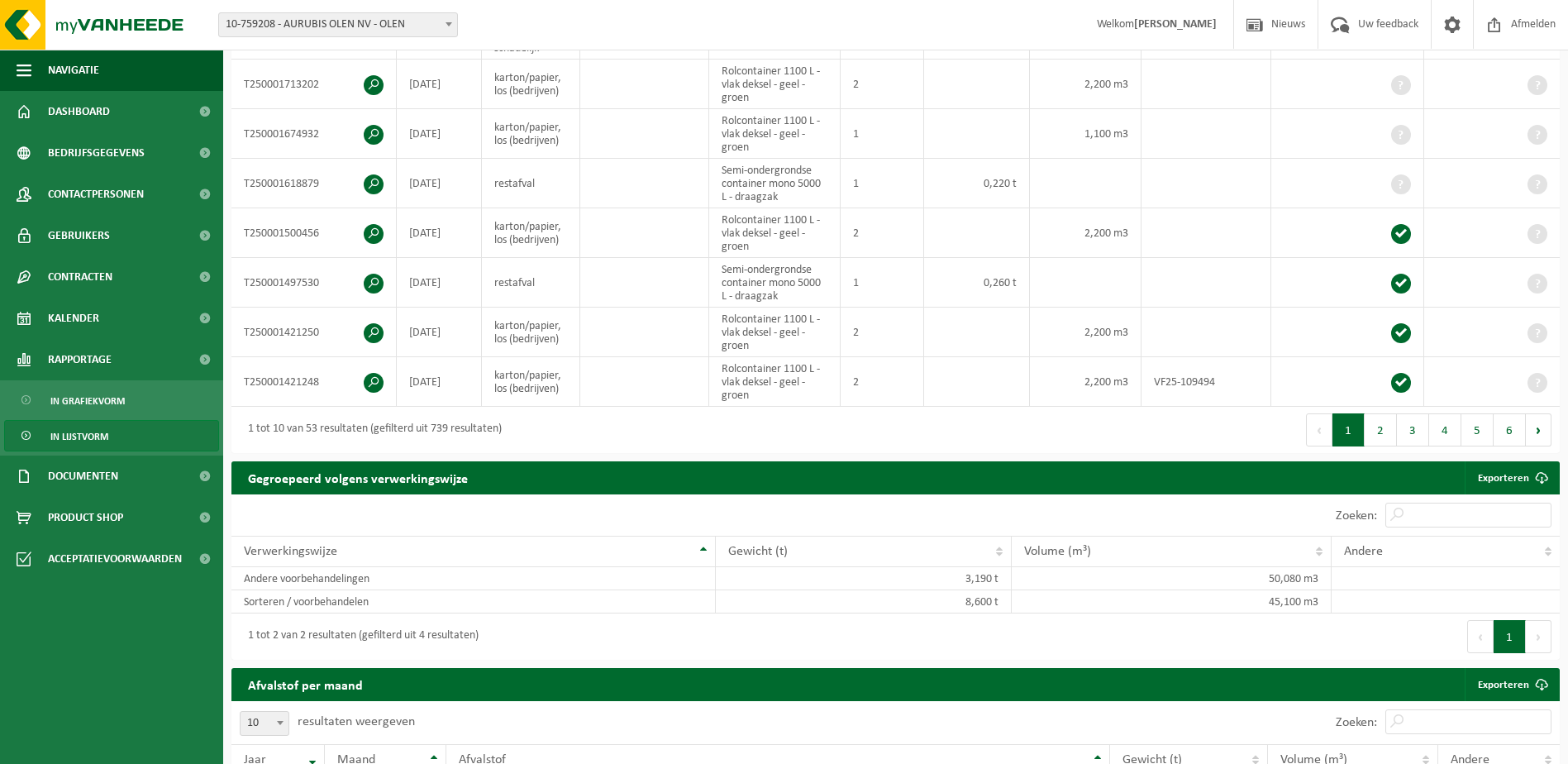
click at [1486, 427] on button "5" at bounding box center [1477, 430] width 33 height 33
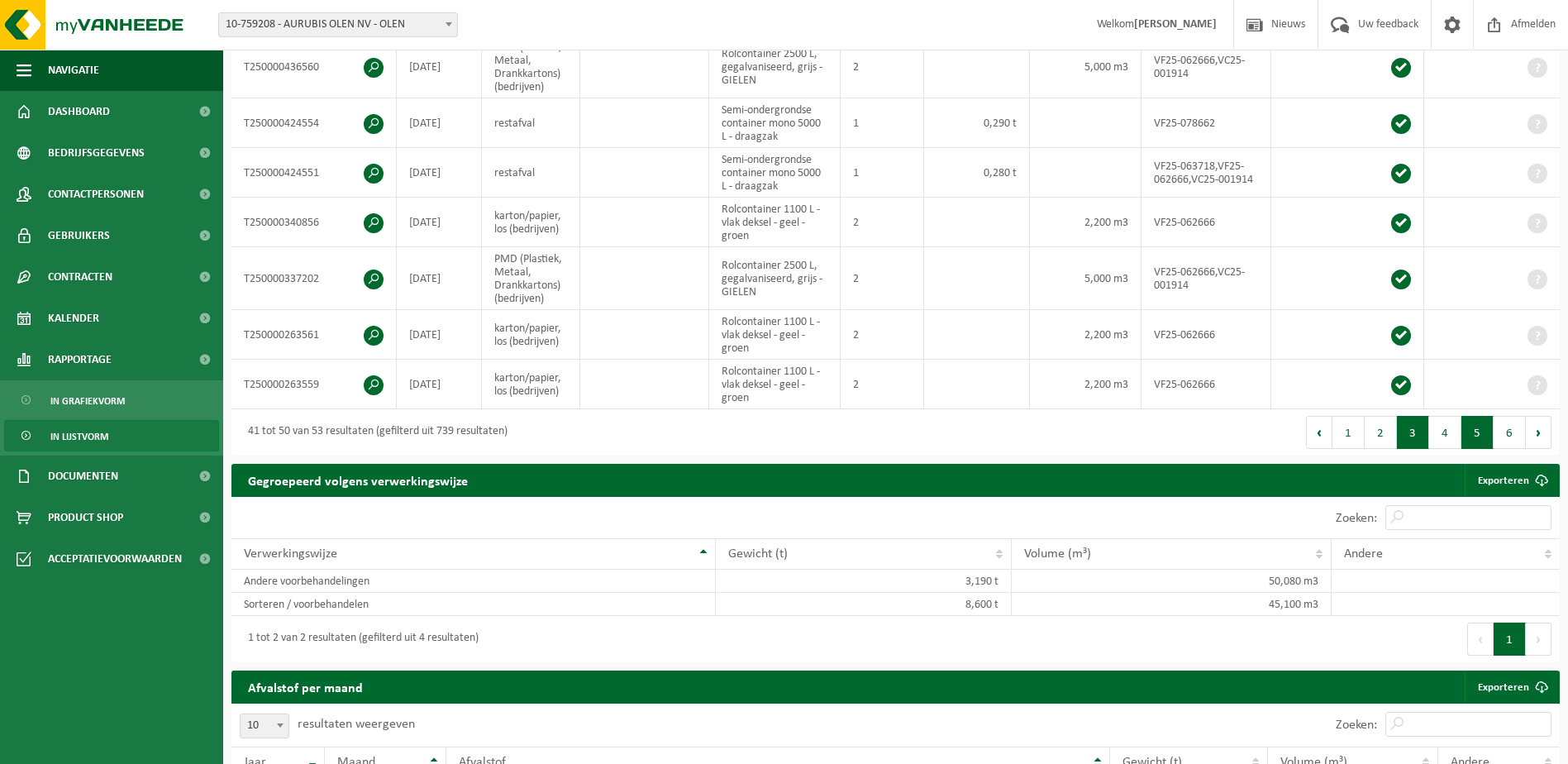
scroll to position [658, 0]
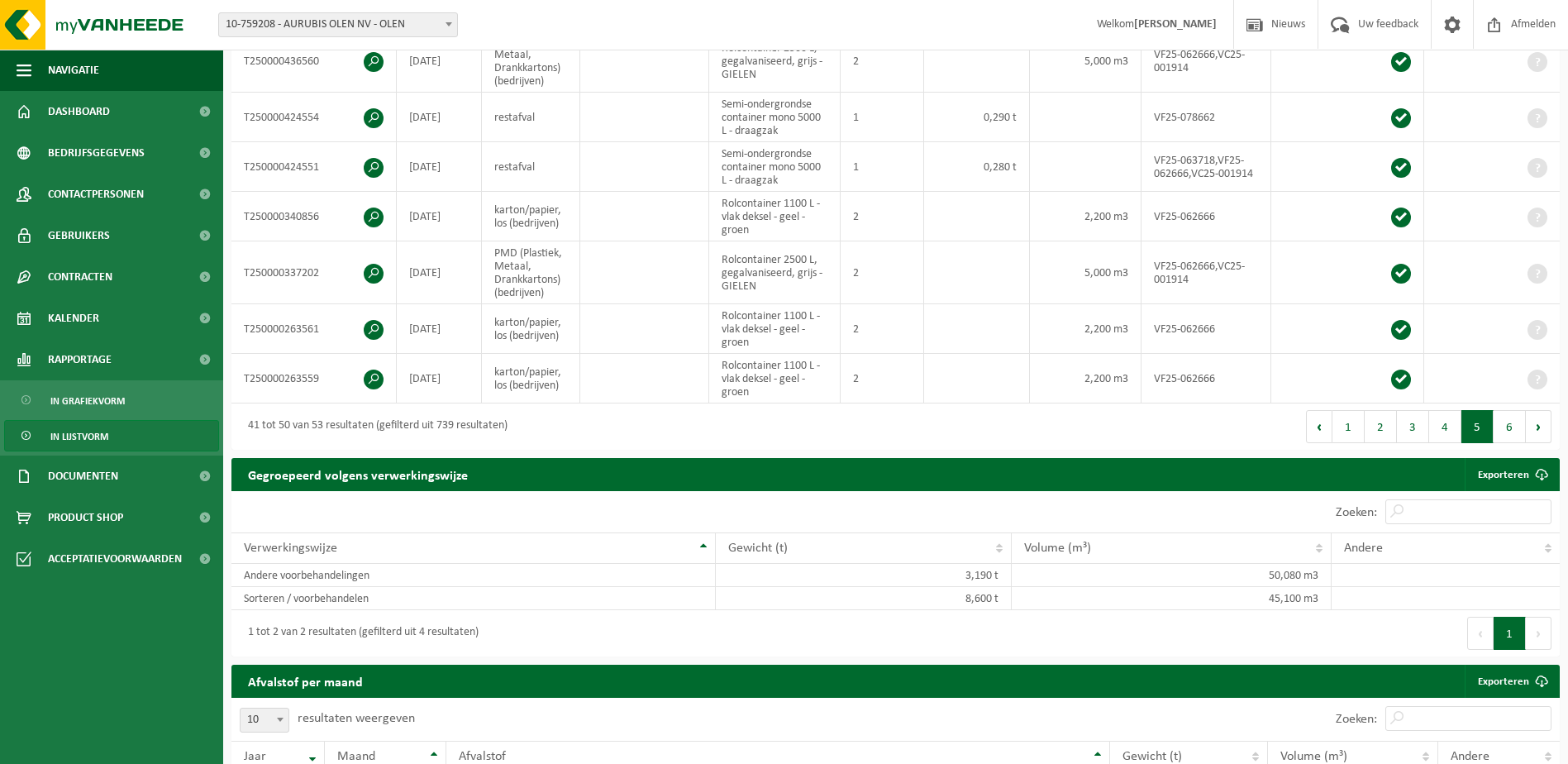
click at [1346, 422] on button "1" at bounding box center [1349, 426] width 33 height 33
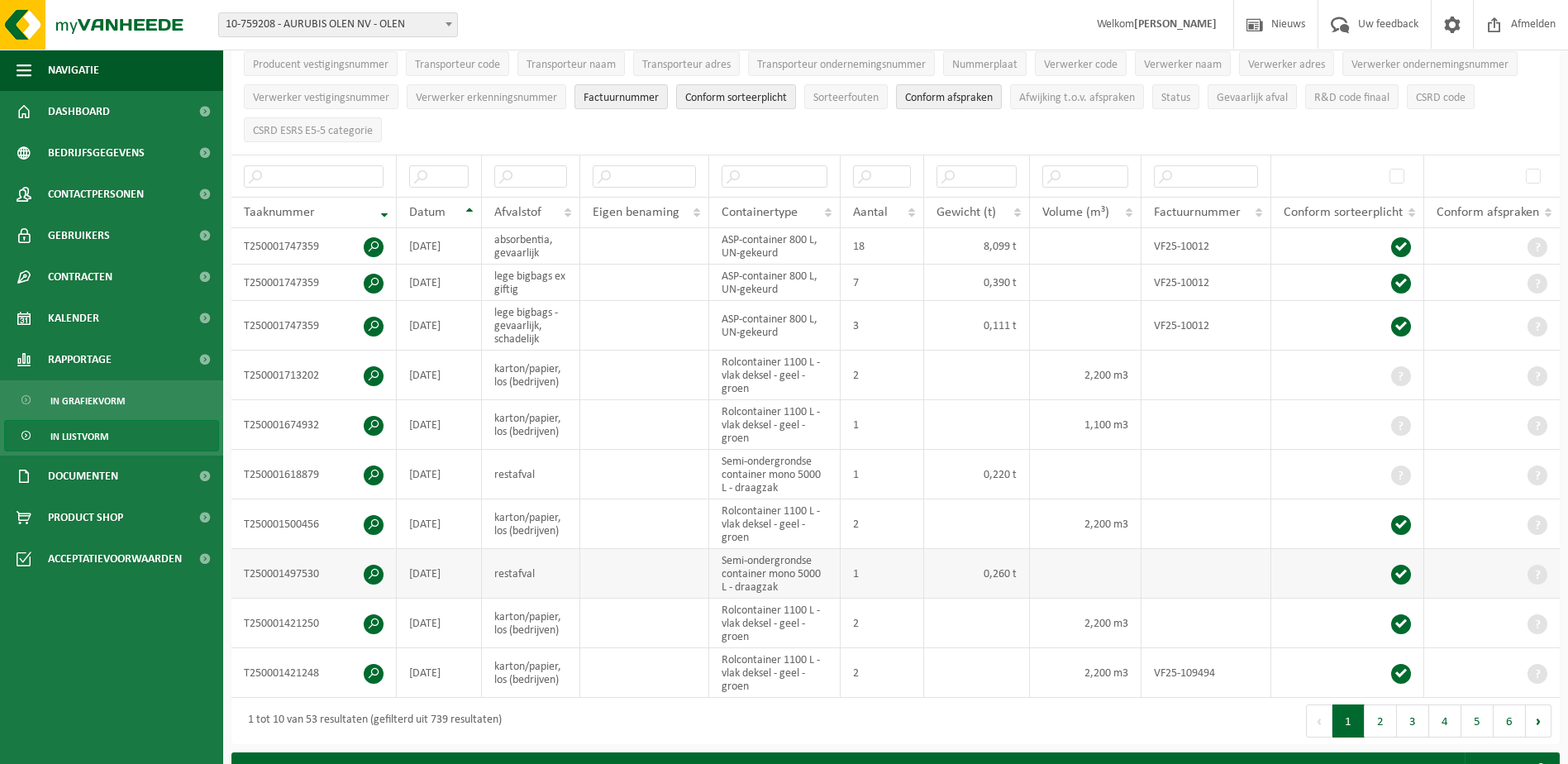
scroll to position [245, 0]
